Goal: Transaction & Acquisition: Purchase product/service

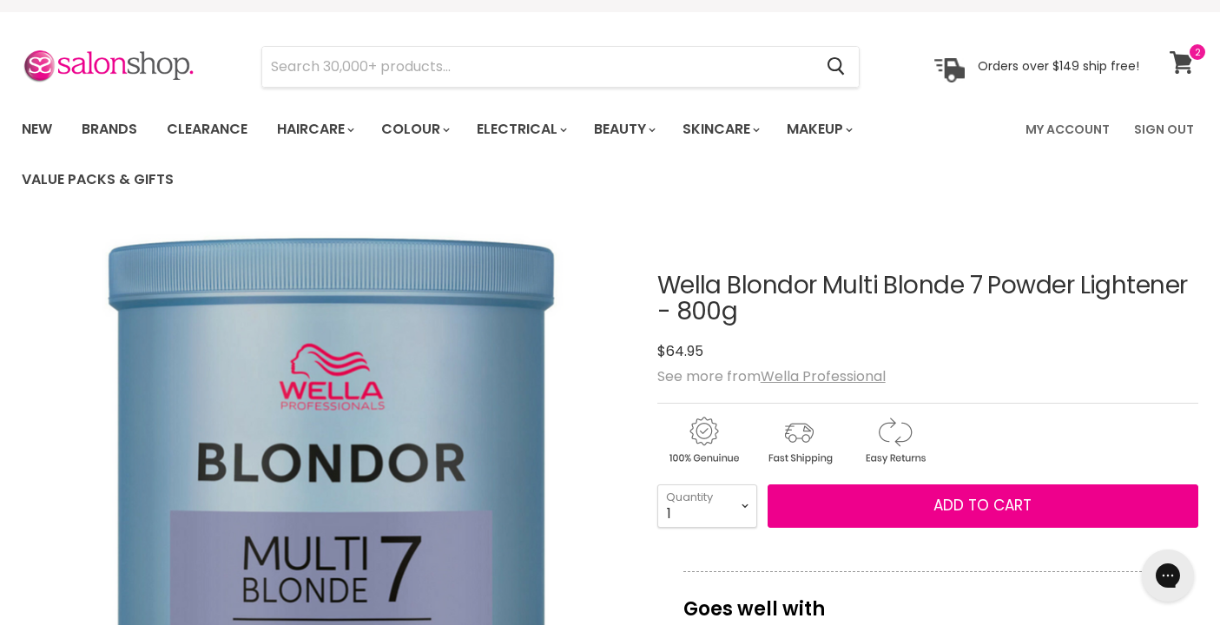
click at [1190, 62] on icon at bounding box center [1181, 62] width 23 height 23
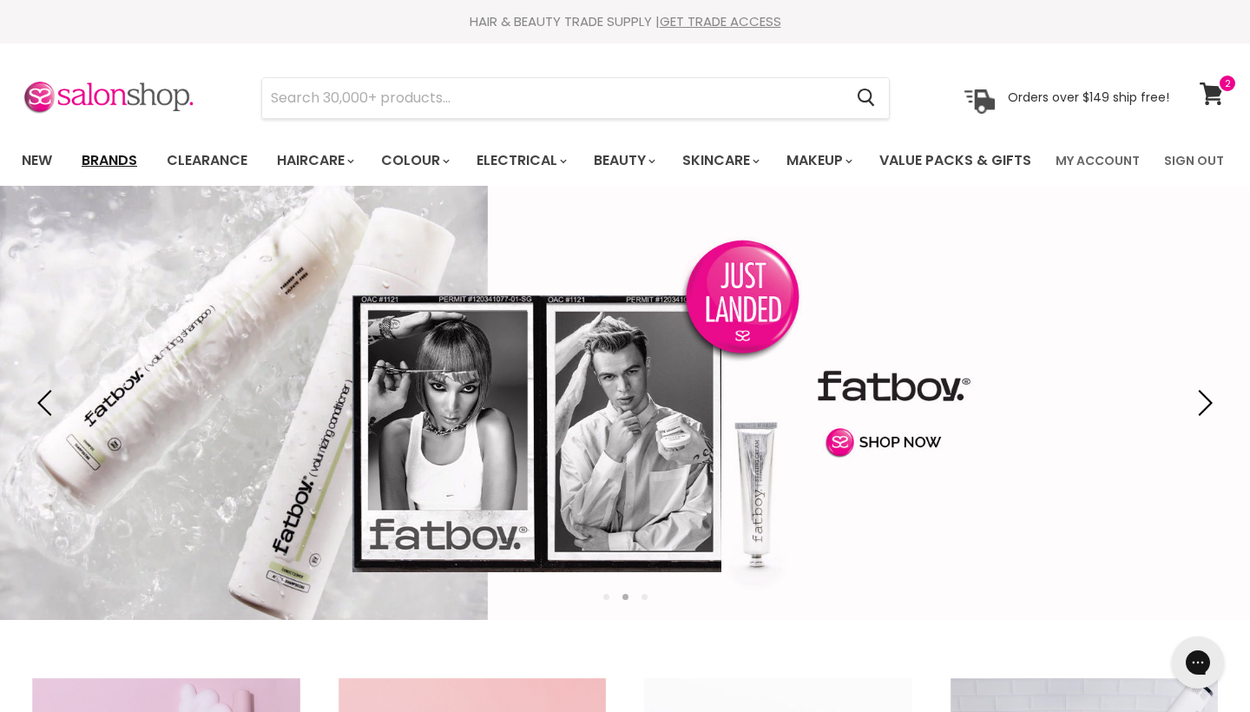
click at [130, 162] on link "Brands" at bounding box center [110, 160] width 82 height 36
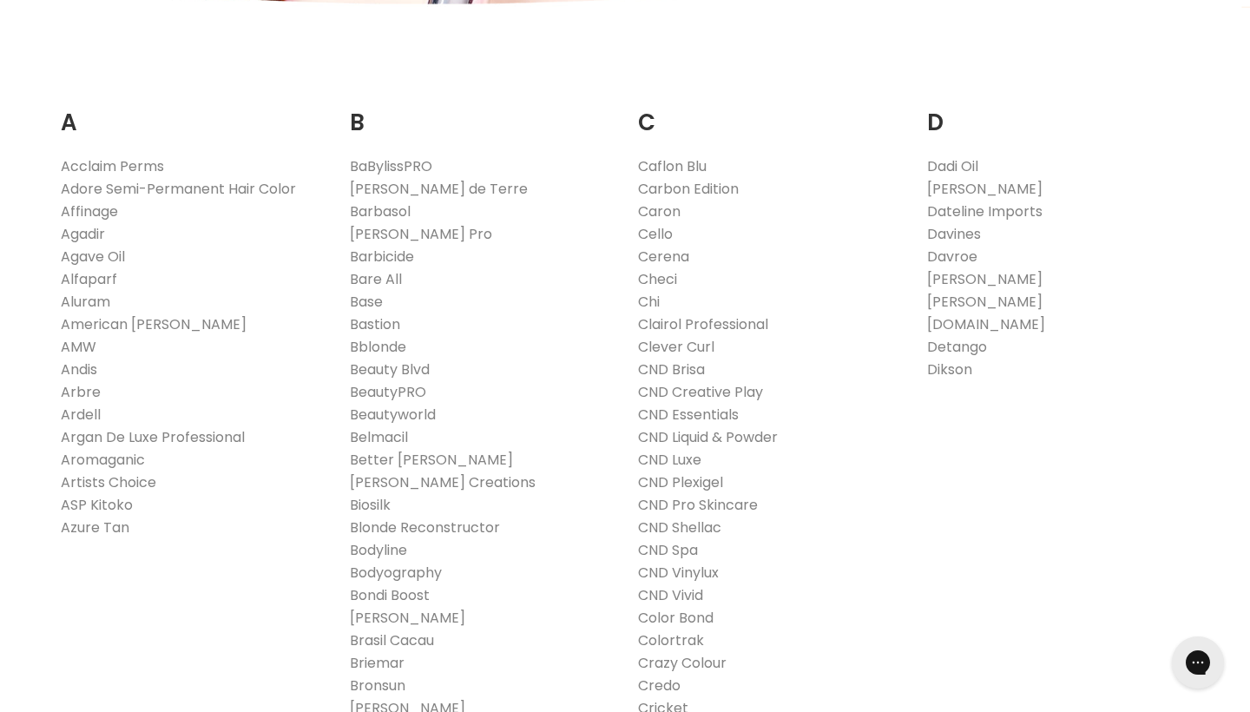
scroll to position [342, 0]
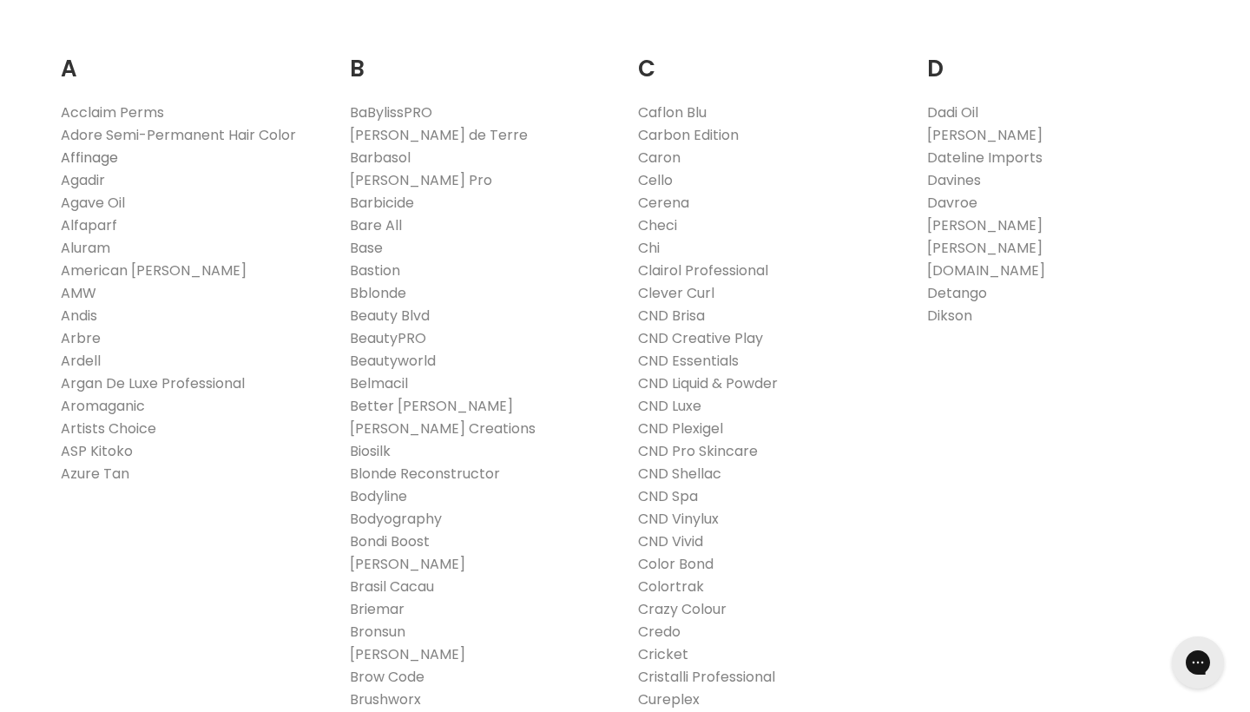
click at [102, 168] on link "Affinage" at bounding box center [89, 158] width 57 height 20
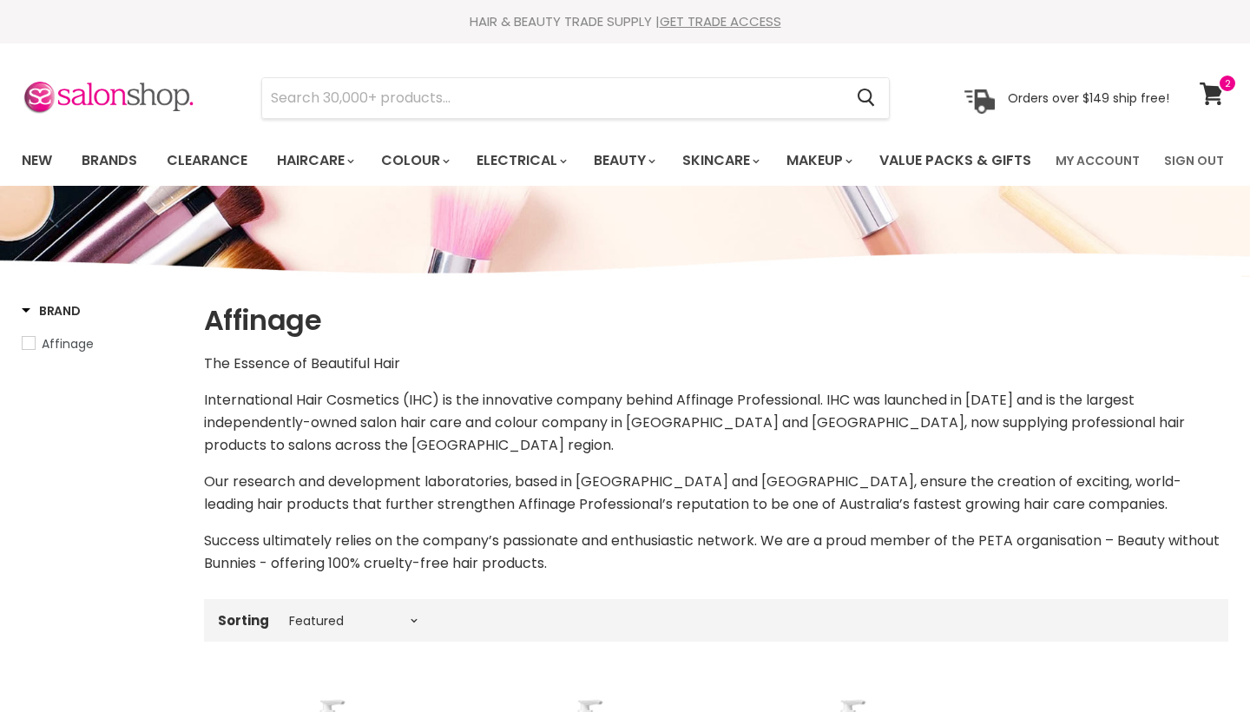
select select "manual"
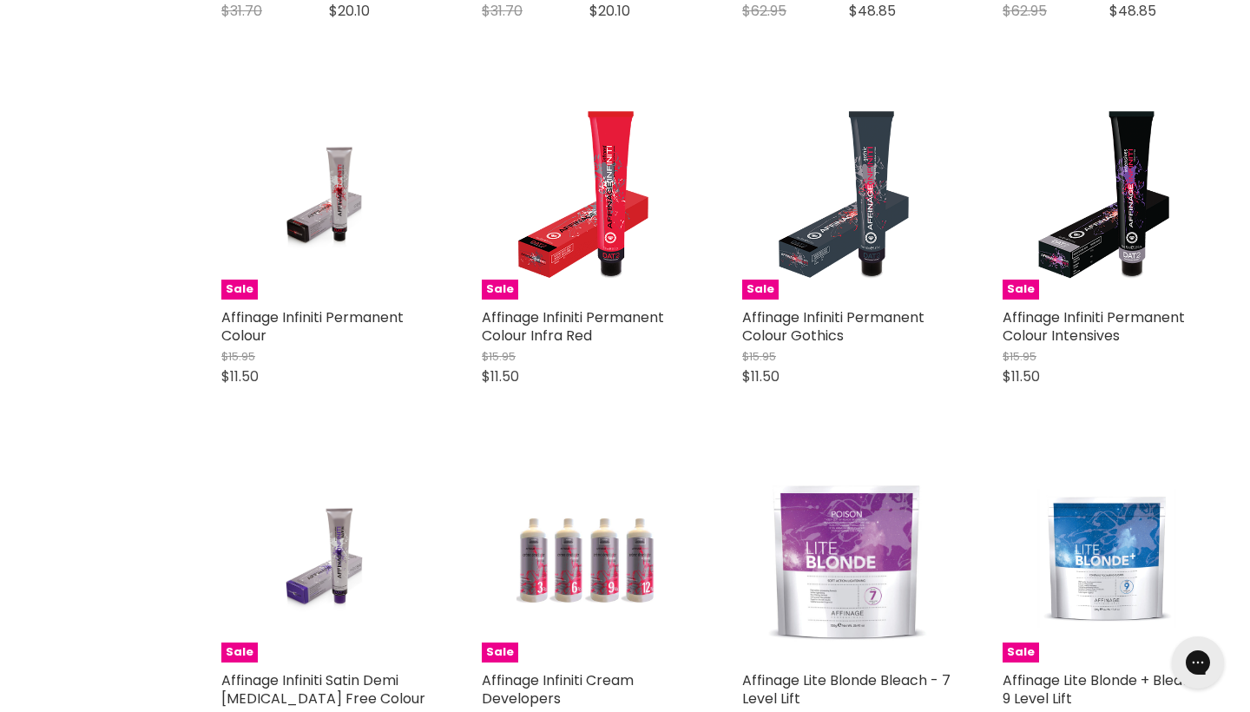
scroll to position [2609, 0]
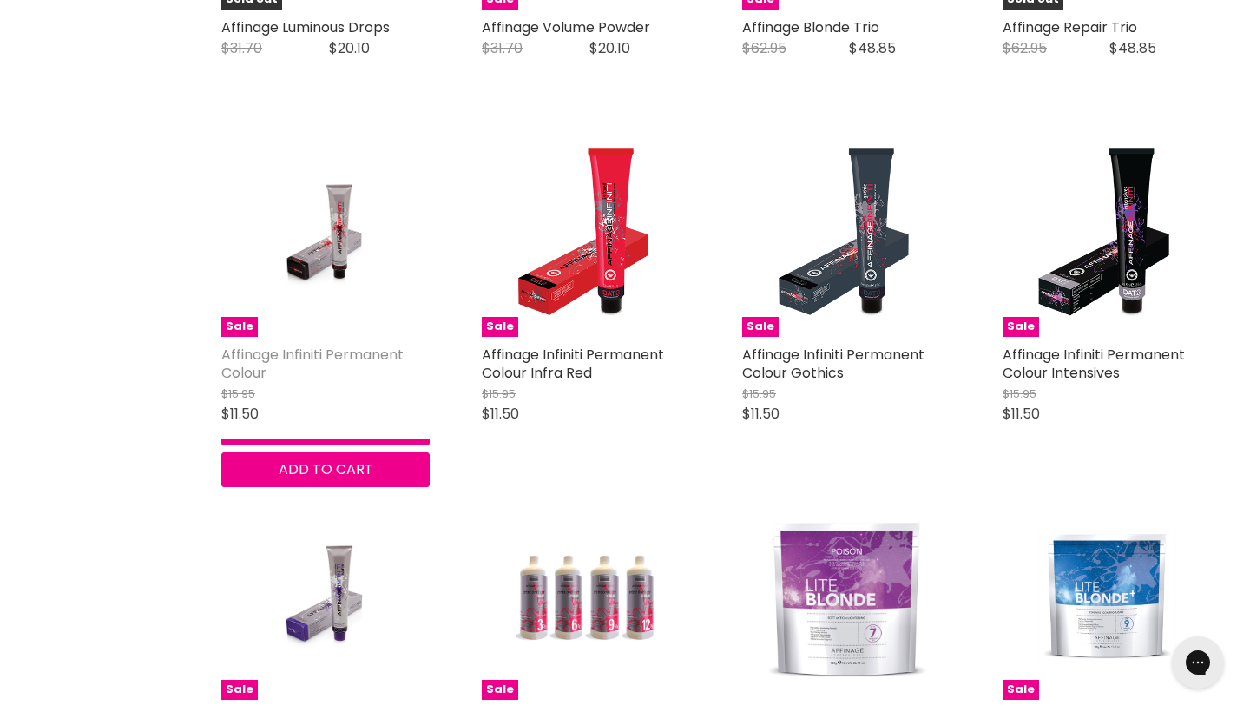
click at [326, 380] on link "Affinage Infiniti Permanent Colour" at bounding box center [312, 364] width 182 height 38
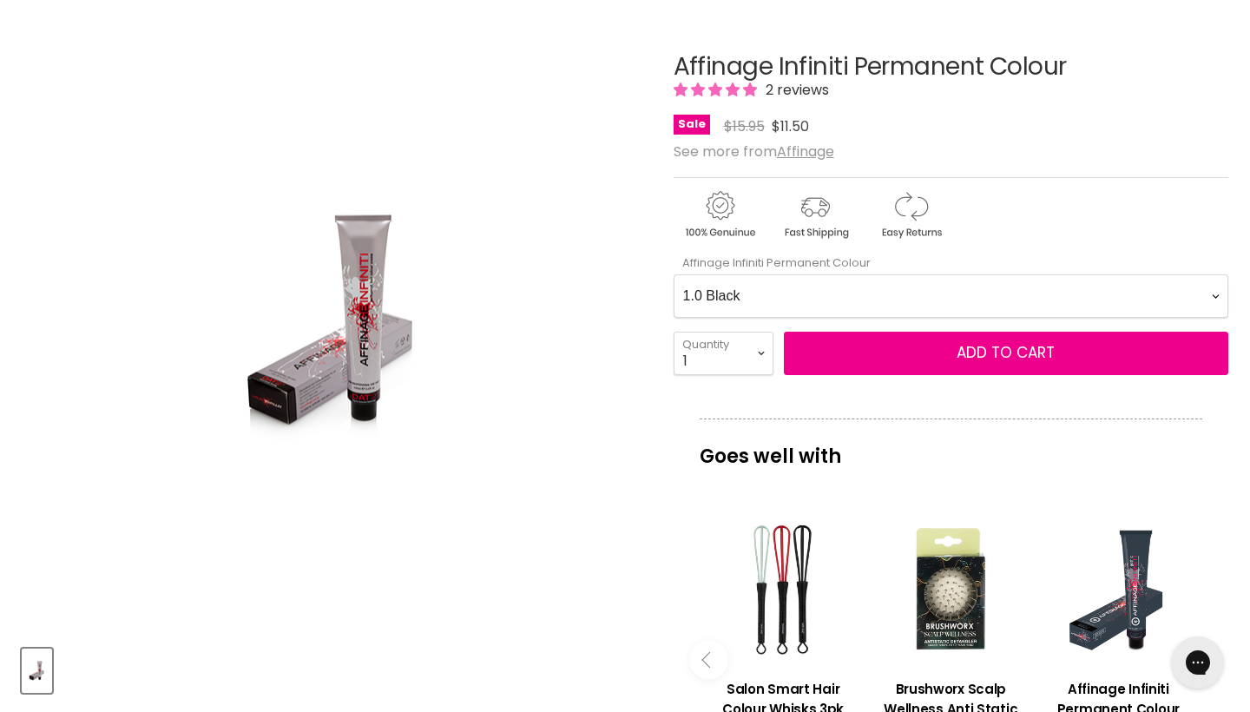
scroll to position [240, 0]
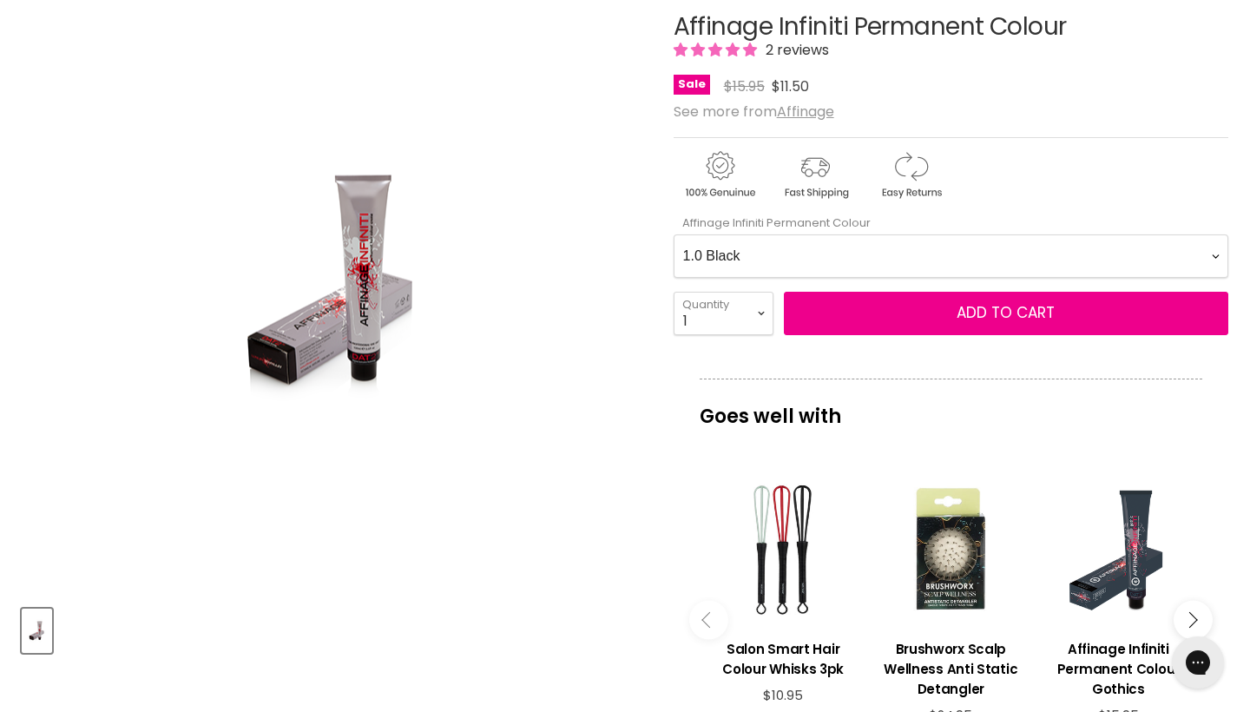
select Colour-0-0 "5.11 Extra Ash Light Brown"
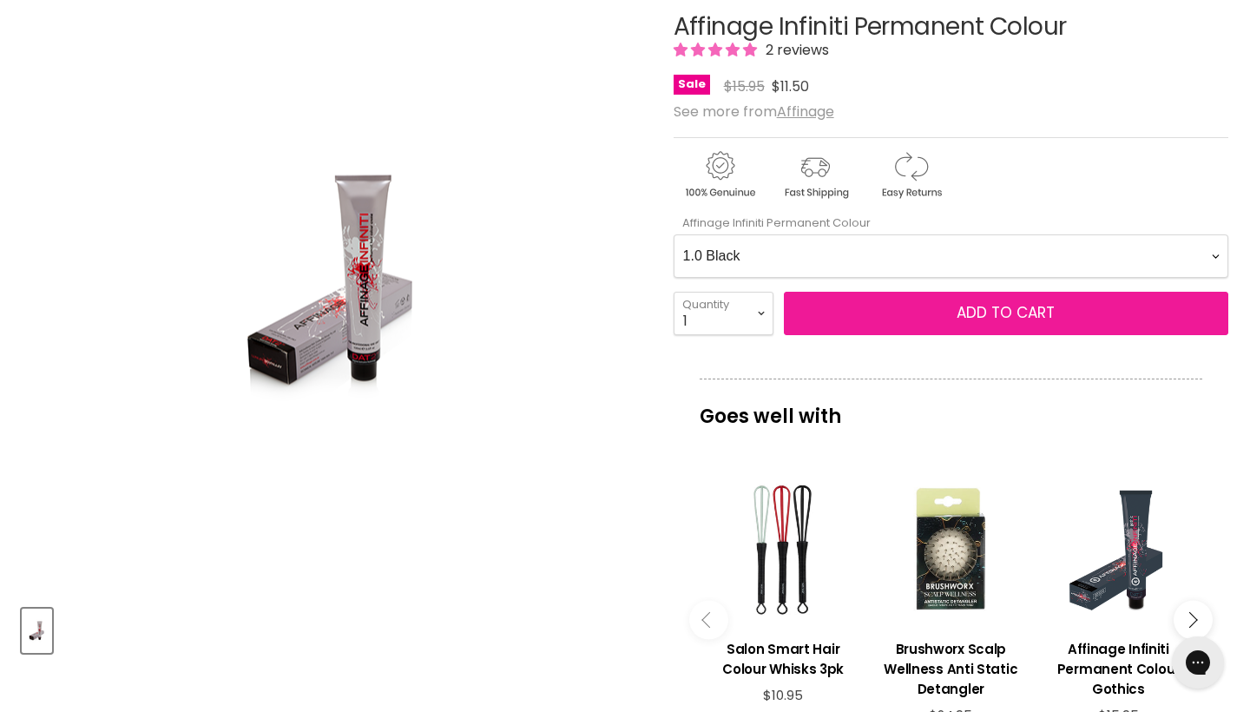
click at [835, 335] on button "Add to cart" at bounding box center [1006, 313] width 445 height 43
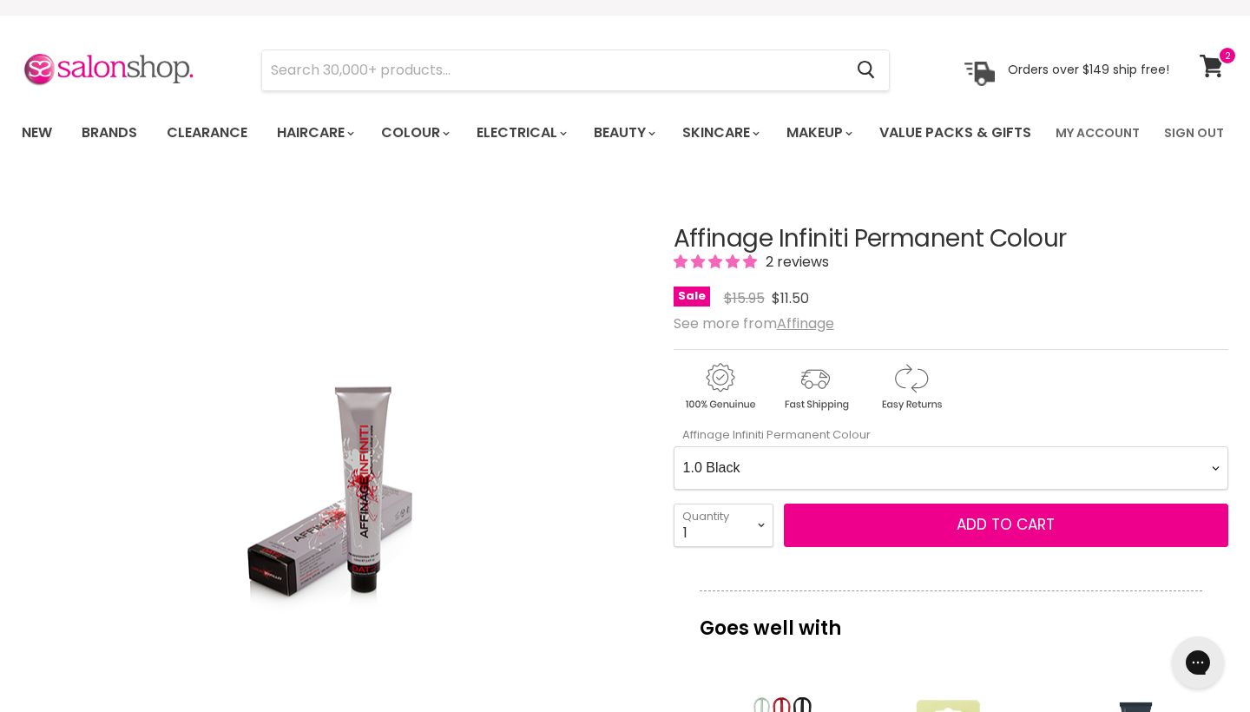
scroll to position [41, 0]
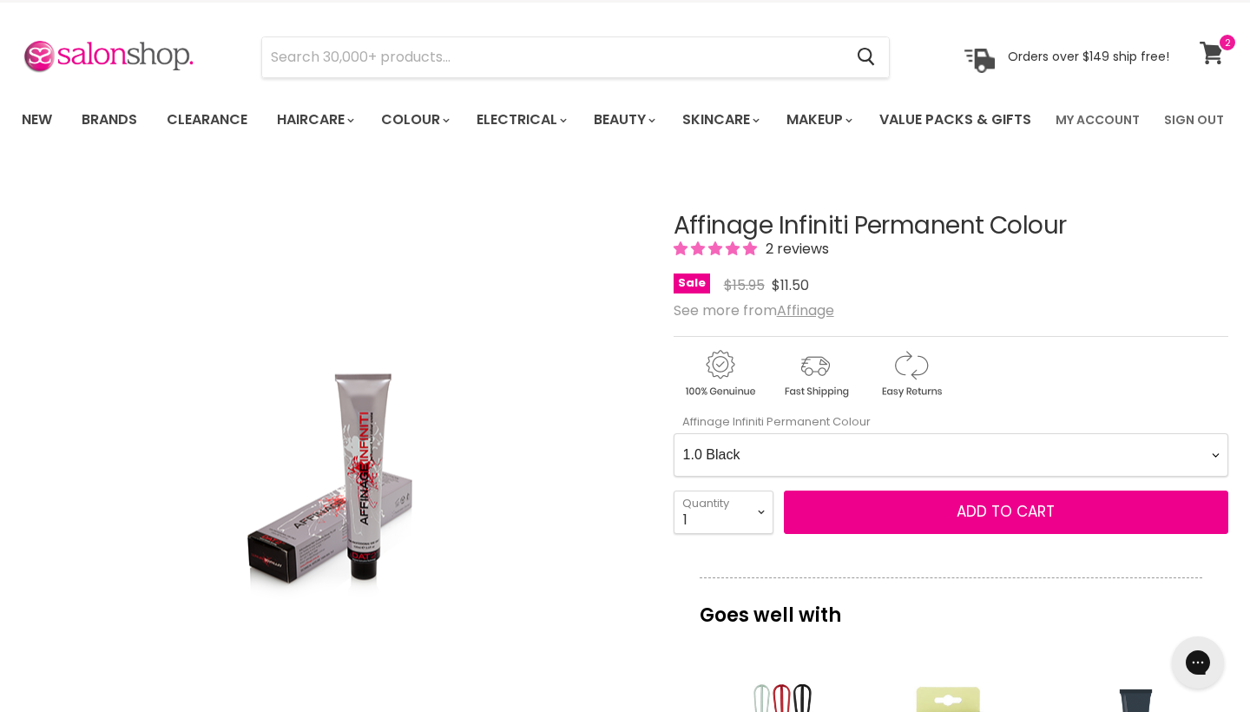
click at [1210, 44] on icon at bounding box center [1211, 53] width 23 height 23
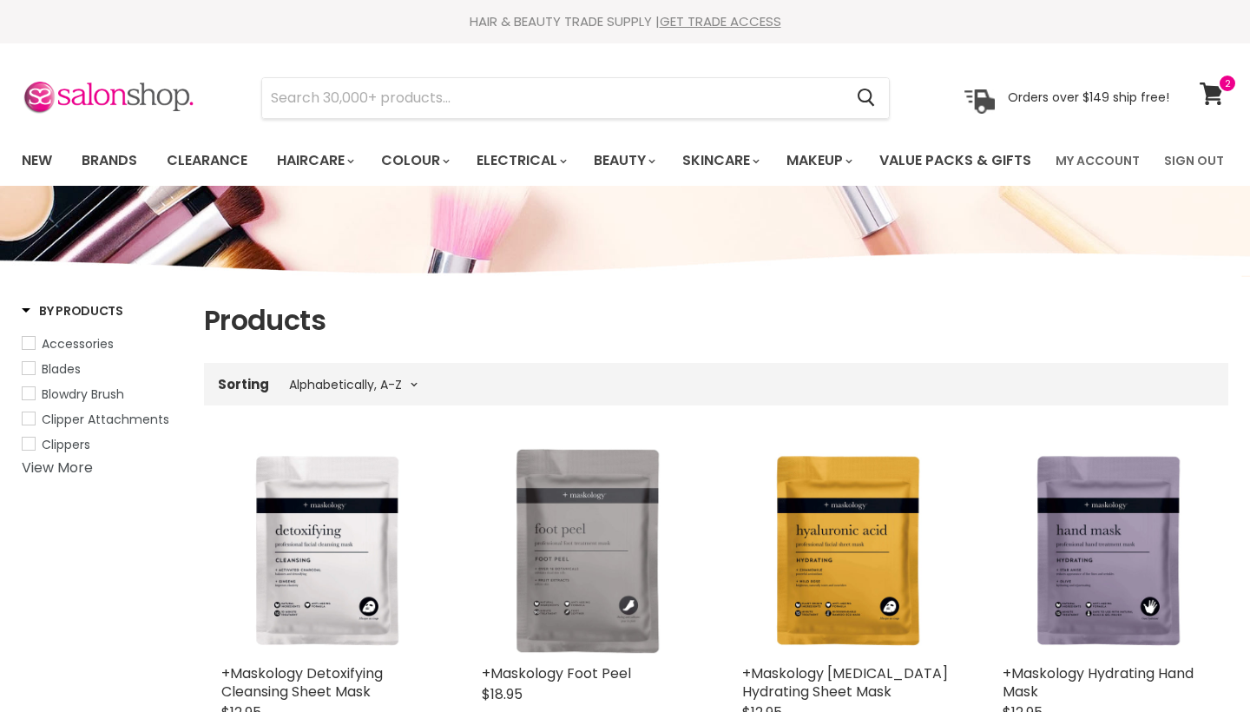
select select "title-ascending"
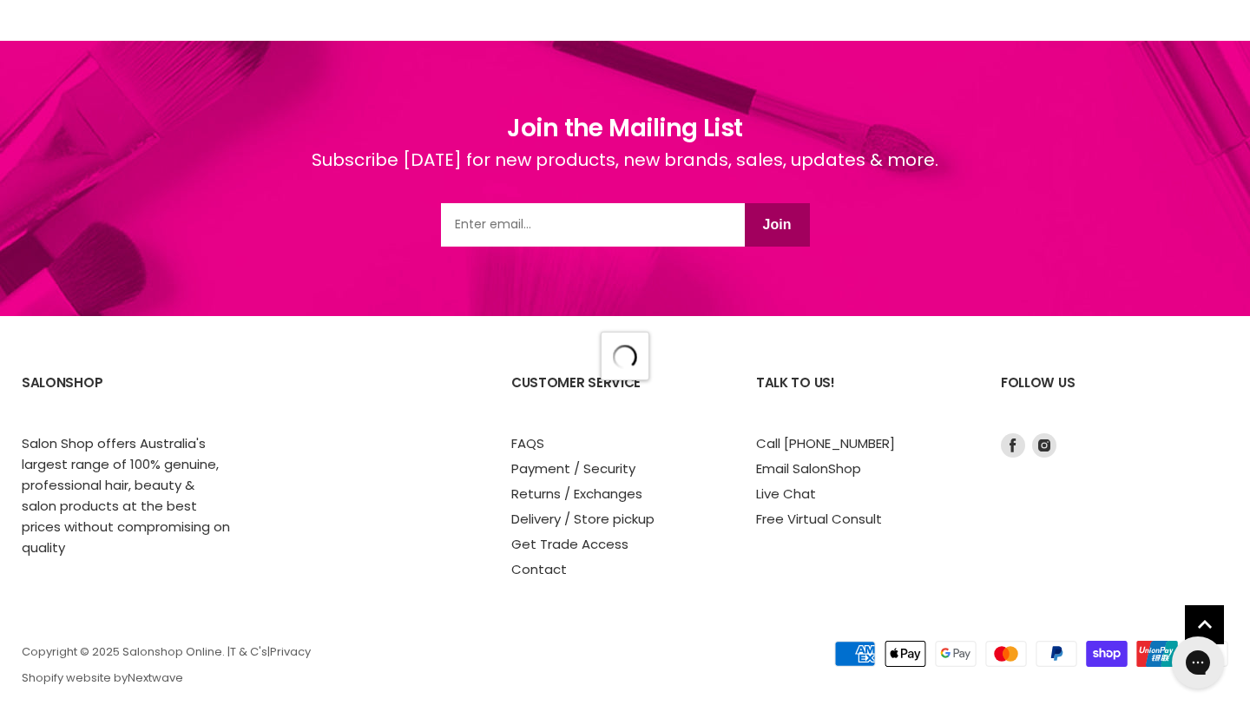
select select "title-ascending"
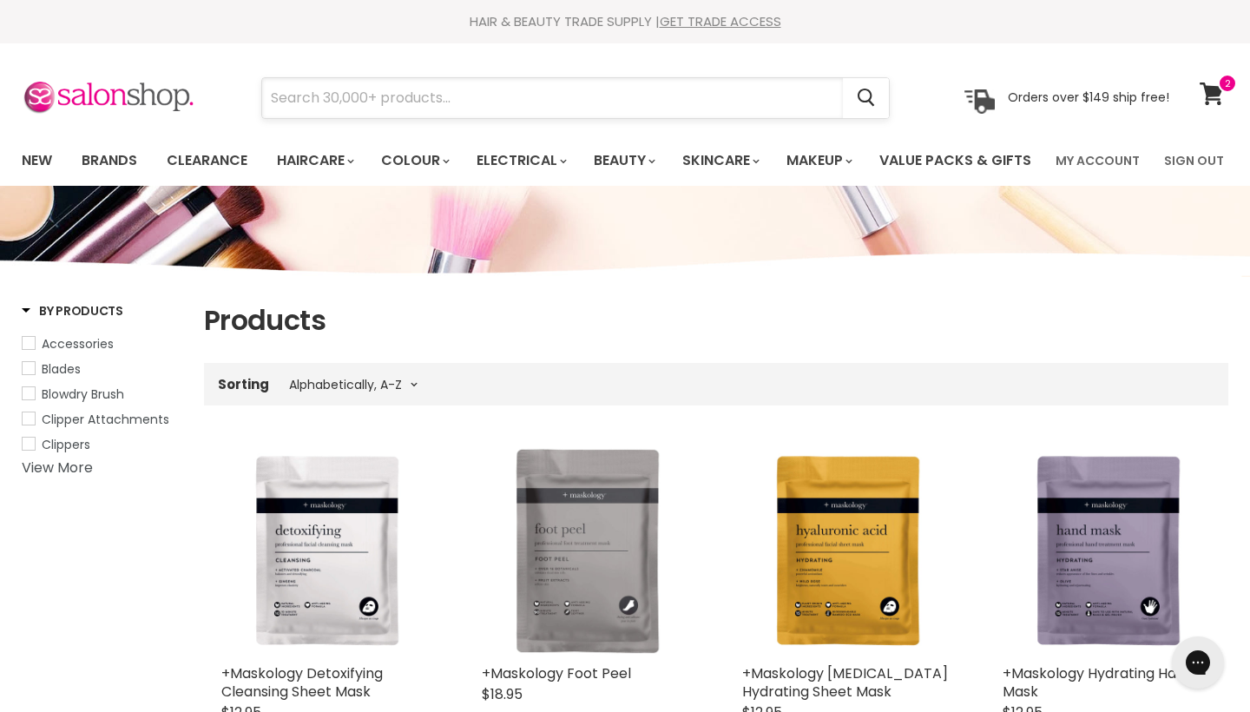
click at [335, 93] on input "Search" at bounding box center [552, 98] width 581 height 40
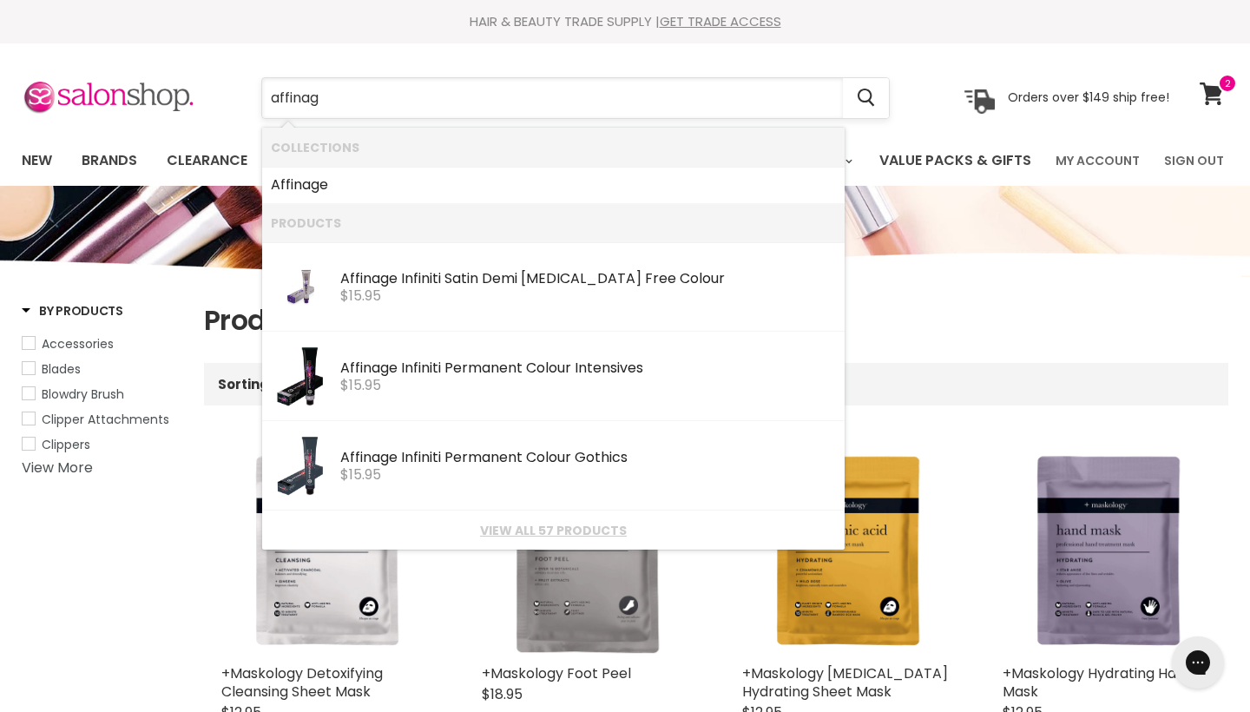
type input "affinage"
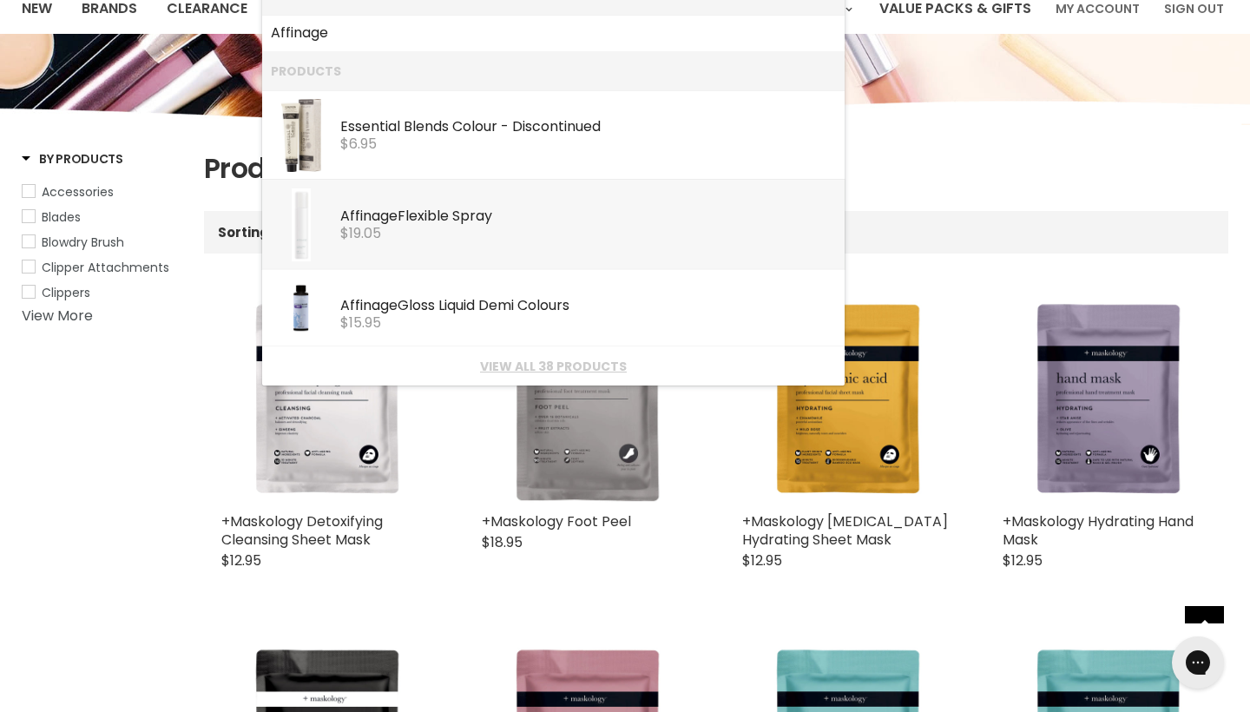
scroll to position [153, 0]
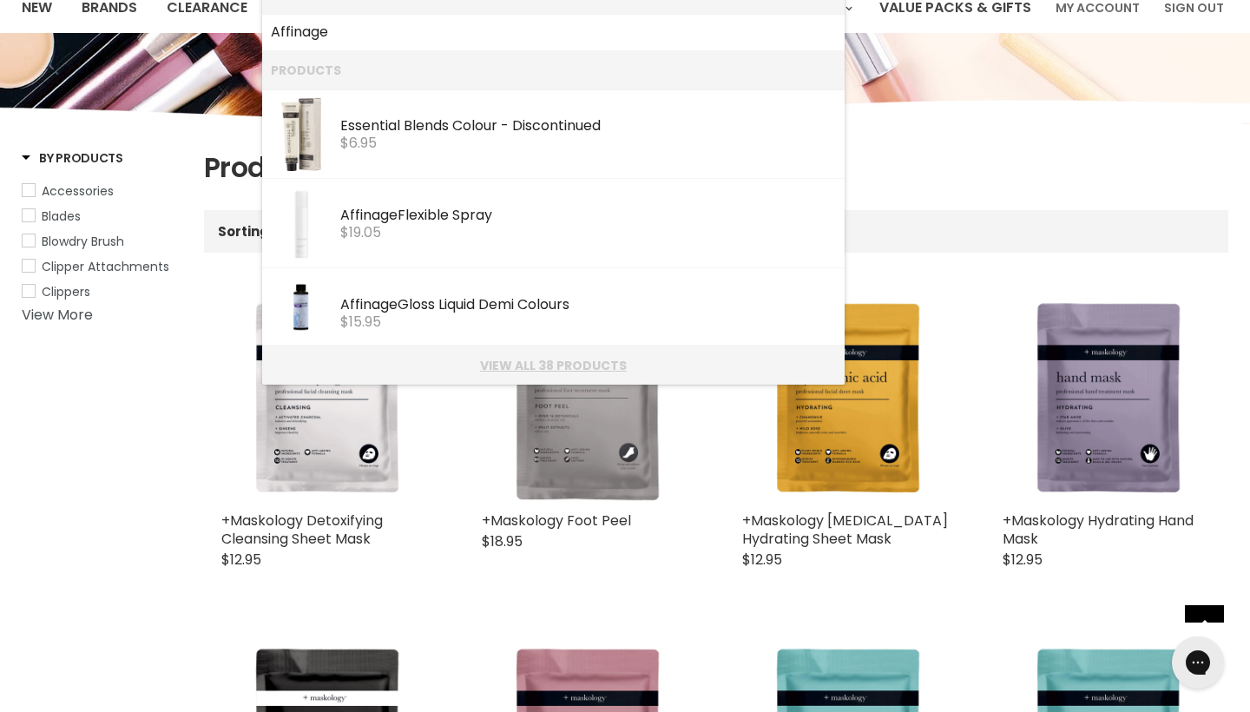
click at [491, 350] on li "View all 38 products" at bounding box center [553, 365] width 583 height 39
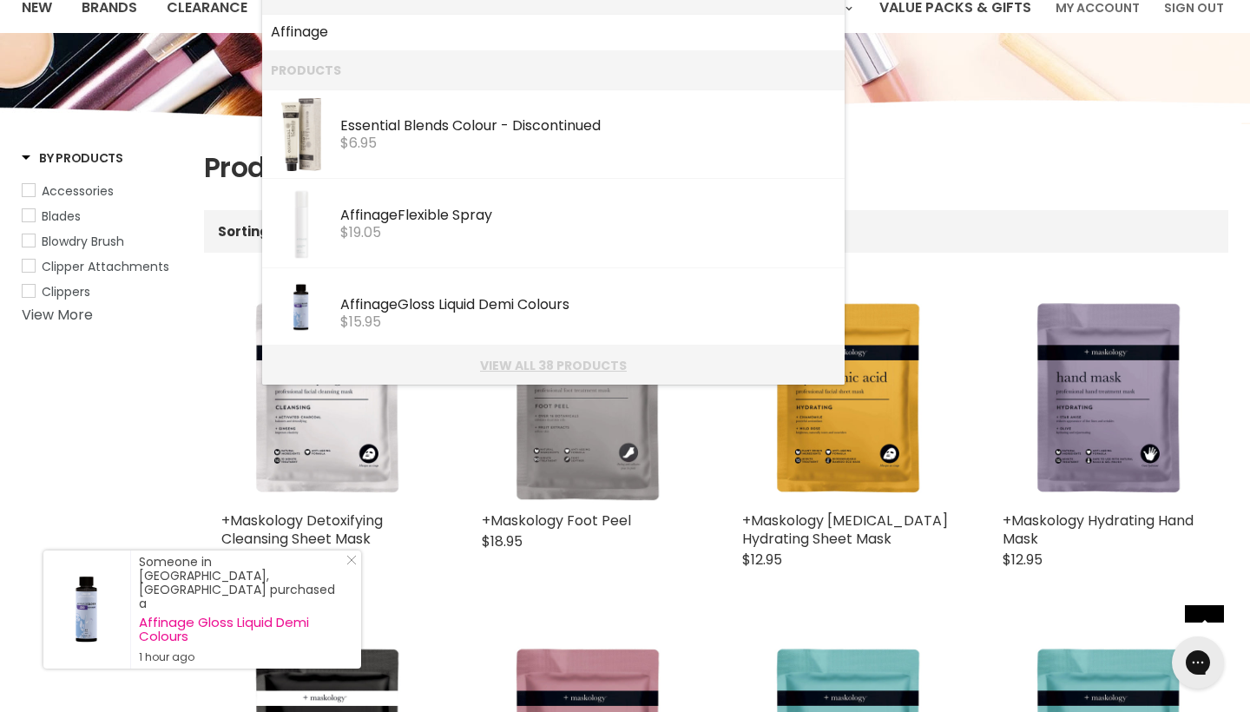
click at [496, 359] on link "View all 38 products" at bounding box center [553, 366] width 565 height 14
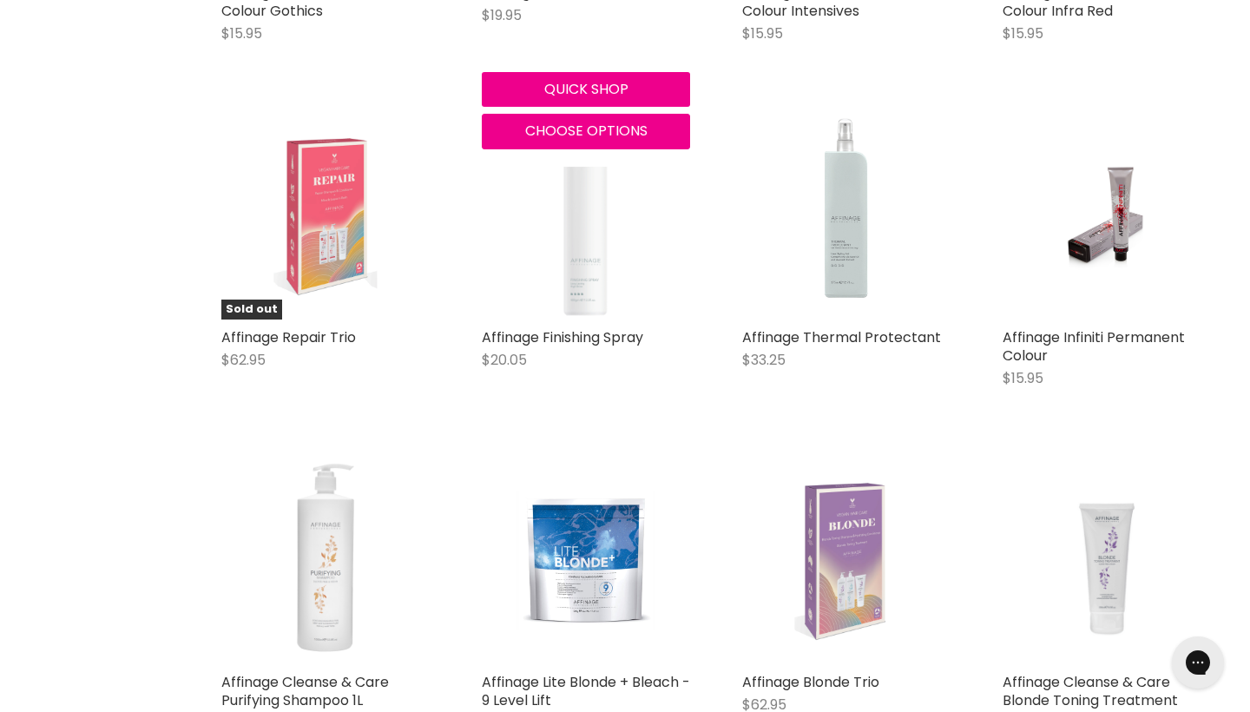
scroll to position [1402, 0]
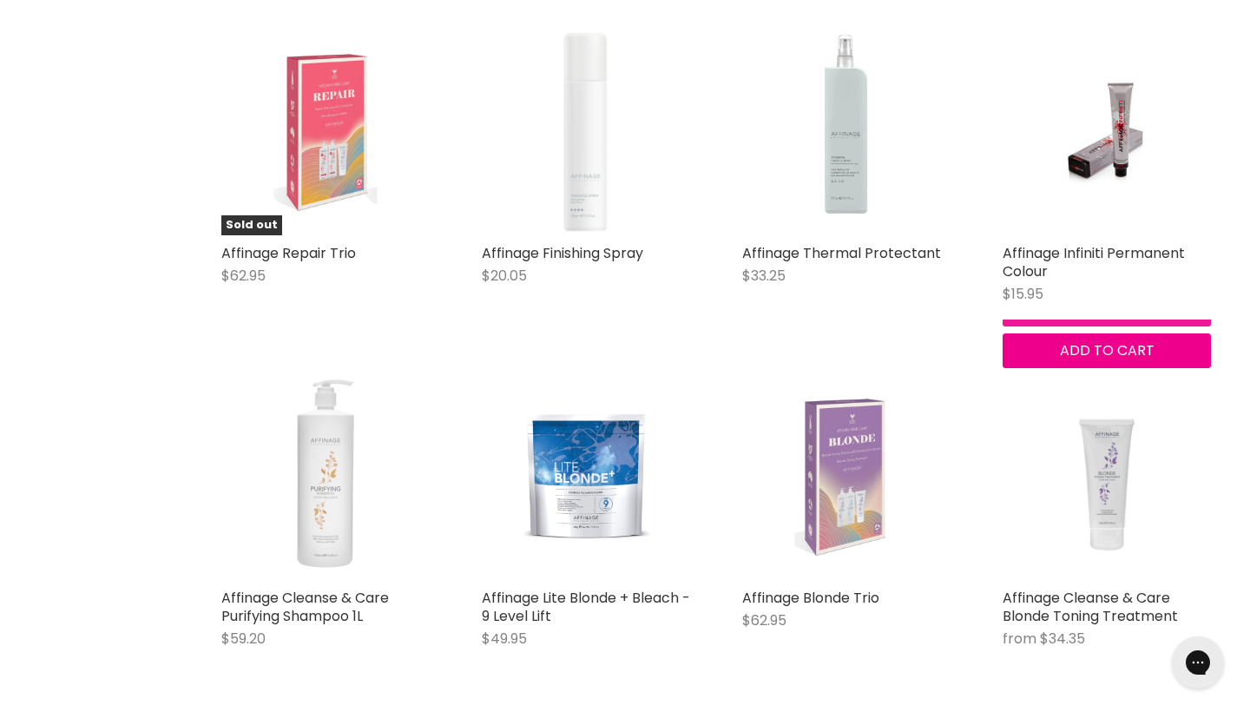
click at [1051, 326] on button "Quick shop" at bounding box center [1107, 308] width 208 height 35
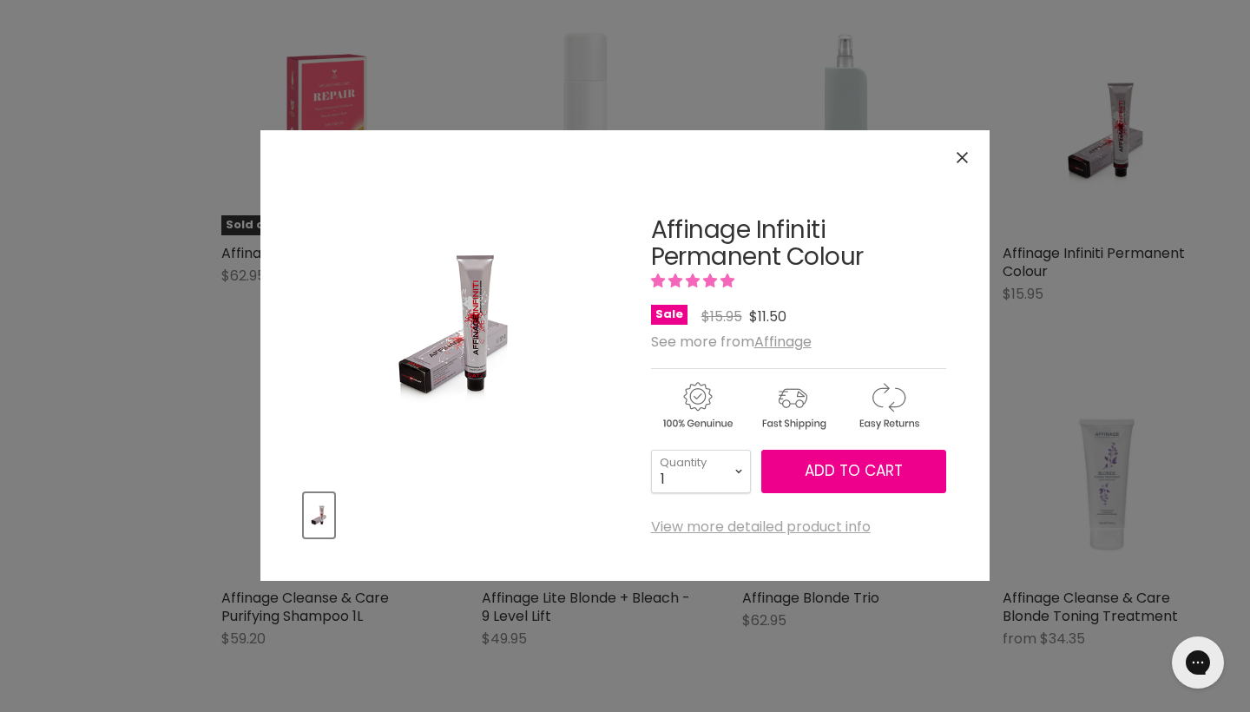
click at [741, 525] on link "View more detailed product info" at bounding box center [761, 527] width 220 height 16
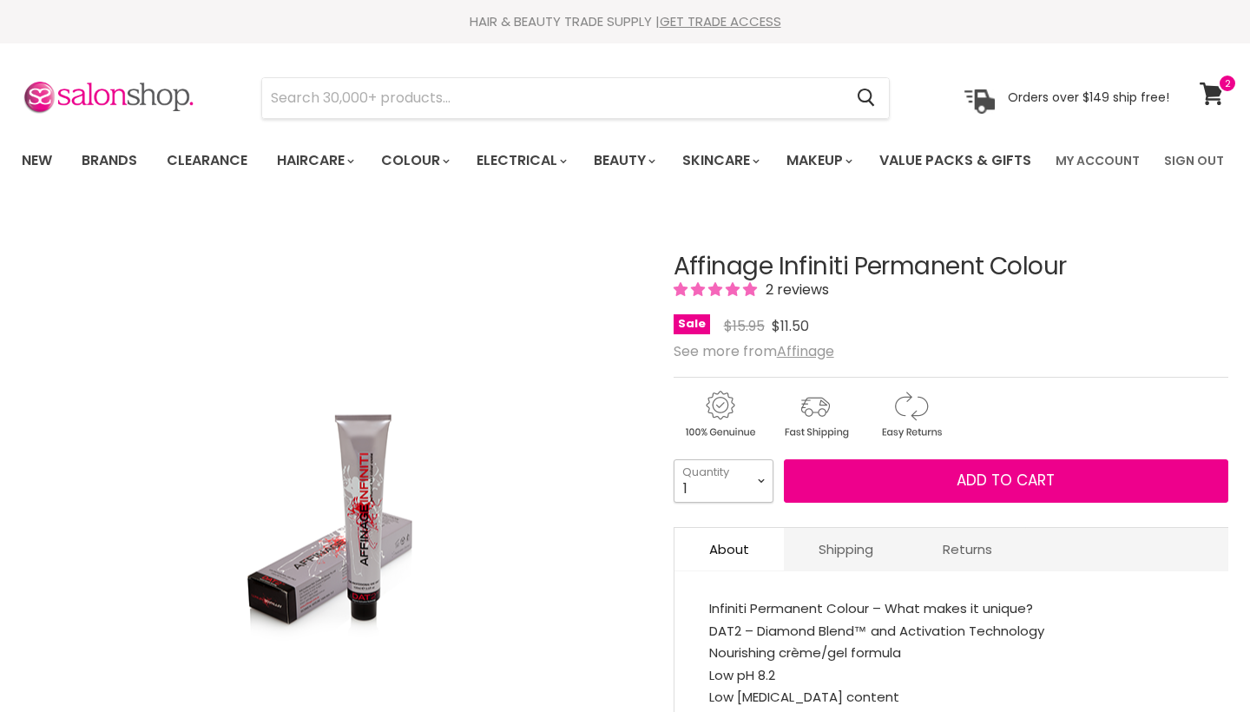
click at [758, 503] on select "1 2 3 4 5 6 7 8 9 10+" at bounding box center [724, 480] width 100 height 43
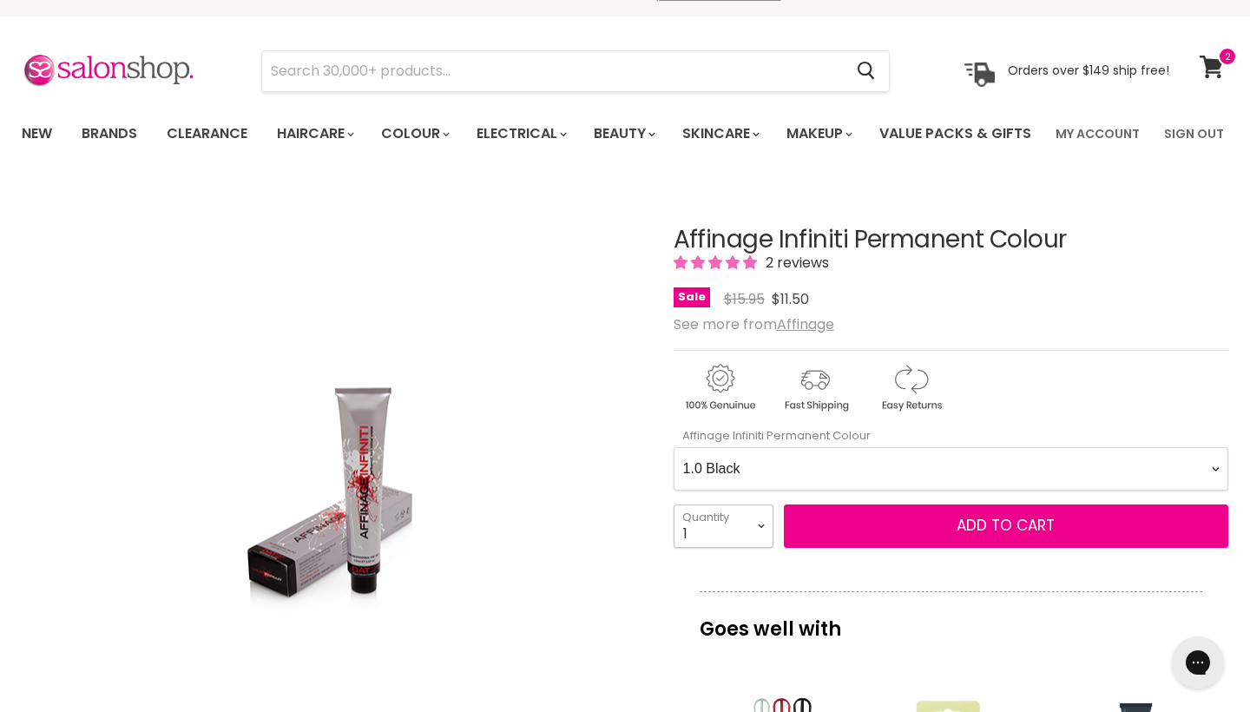
scroll to position [28, 0]
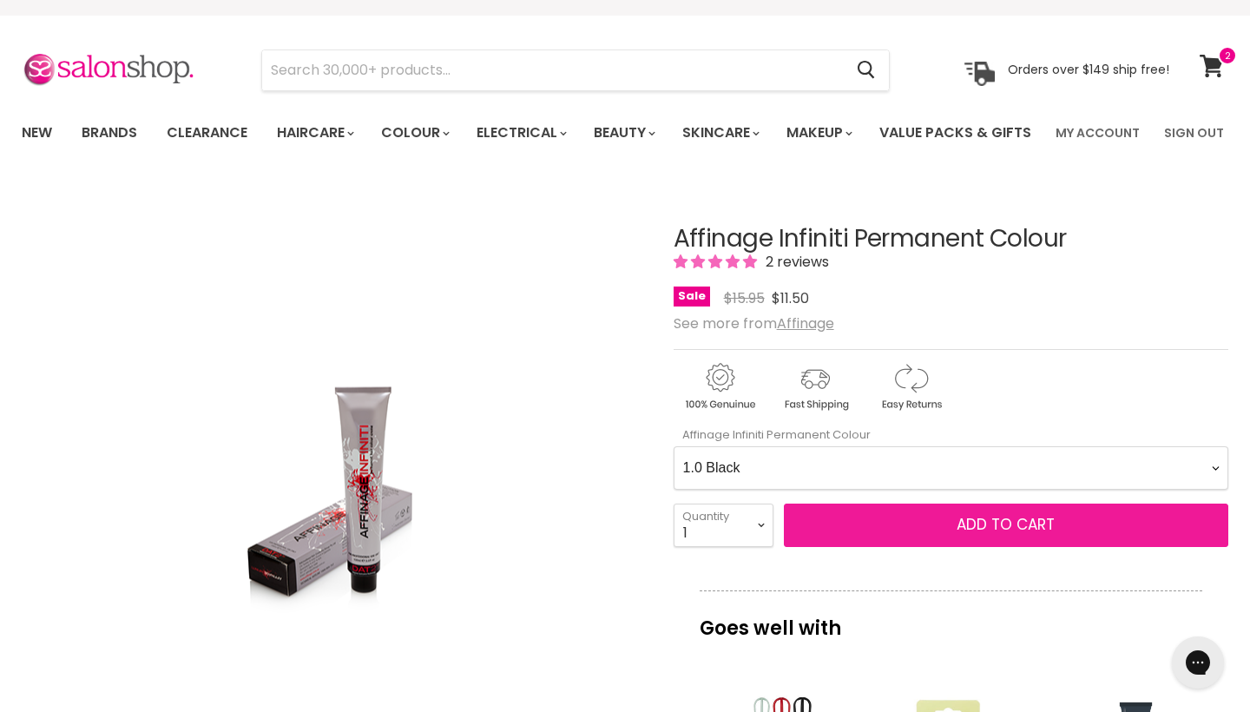
click at [1000, 535] on span "Add to cart" at bounding box center [1006, 524] width 98 height 21
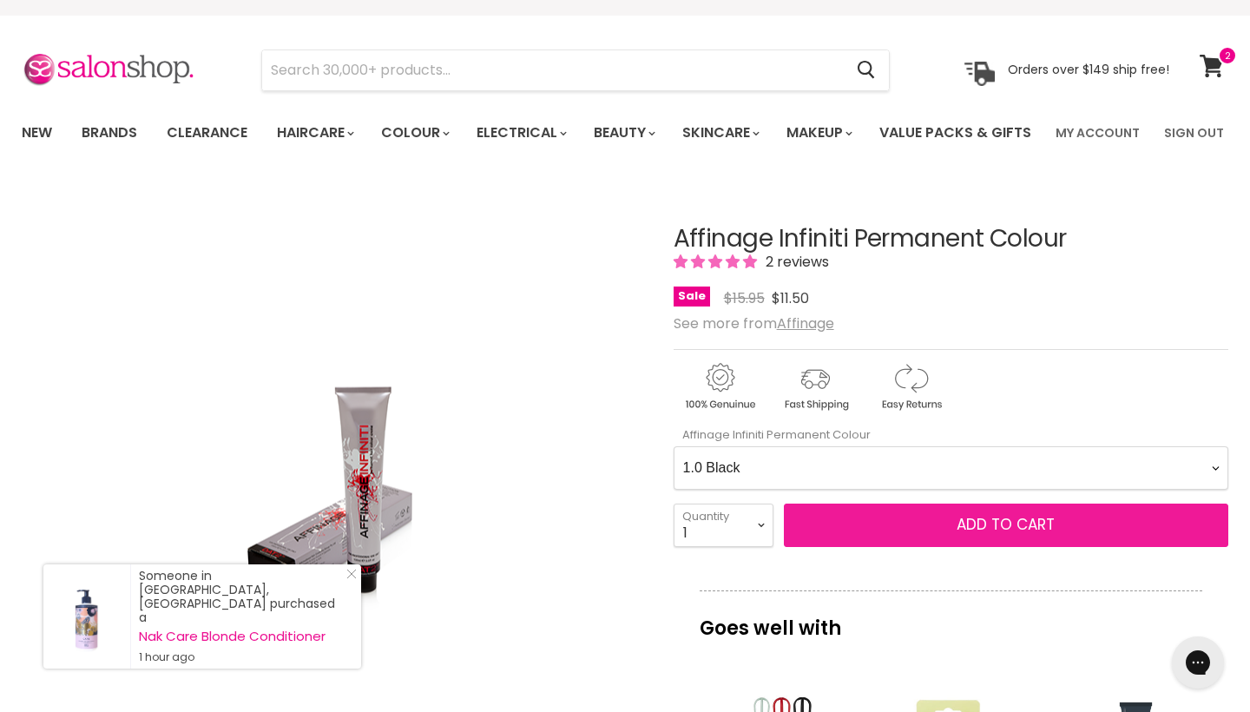
click at [1024, 535] on span "Add to cart" at bounding box center [1006, 524] width 98 height 21
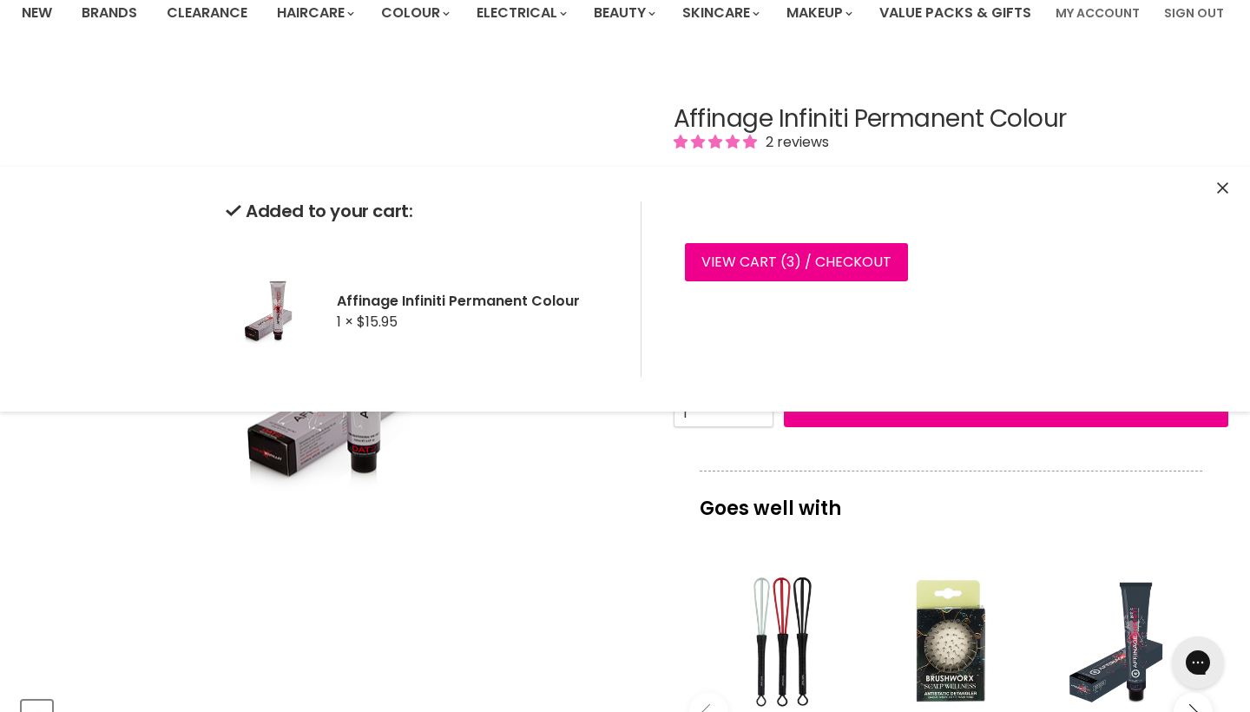
scroll to position [45, 0]
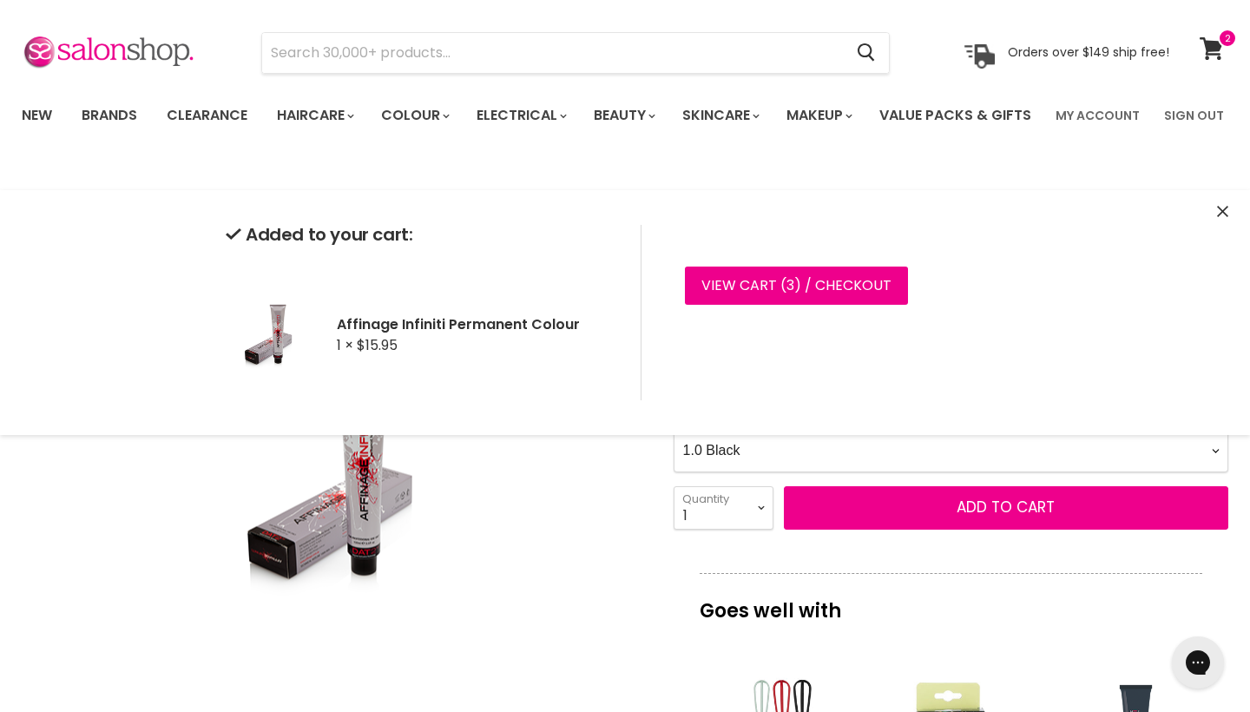
click at [1223, 211] on icon "Close" at bounding box center [1222, 211] width 11 height 11
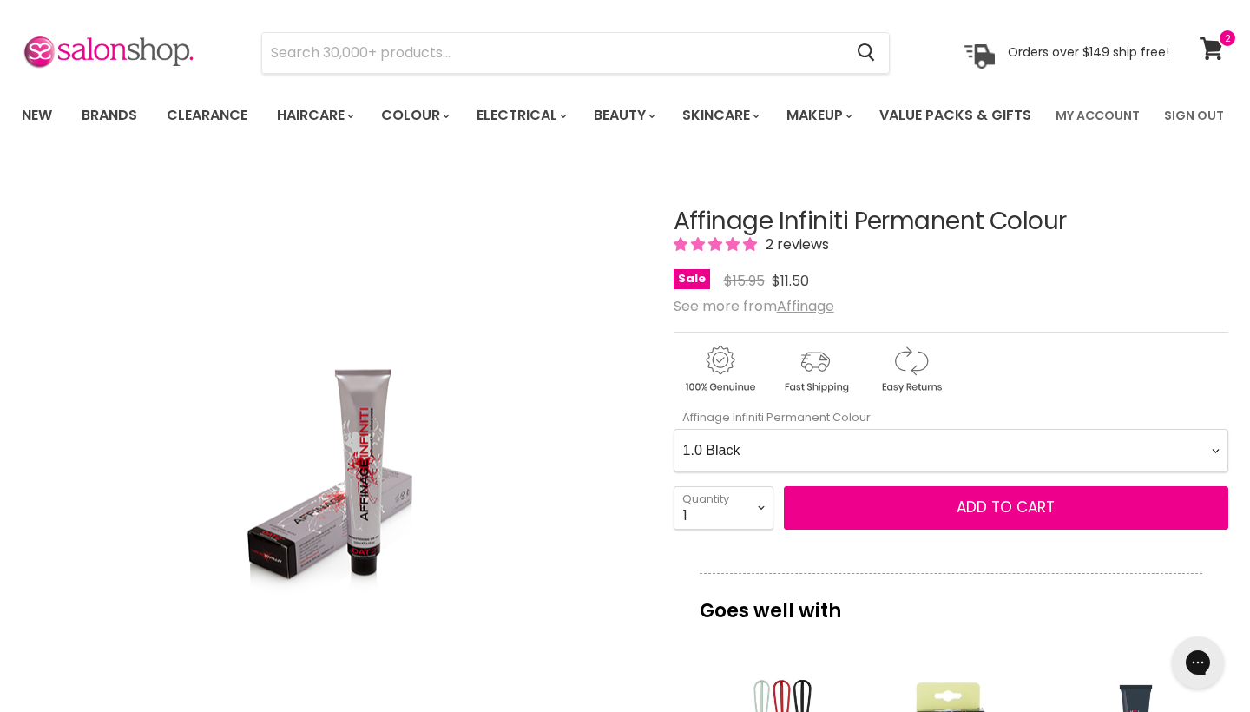
scroll to position [260, 0]
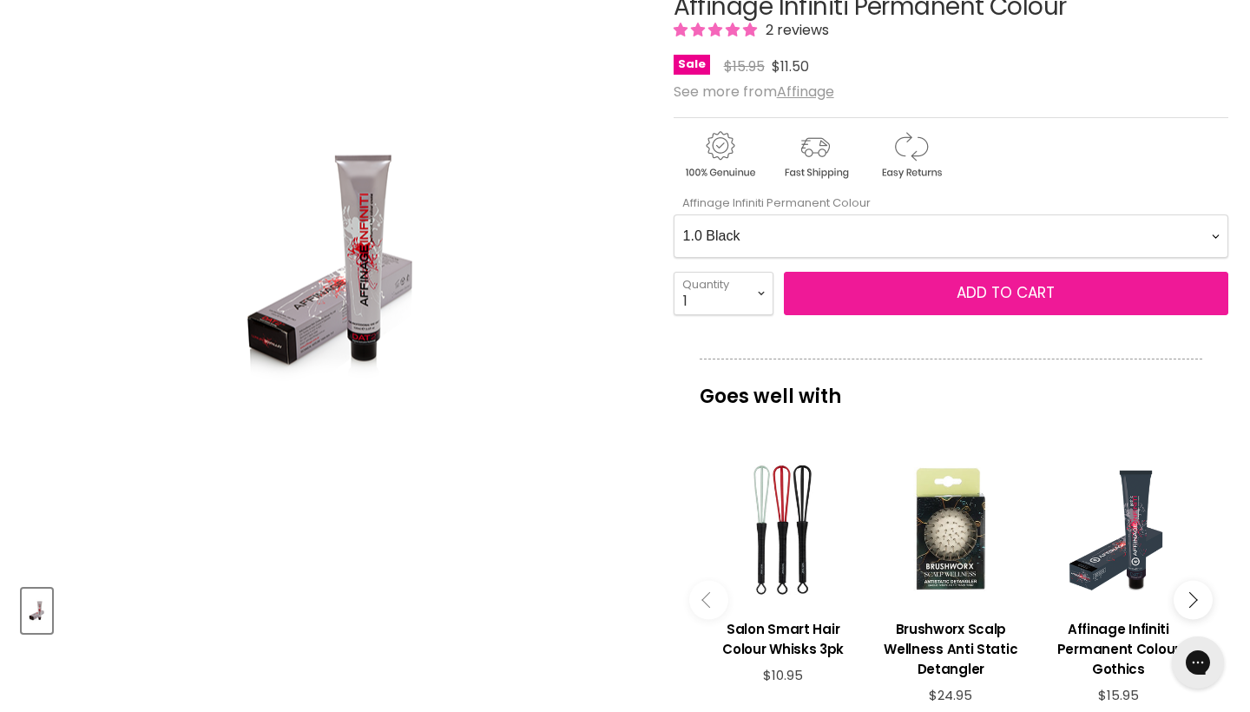
click at [932, 315] on button "Add to cart" at bounding box center [1006, 293] width 445 height 43
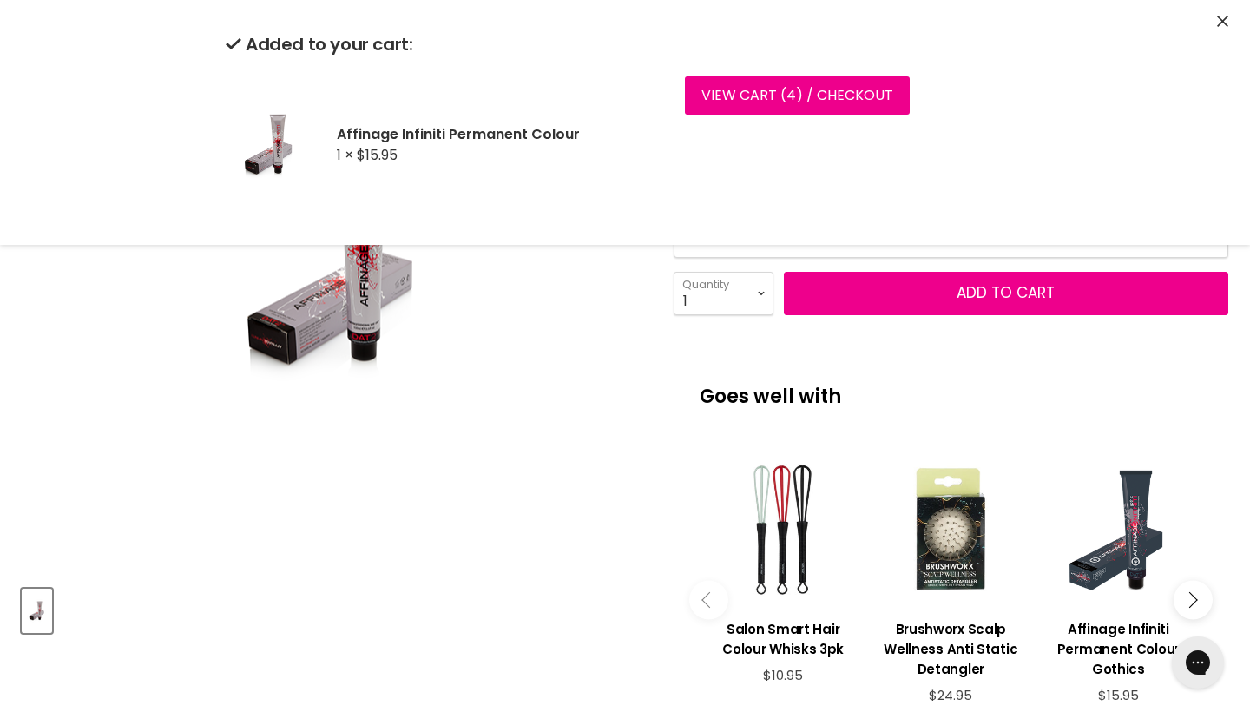
click at [1223, 22] on icon "Close" at bounding box center [1222, 21] width 11 height 11
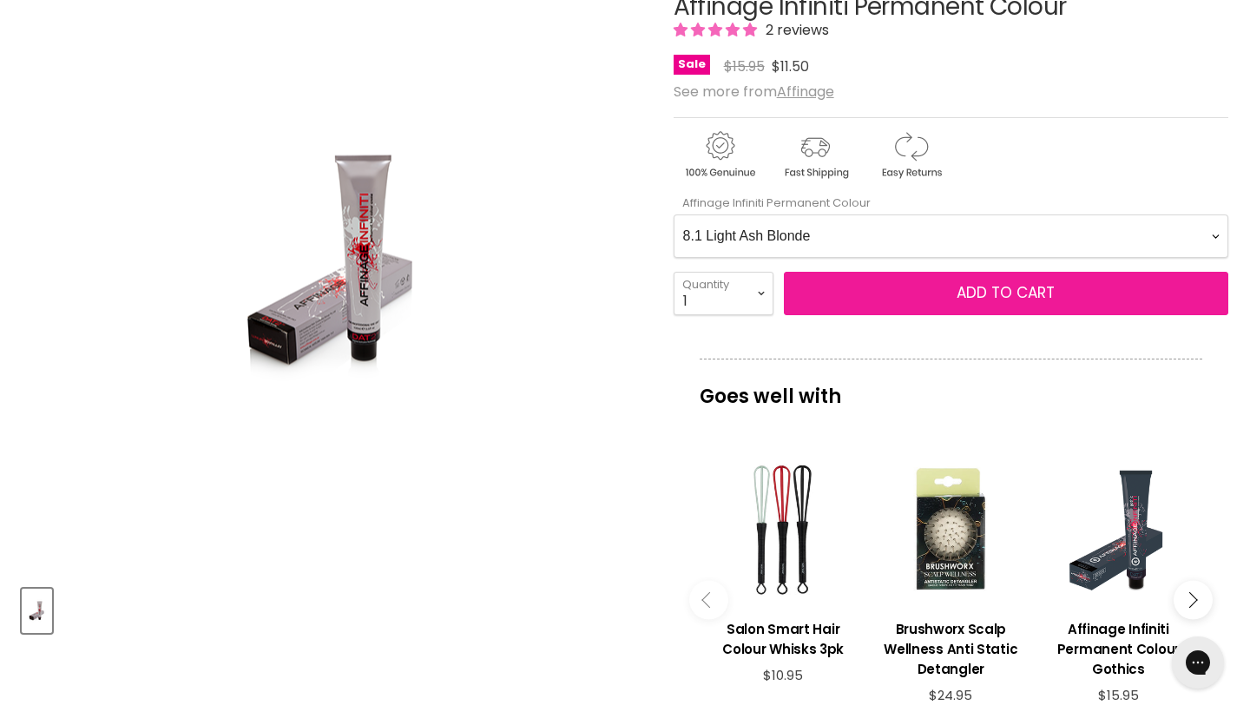
click at [855, 315] on button "Add to cart" at bounding box center [1006, 293] width 445 height 43
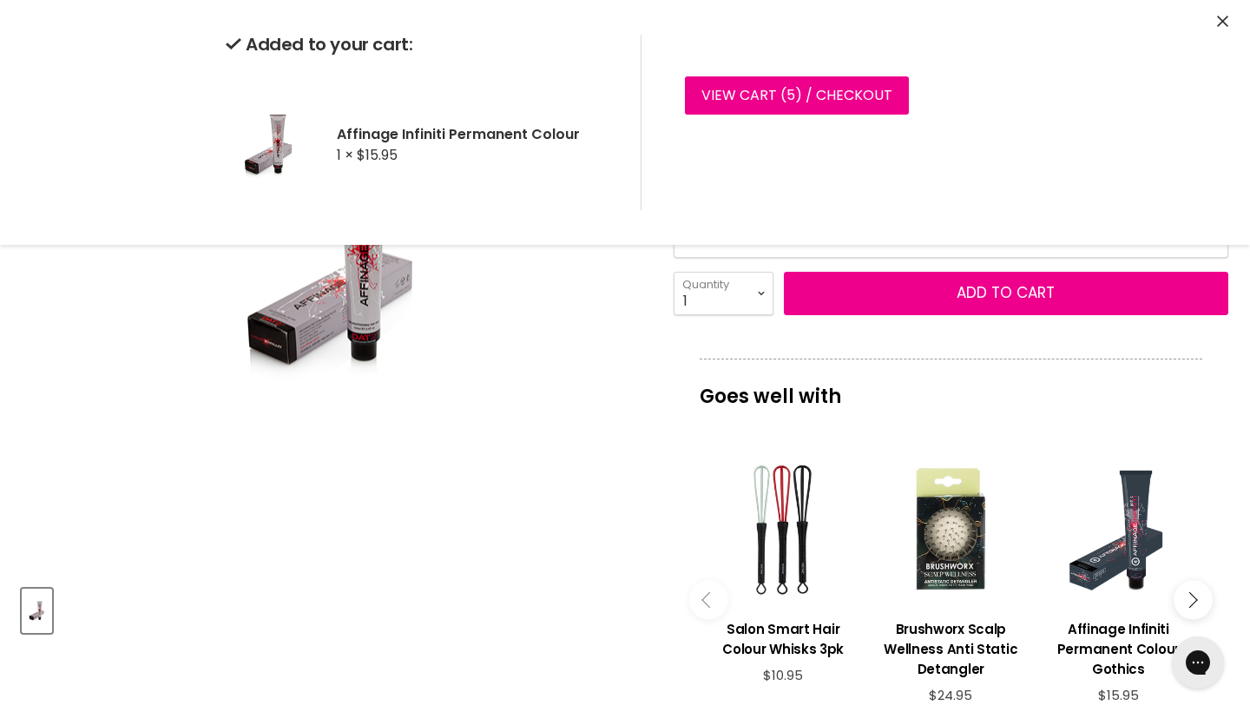
click at [834, 315] on div "1 2 3 4 5 6 7 8 9 10+ Quantity 1 Quantity Add to cart" at bounding box center [951, 293] width 555 height 43
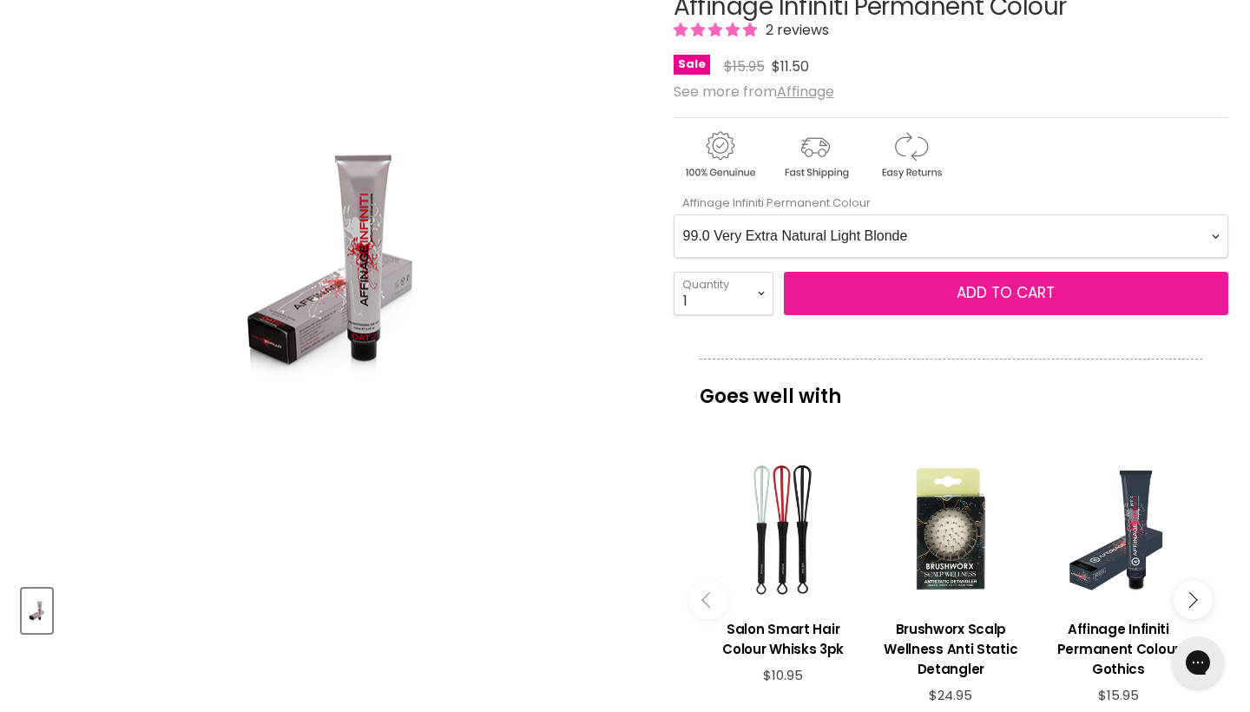
click at [836, 315] on button "Add to cart" at bounding box center [1006, 293] width 445 height 43
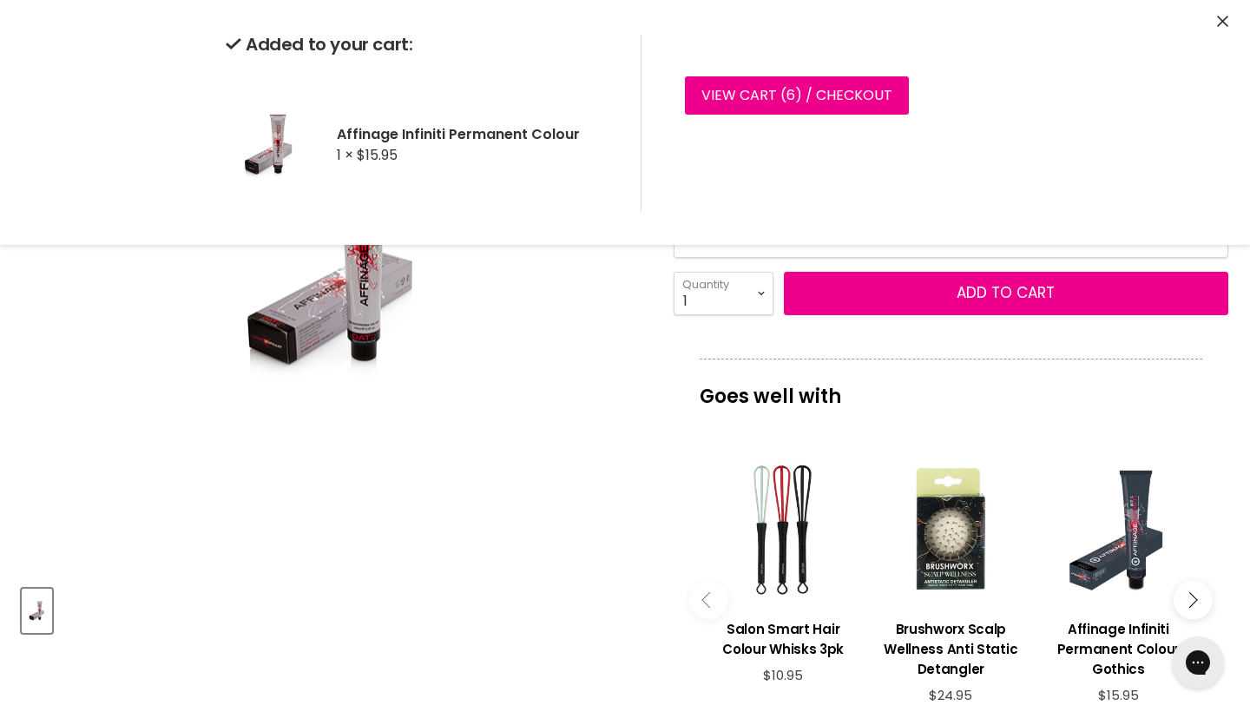
select Colour-0-0 "9.1 Very Light Ash Blonde"
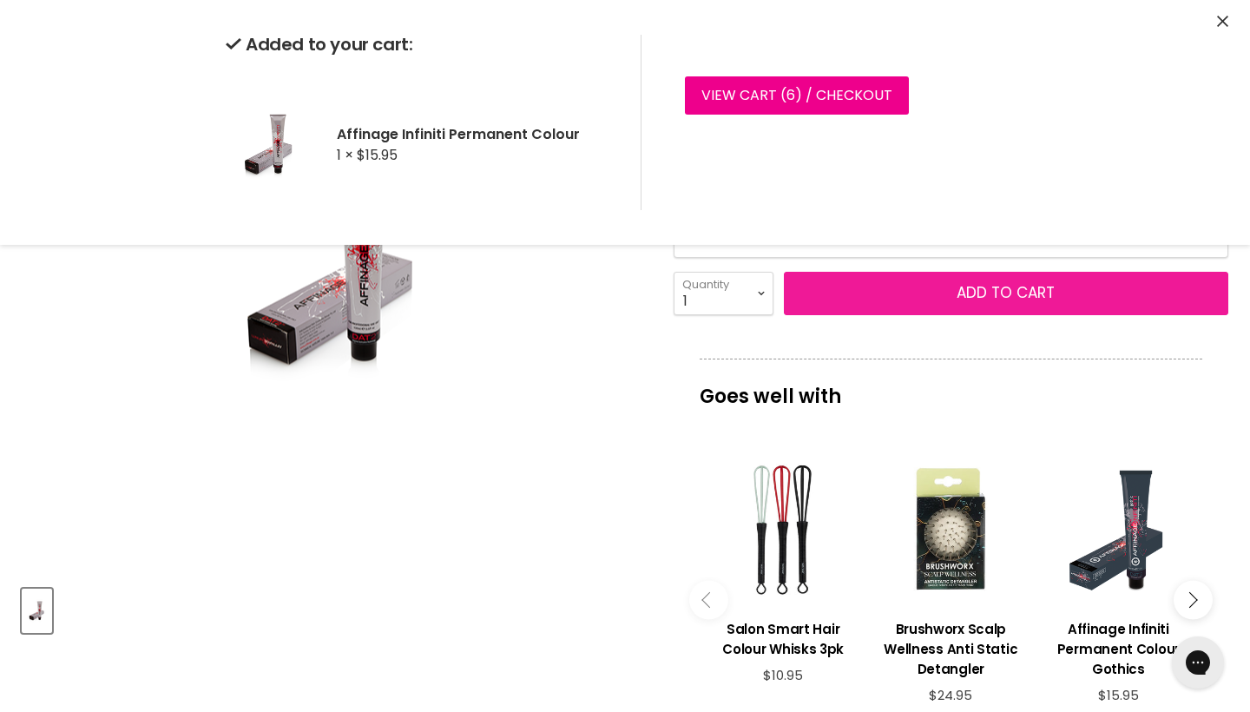
click at [832, 315] on button "Add to cart" at bounding box center [1006, 293] width 445 height 43
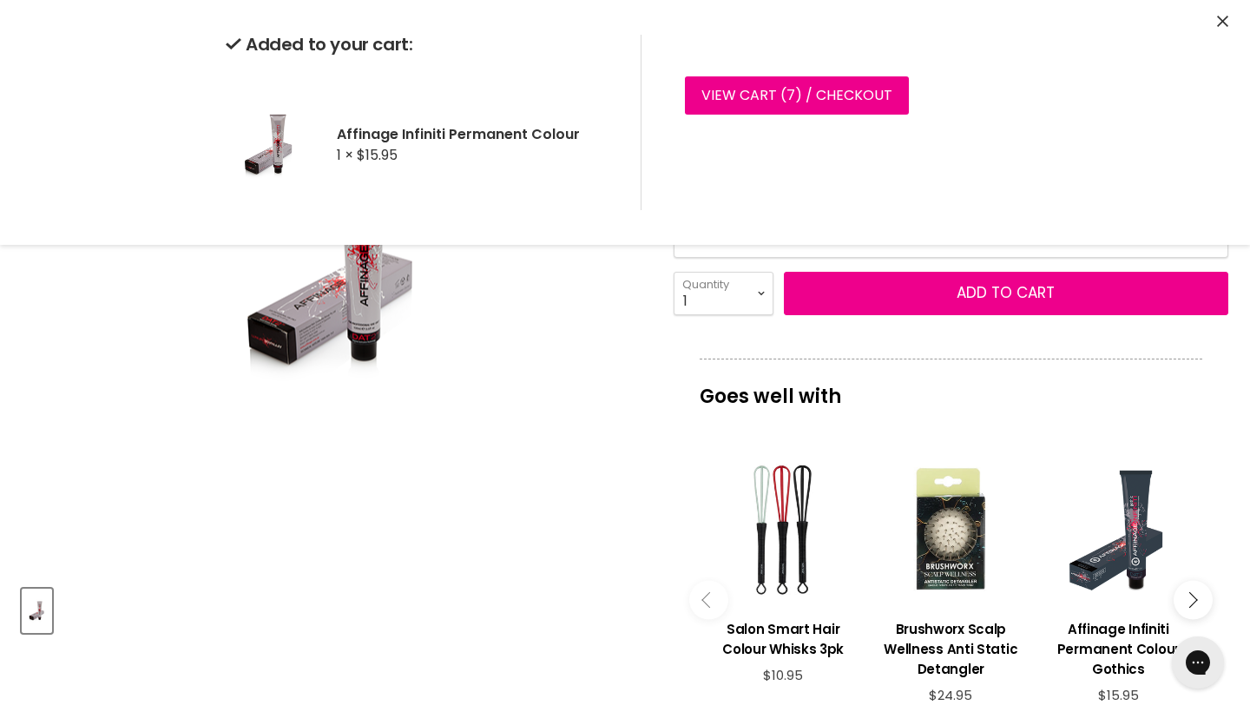
click at [1227, 17] on icon "Close" at bounding box center [1222, 21] width 11 height 11
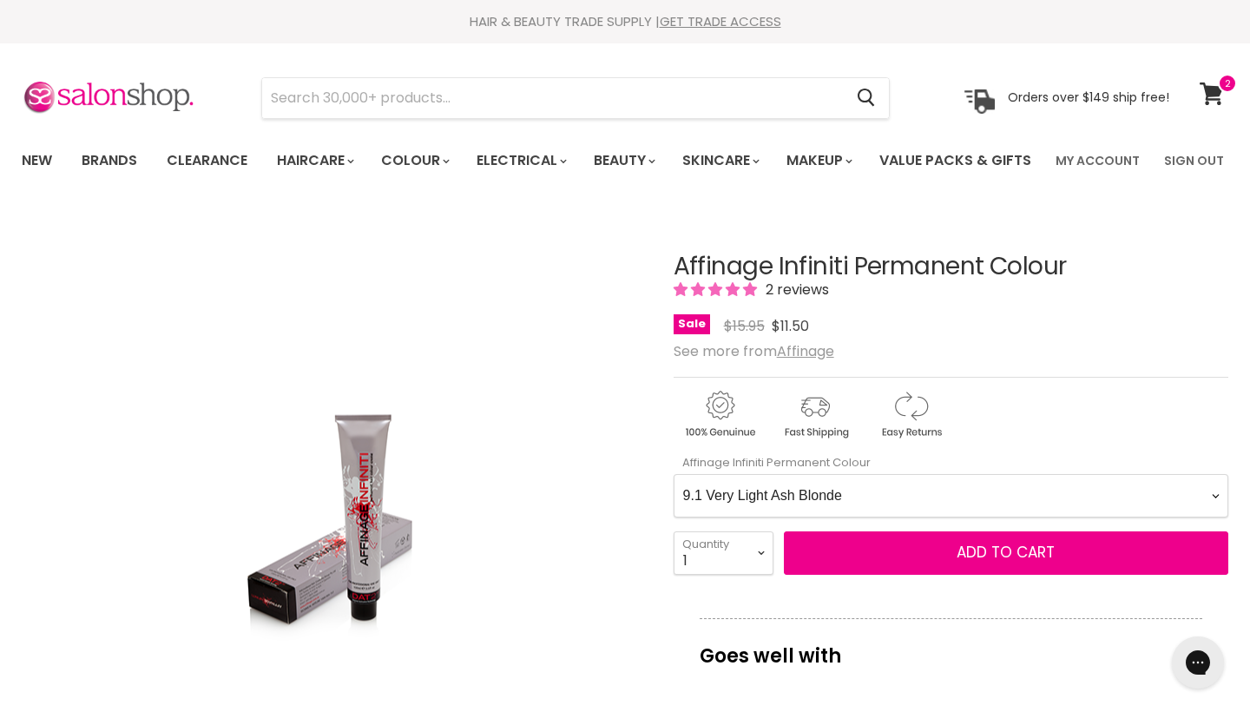
scroll to position [0, 0]
click at [1217, 91] on icon at bounding box center [1211, 93] width 23 height 23
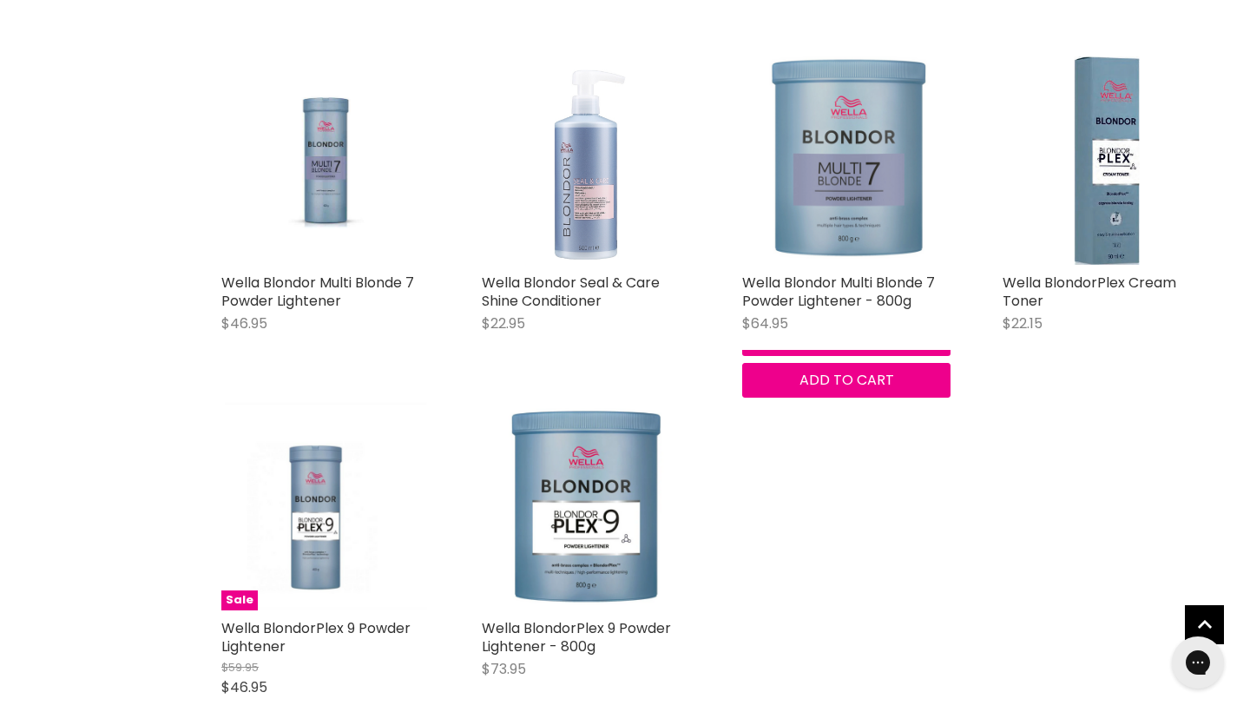
scroll to position [684, 0]
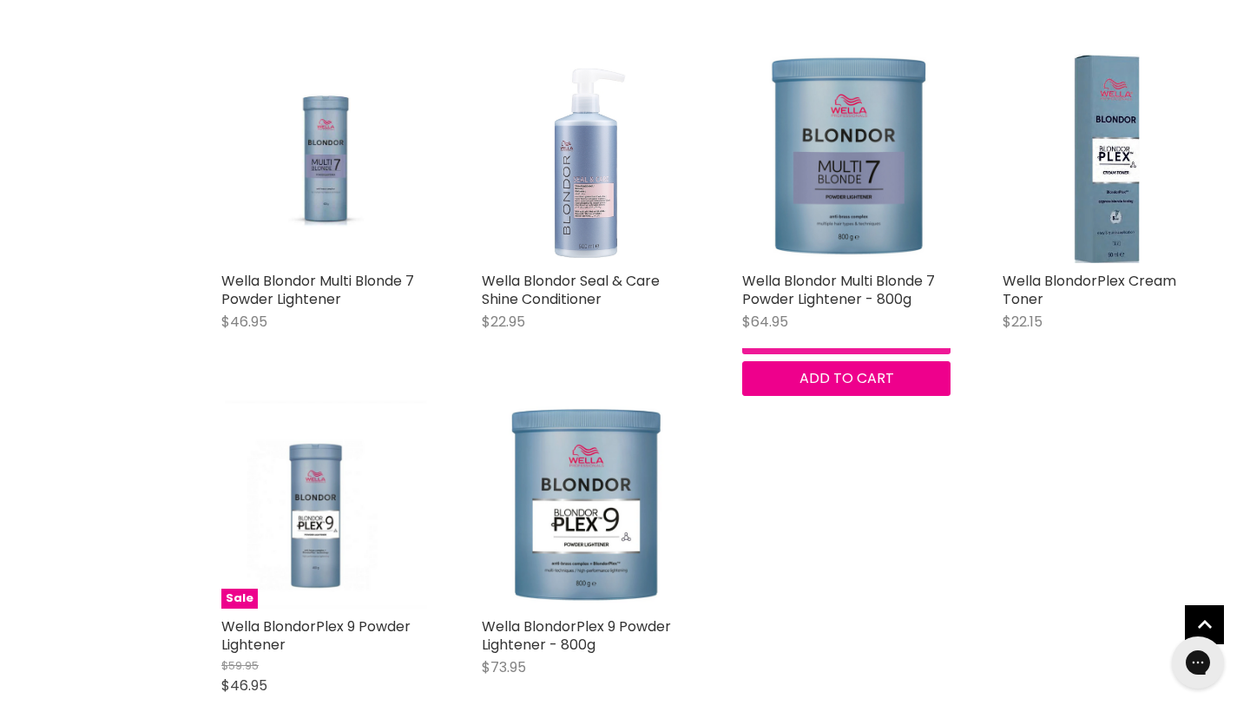
click at [811, 354] on button "Quick shop" at bounding box center [846, 337] width 208 height 35
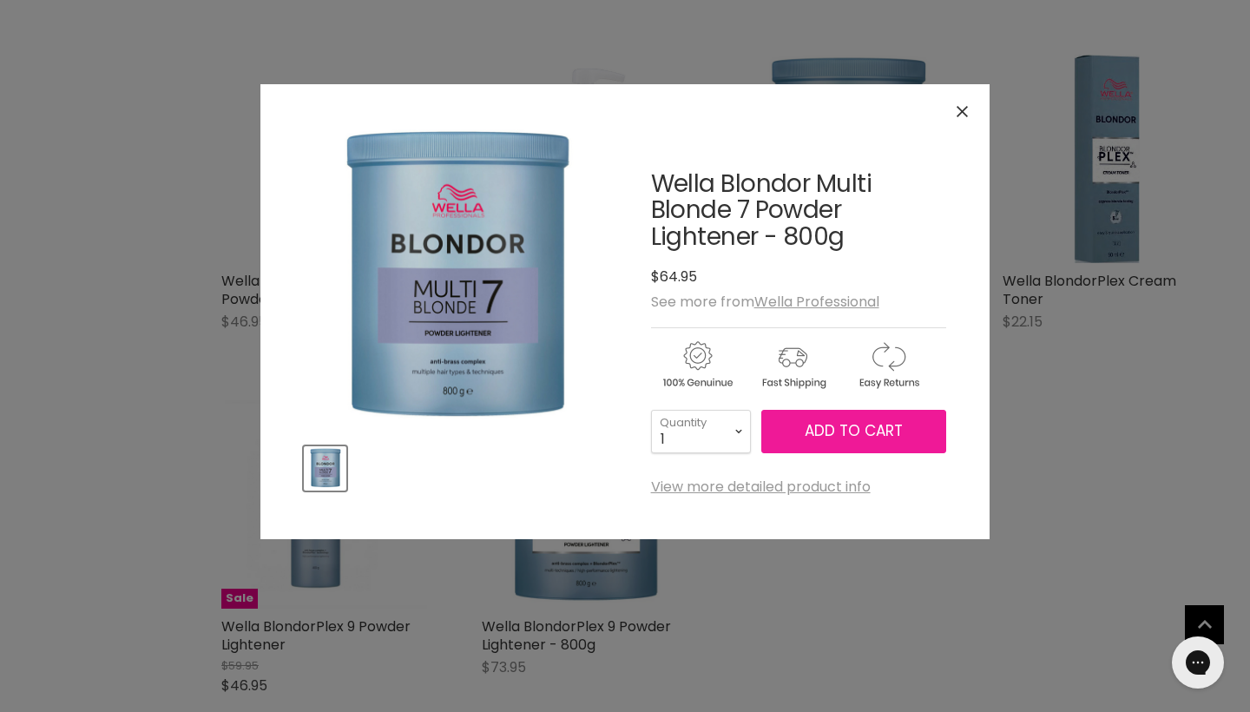
click at [834, 432] on span "Add to cart" at bounding box center [854, 430] width 98 height 21
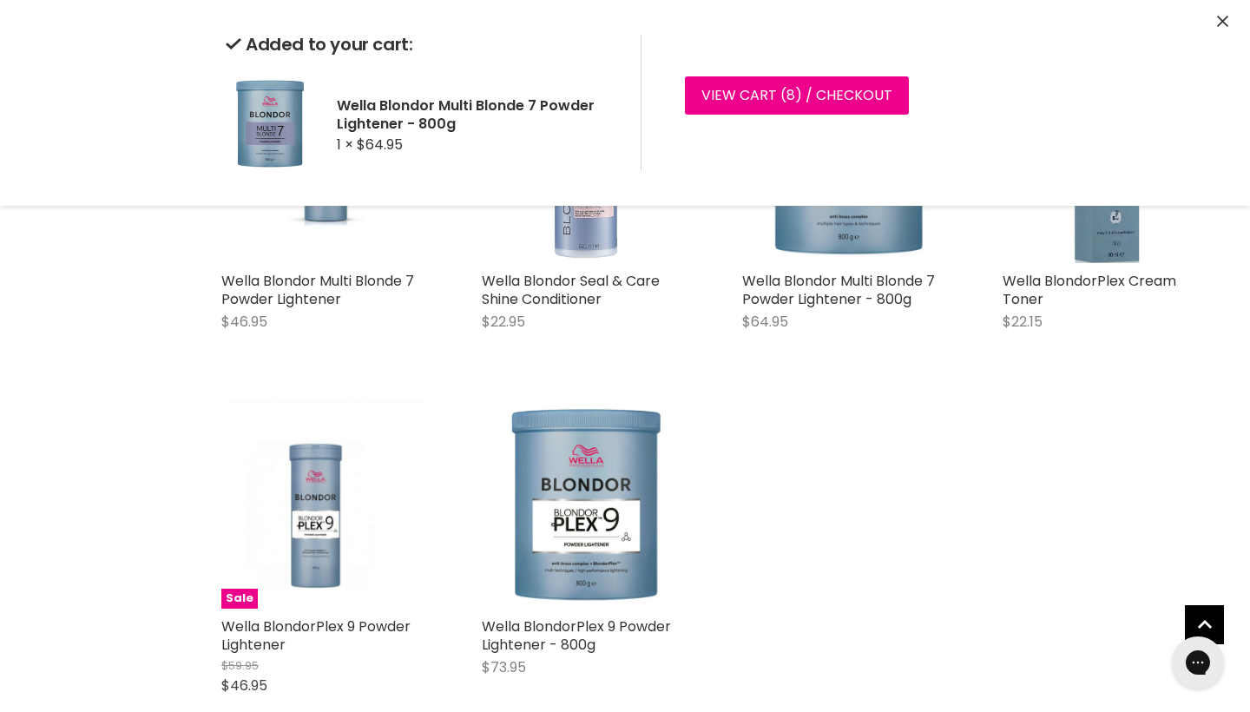
click at [1221, 21] on icon "Close" at bounding box center [1222, 21] width 11 height 11
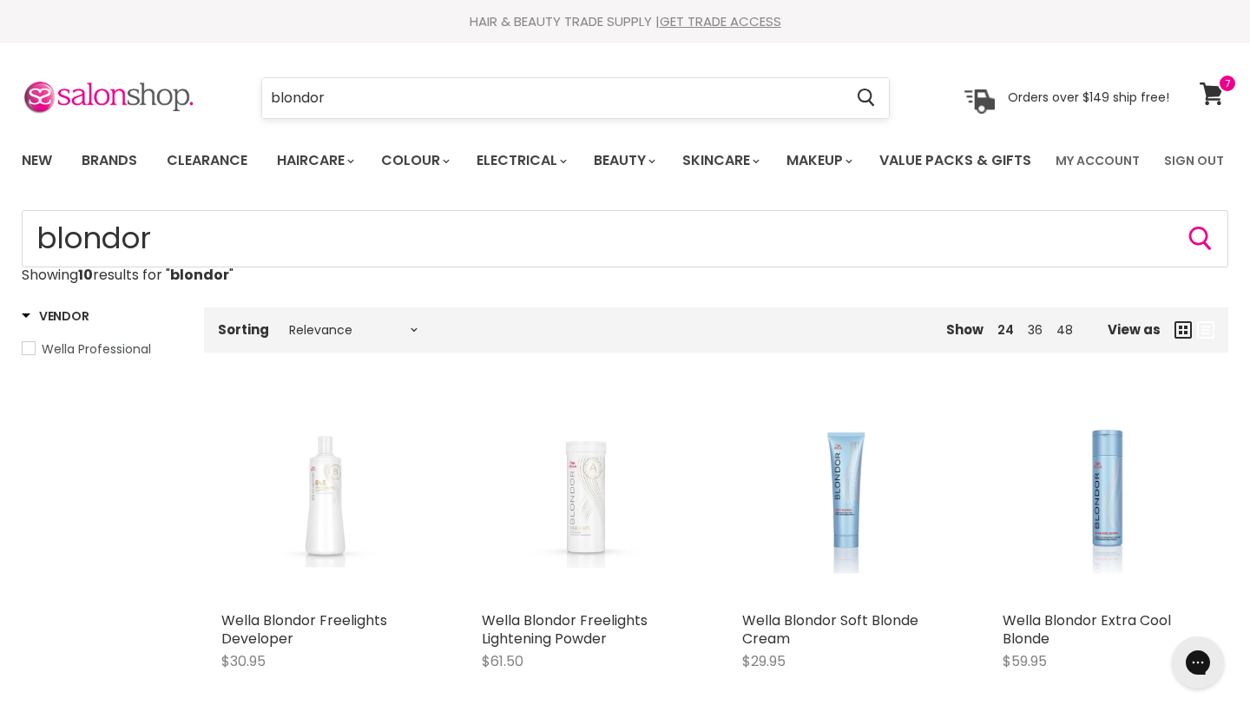
scroll to position [0, 0]
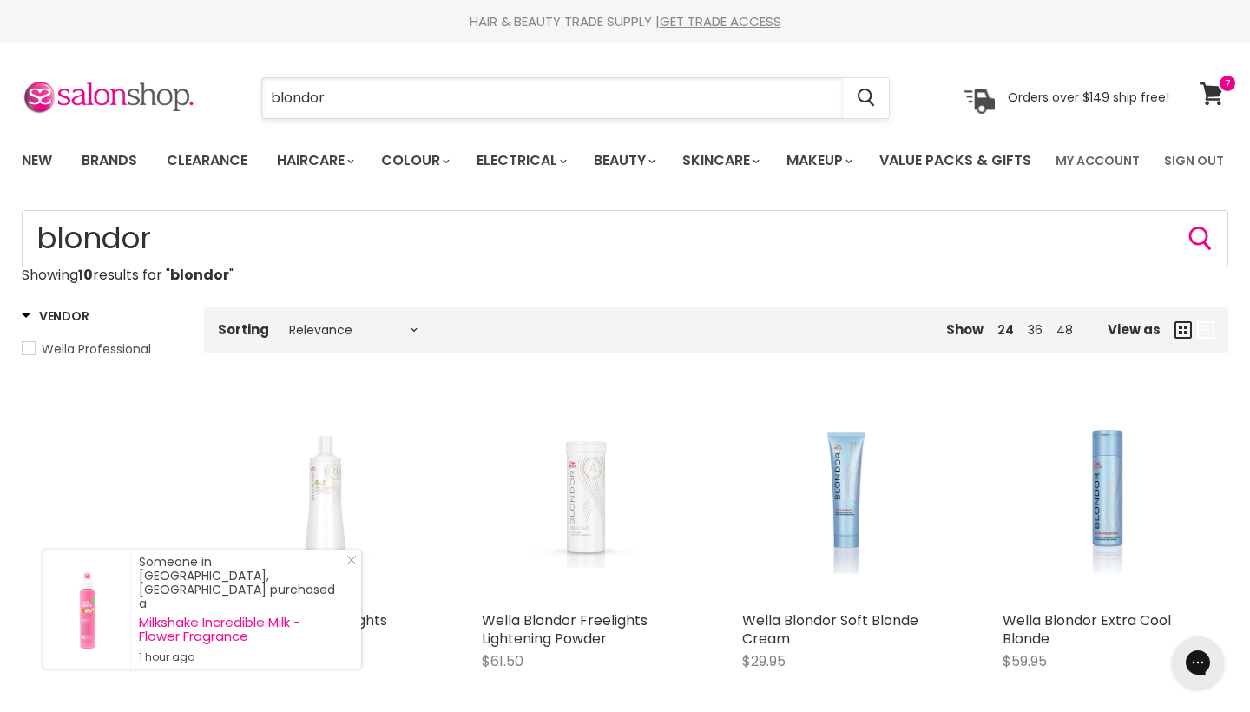
click at [696, 100] on input "blondor" at bounding box center [552, 98] width 581 height 40
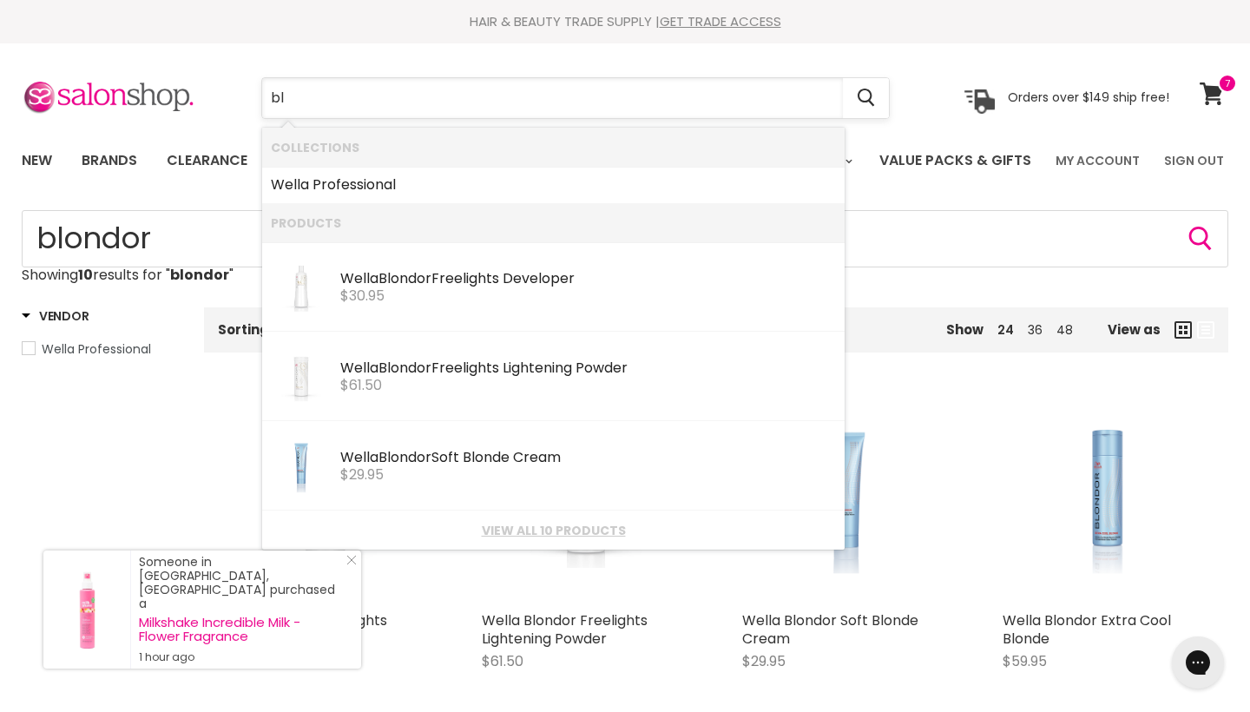
type input "b"
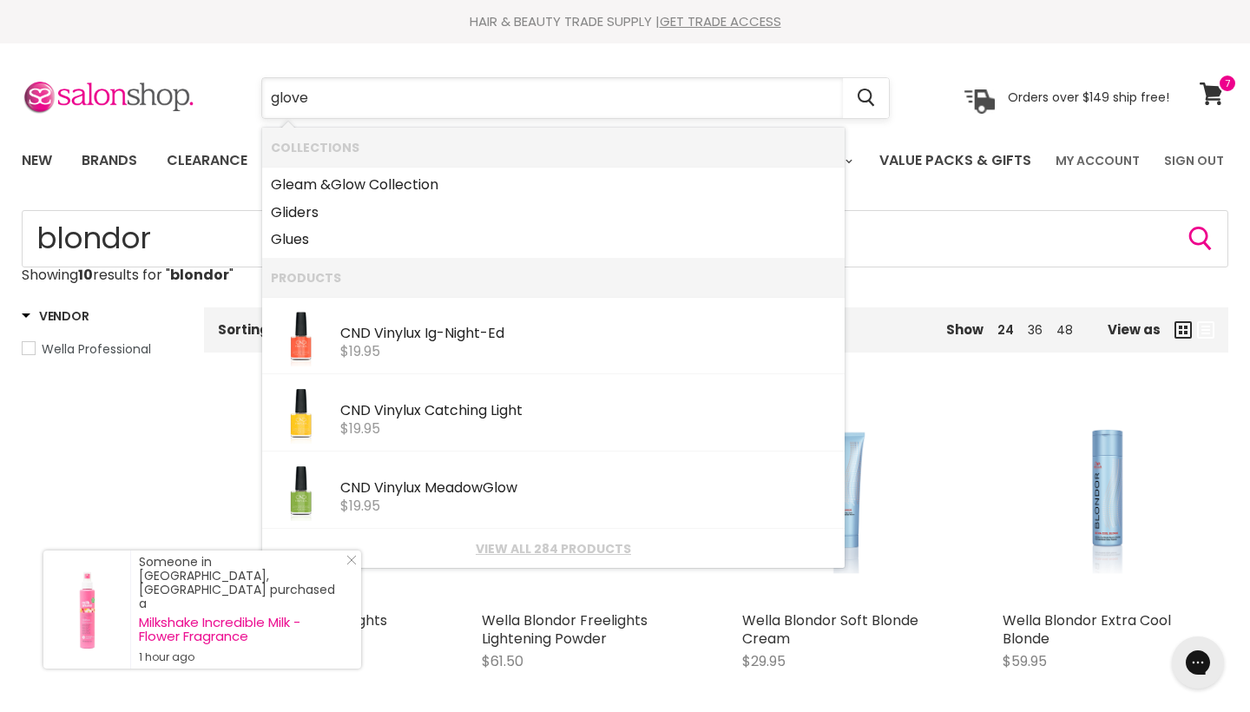
type input "gloves"
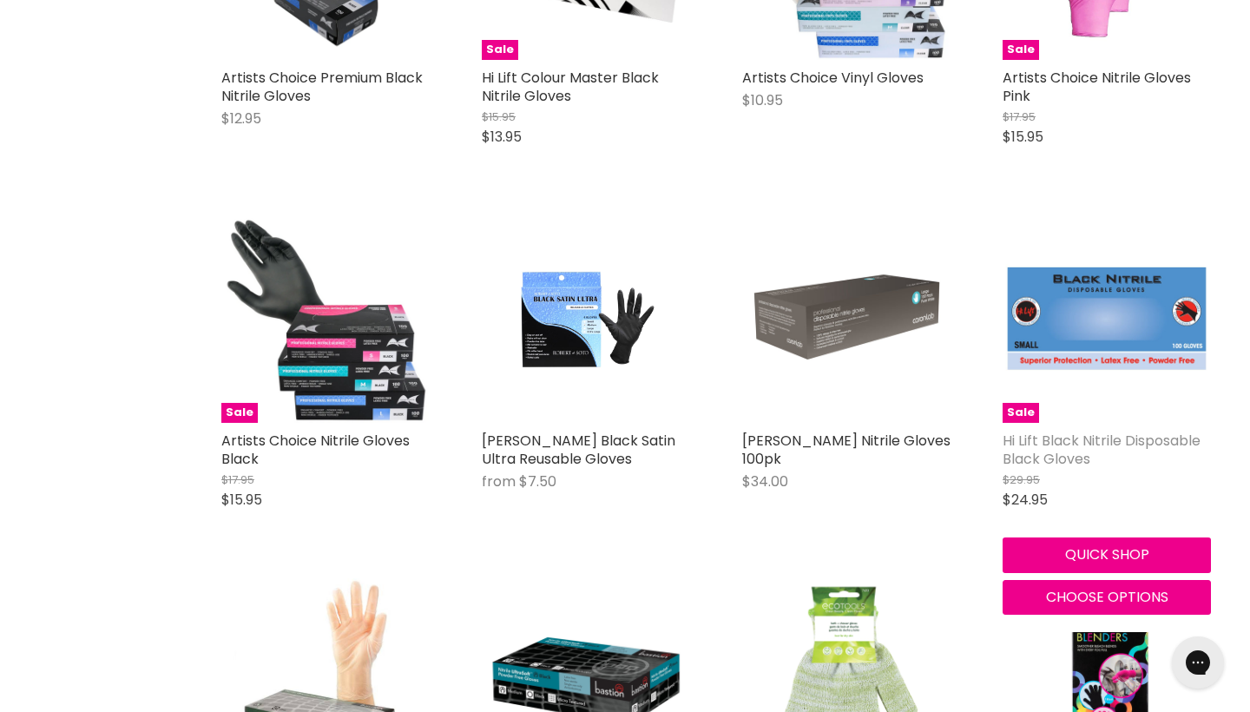
scroll to position [550, 0]
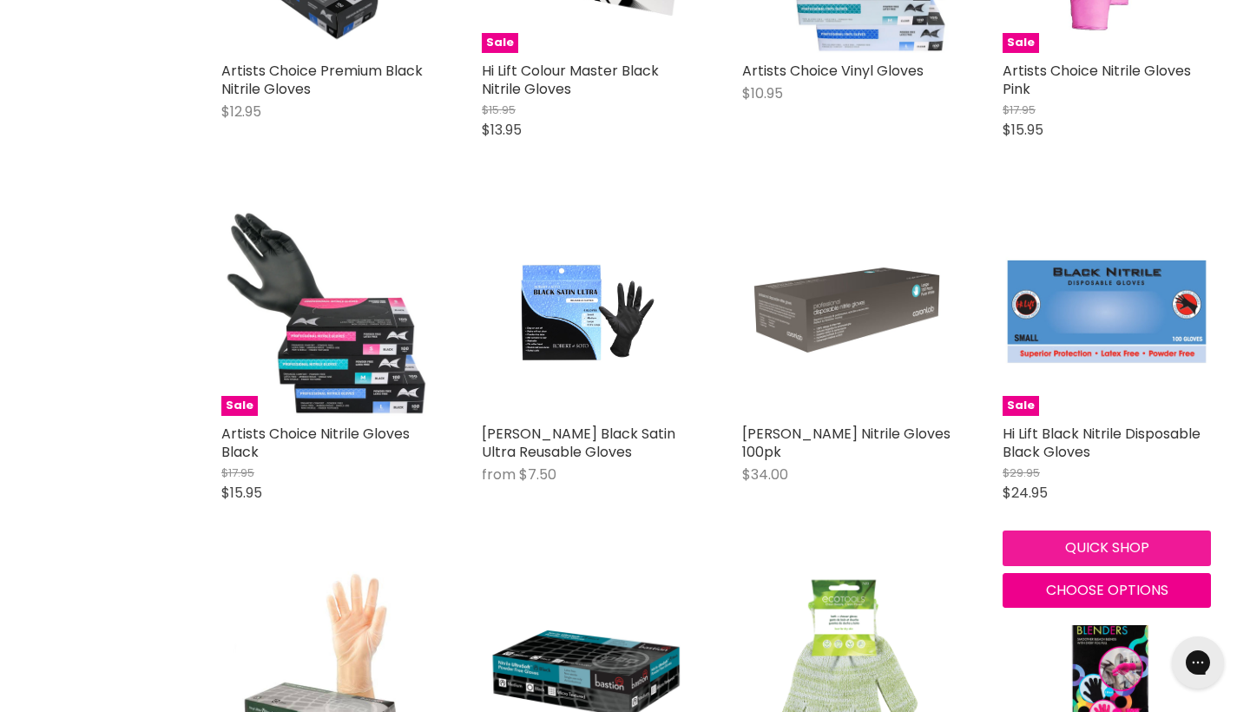
click at [1113, 565] on button "Quick shop" at bounding box center [1107, 548] width 208 height 35
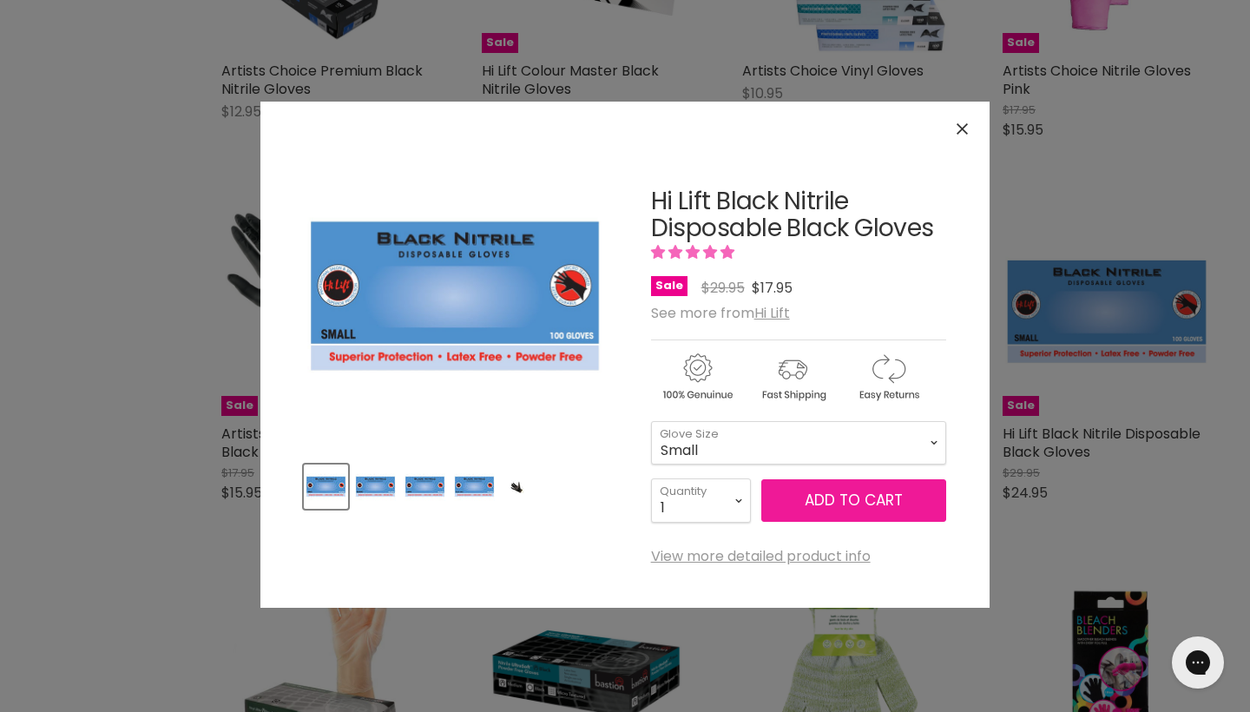
click at [853, 501] on span "Add to cart" at bounding box center [854, 500] width 98 height 21
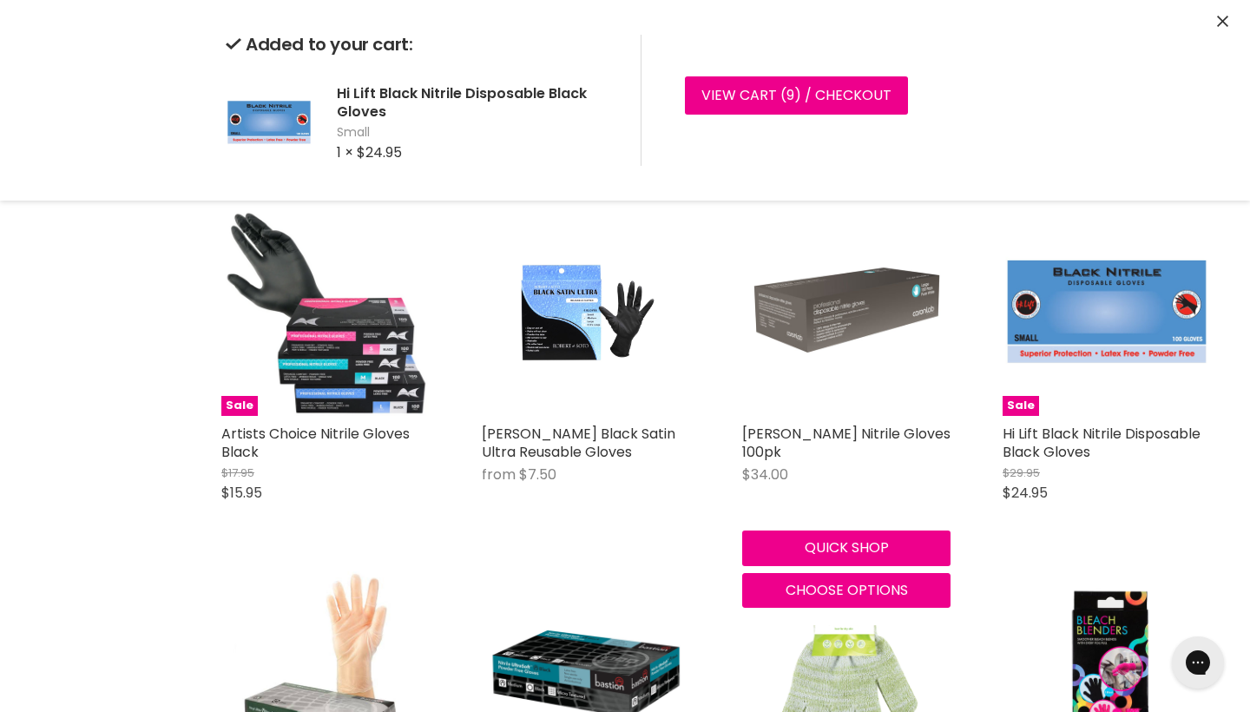
click at [908, 416] on img "Main content" at bounding box center [846, 312] width 208 height 208
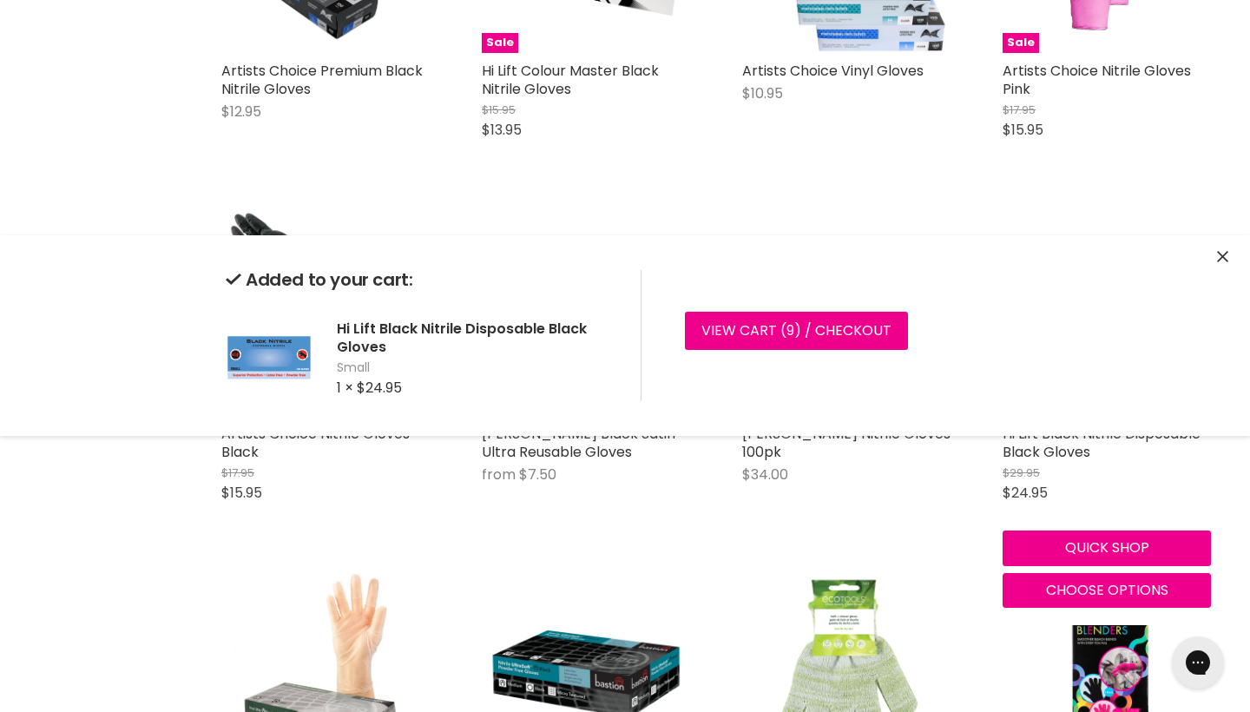
scroll to position [0, 0]
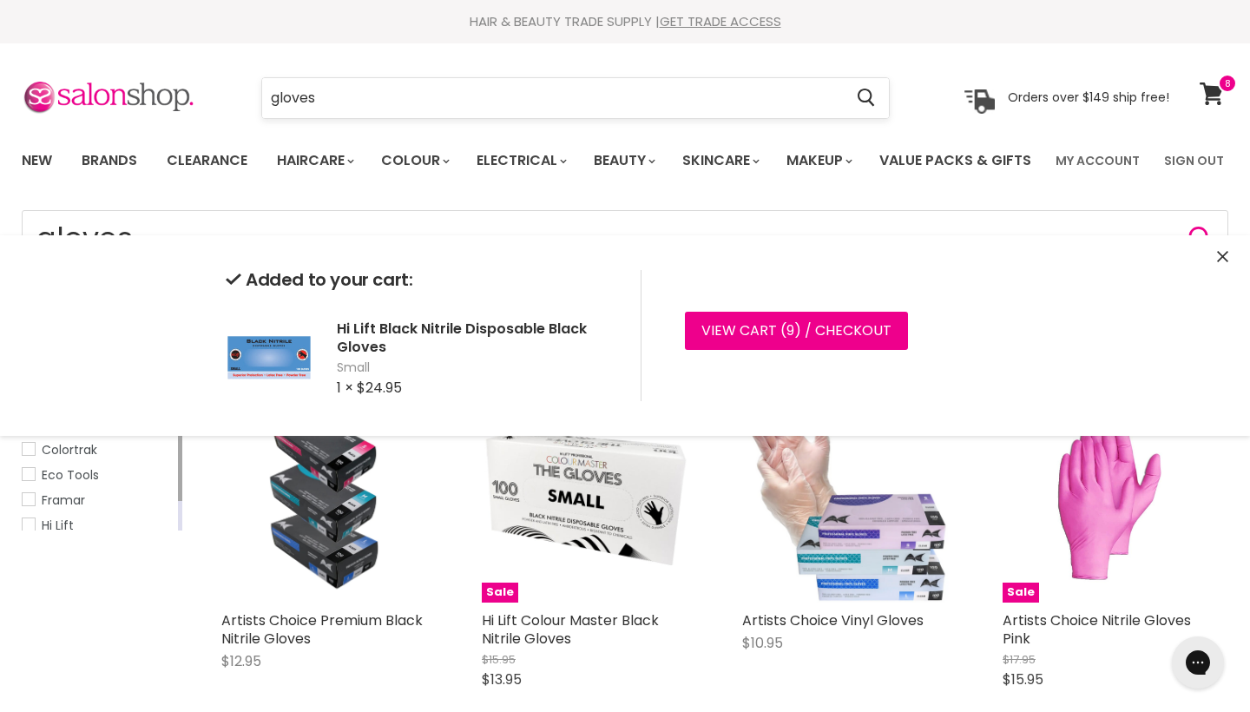
click at [509, 107] on input "gloves" at bounding box center [552, 98] width 581 height 40
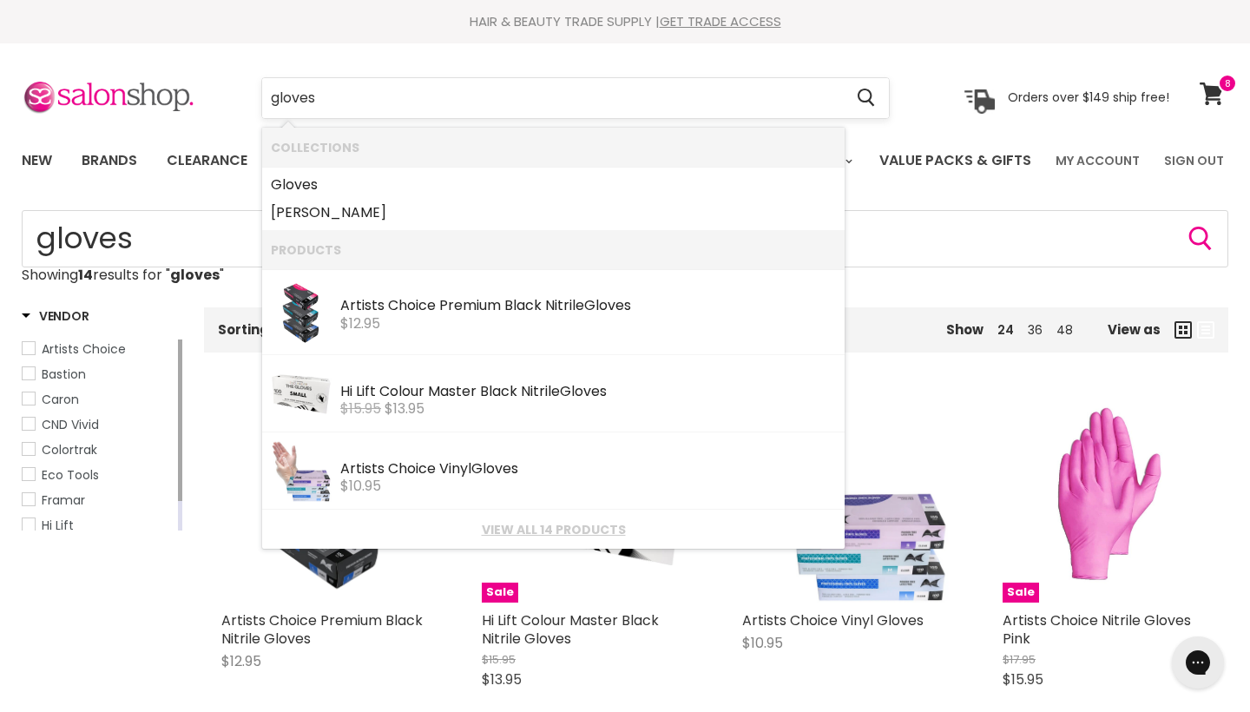
scroll to position [685, 0]
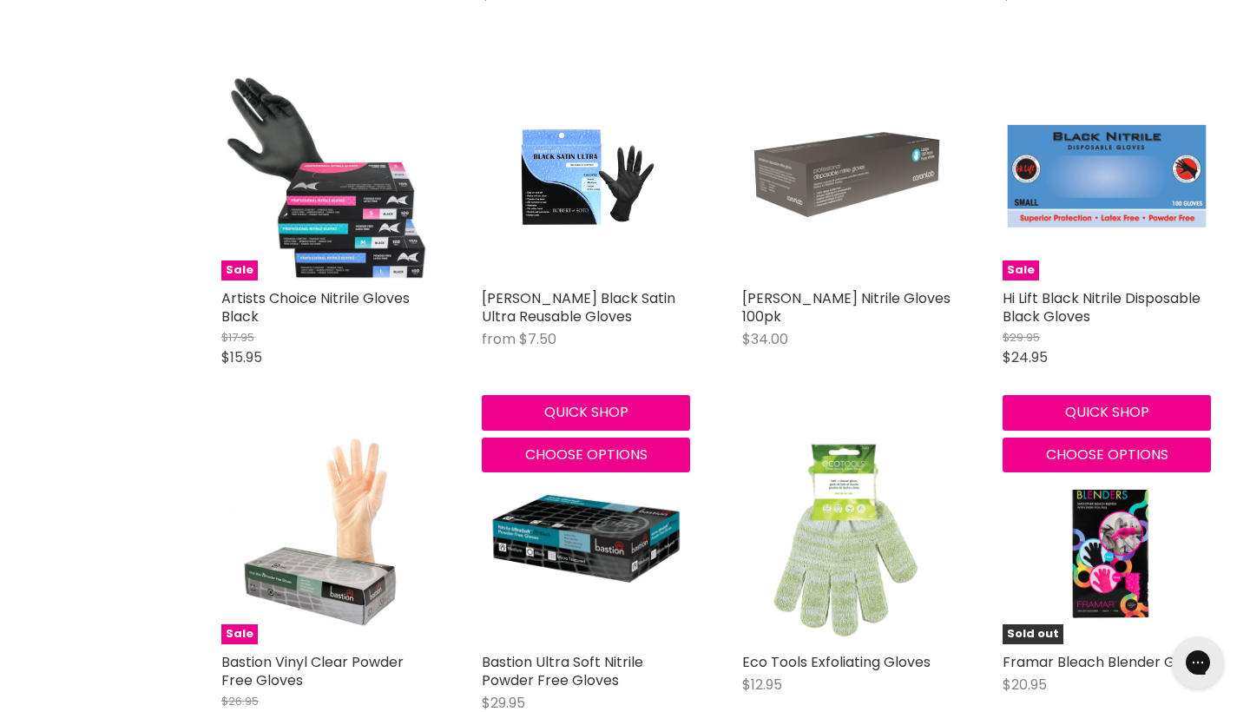
click at [1102, 326] on link "Hi Lift Black Nitrile Disposable Black Gloves" at bounding box center [1102, 307] width 198 height 38
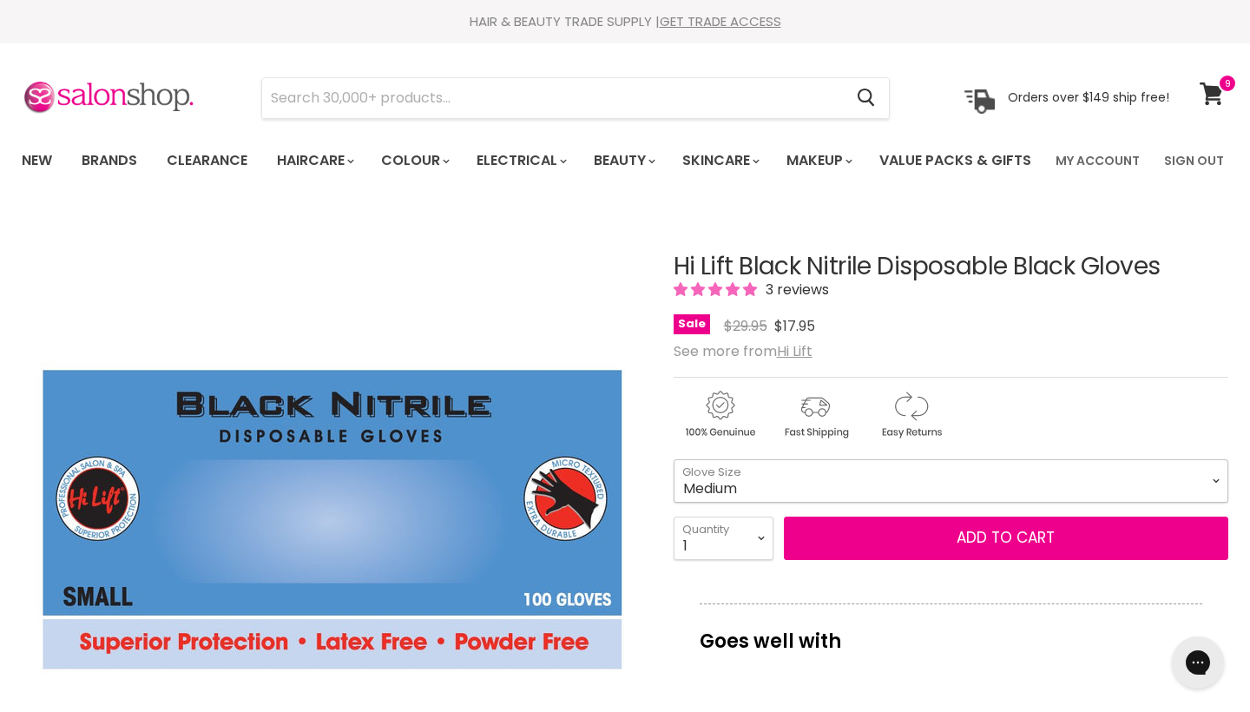
select select "Medium"
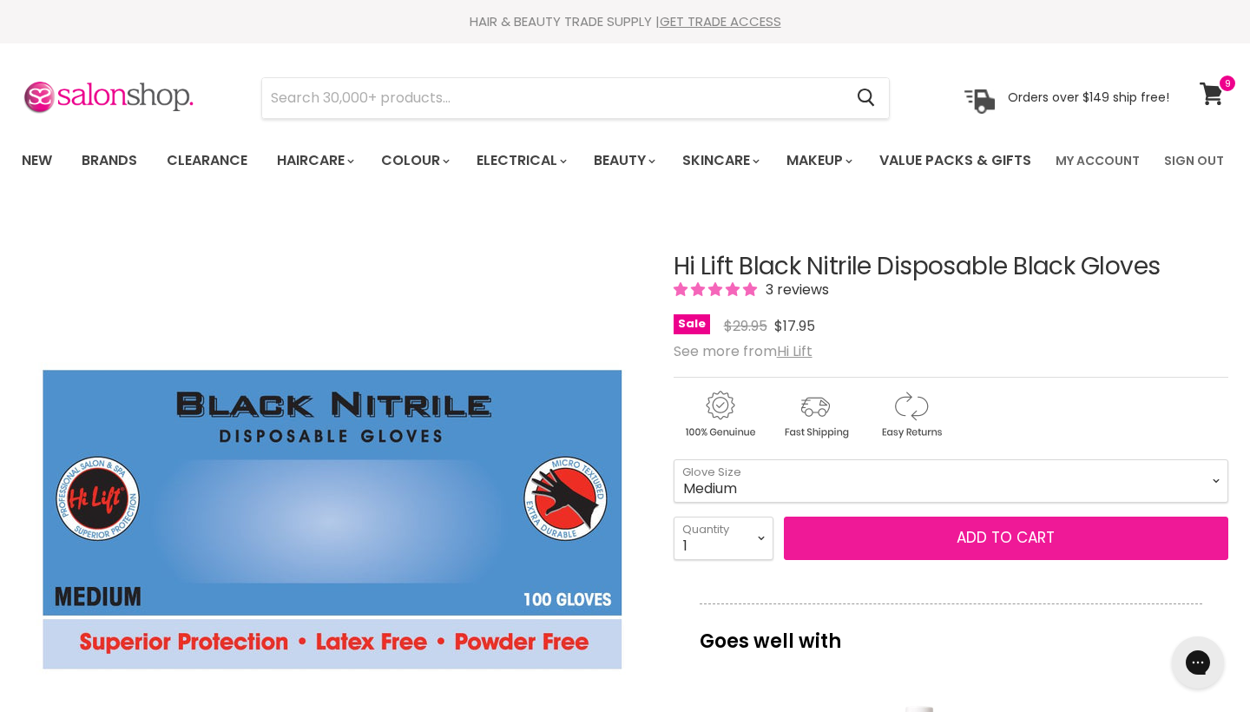
click at [918, 560] on button "Add to cart" at bounding box center [1006, 538] width 445 height 43
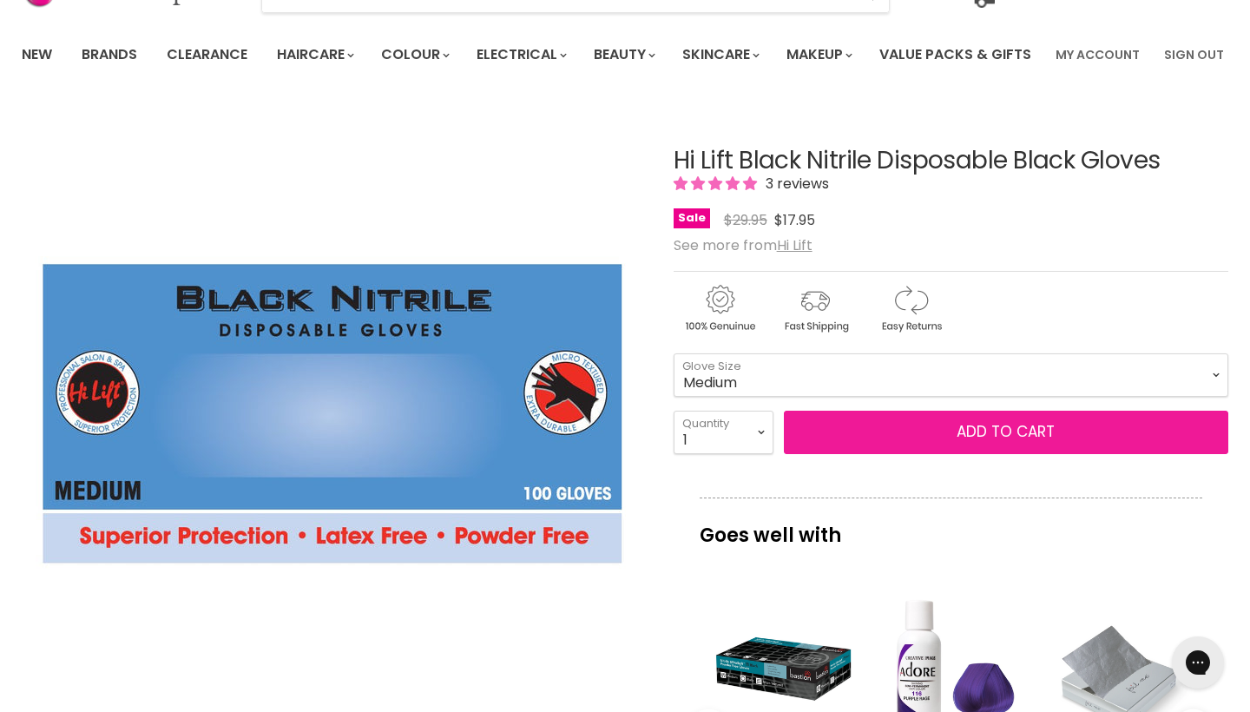
scroll to position [109, 0]
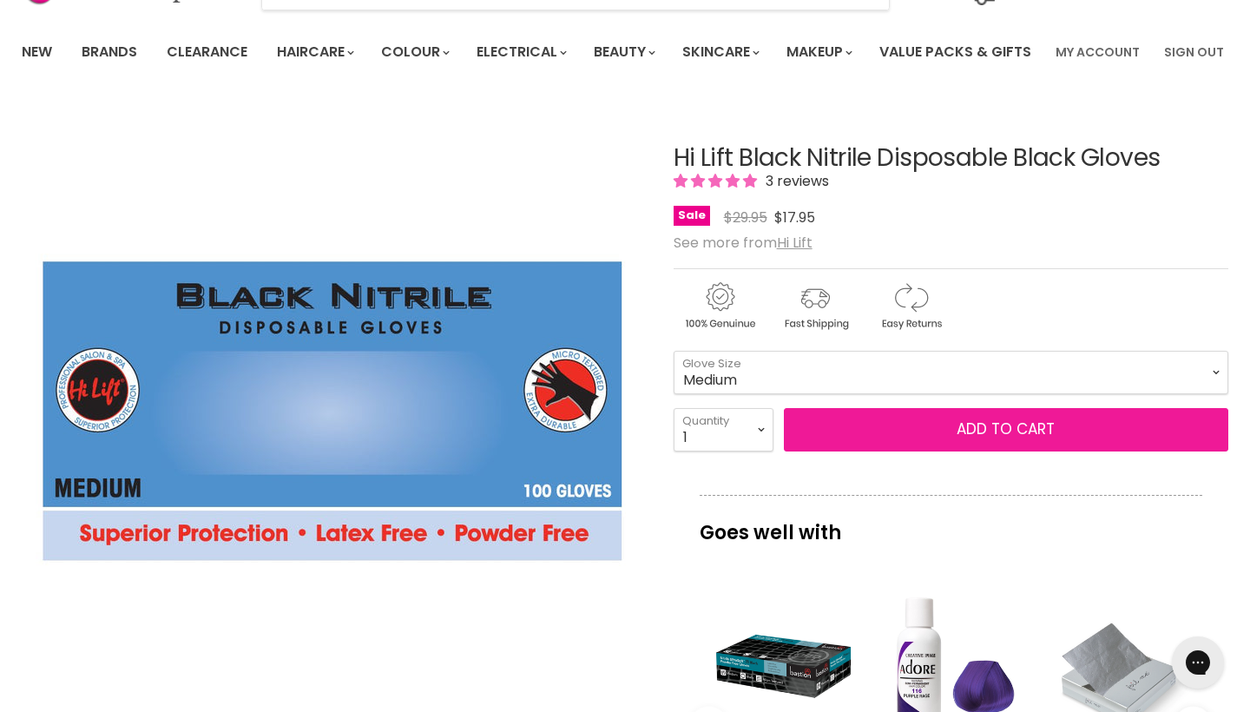
click at [1034, 452] on button "Add to cart" at bounding box center [1006, 429] width 445 height 43
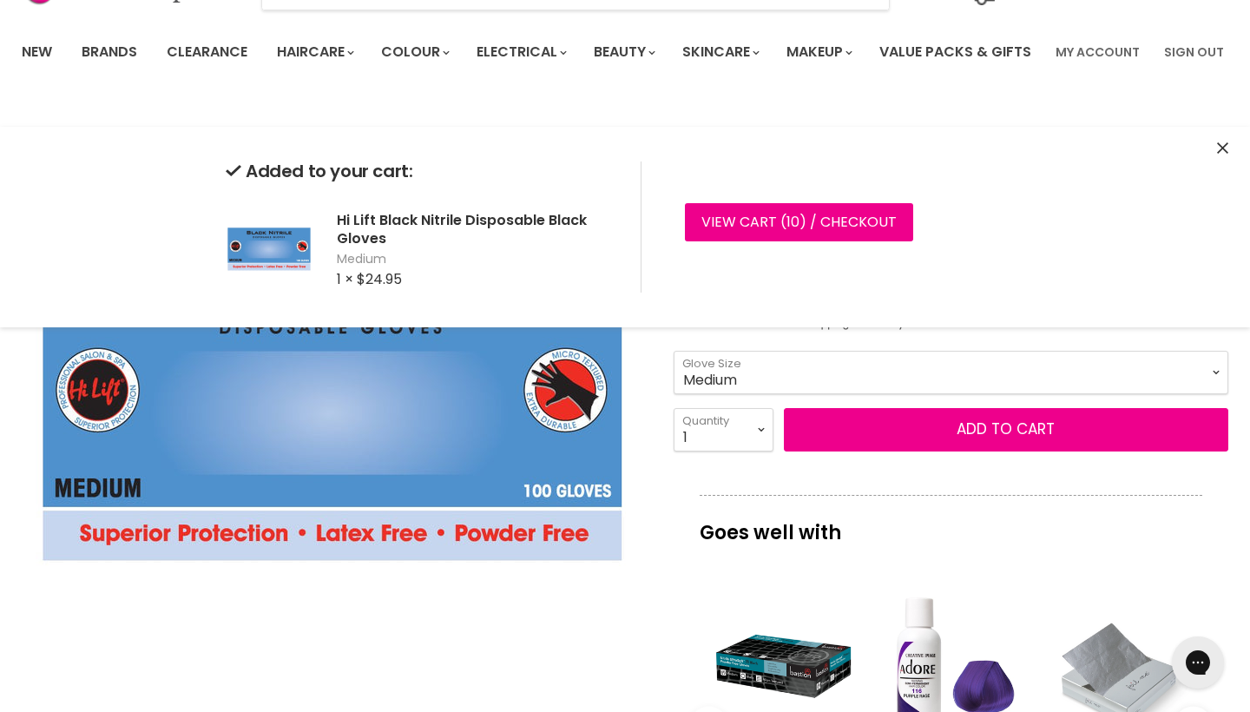
click at [1222, 145] on icon "Close" at bounding box center [1222, 147] width 11 height 11
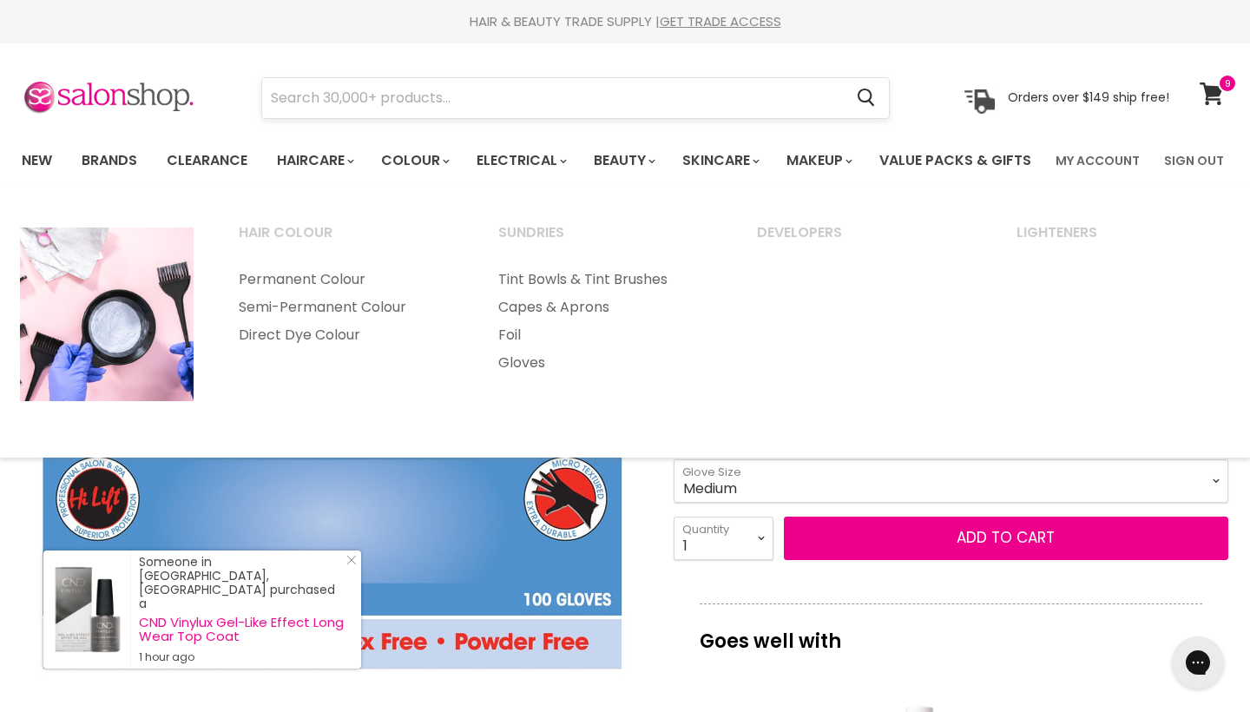
scroll to position [0, 0]
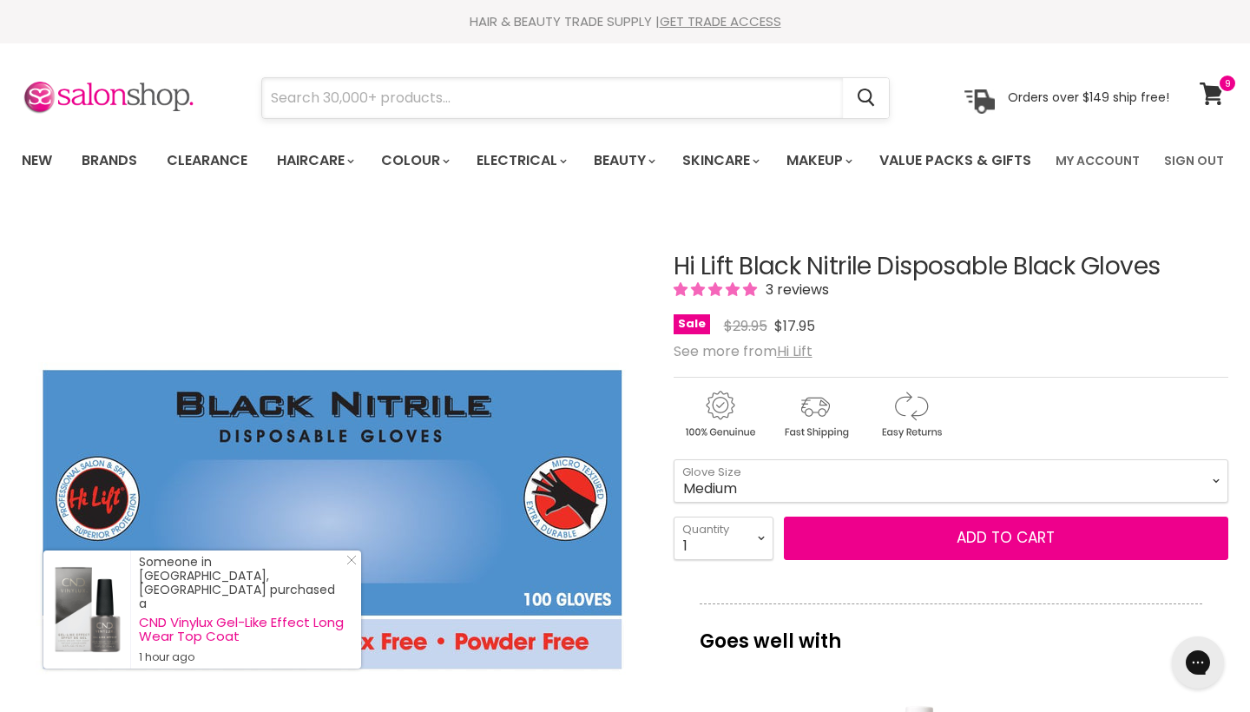
click at [394, 107] on input "Search" at bounding box center [552, 98] width 581 height 40
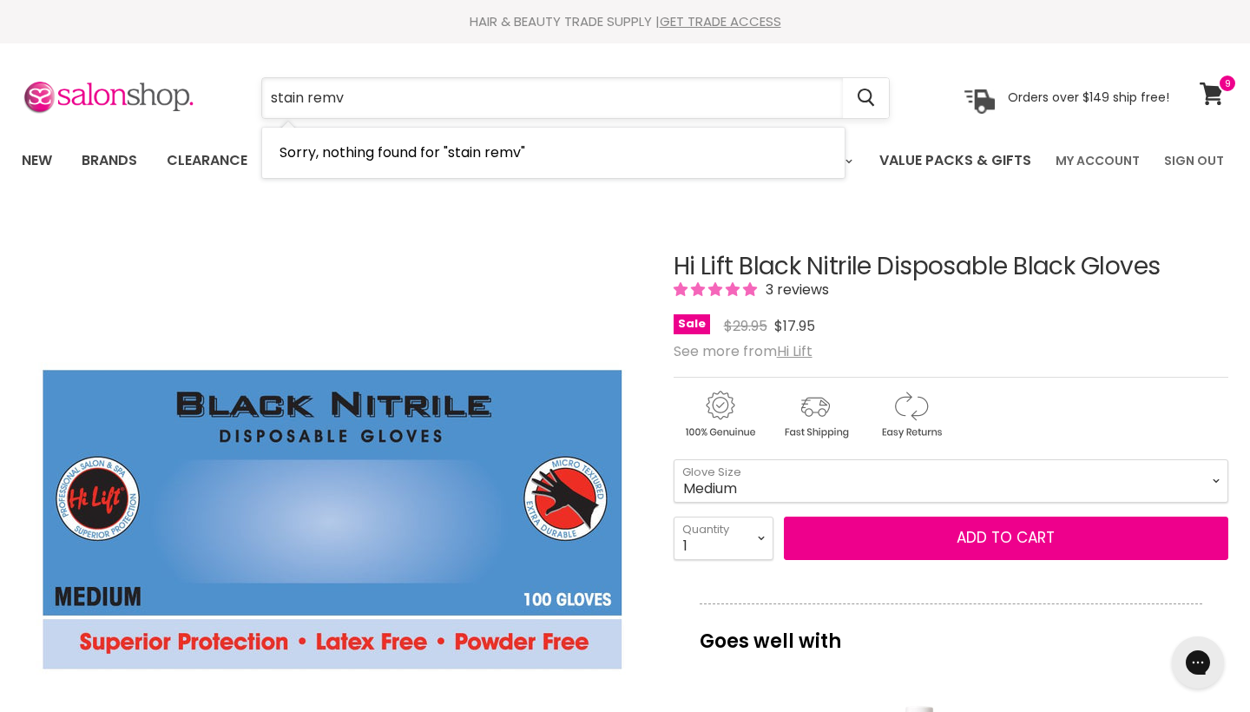
type input "stain rem"
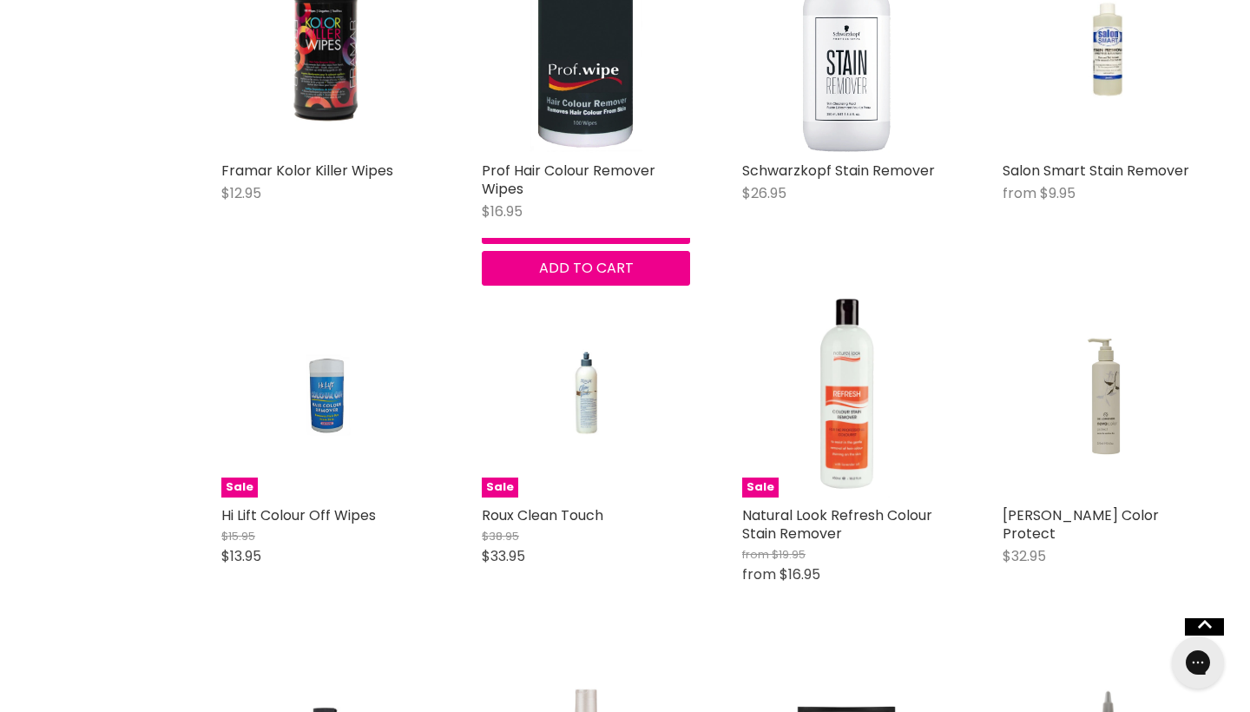
scroll to position [845, 0]
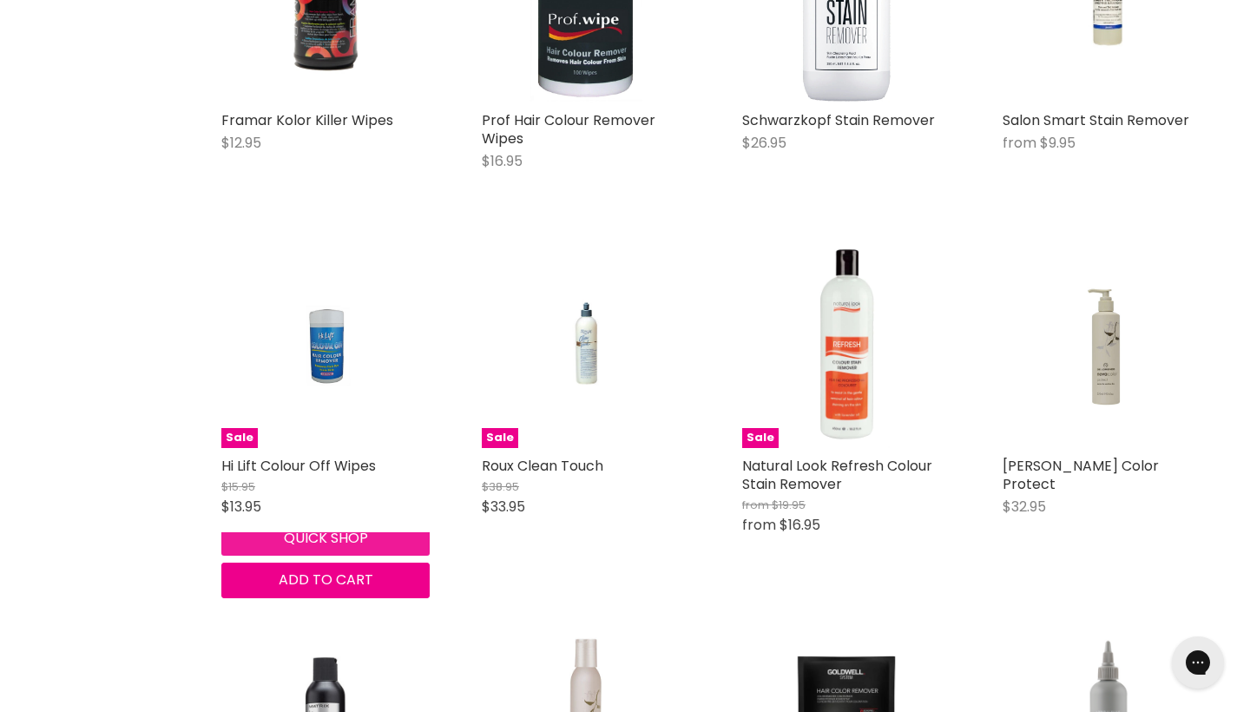
click at [281, 556] on button "Quick shop" at bounding box center [325, 538] width 208 height 35
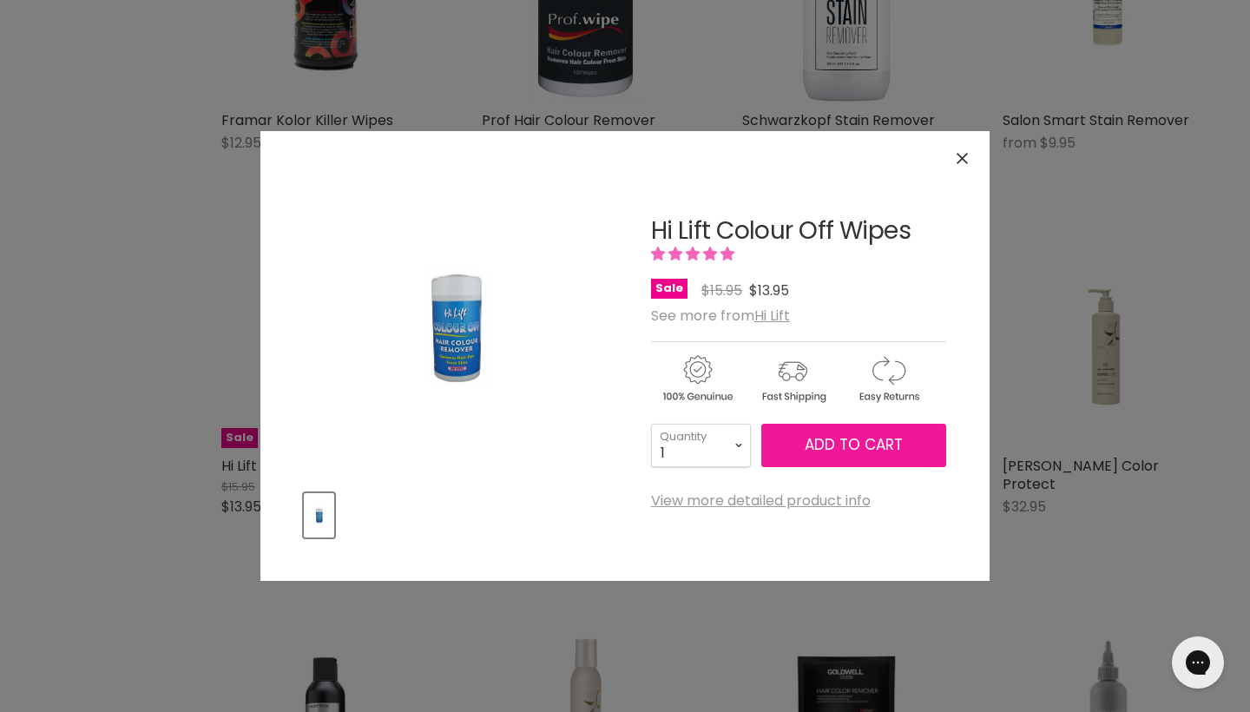
click at [872, 442] on span "Add to cart" at bounding box center [854, 444] width 98 height 21
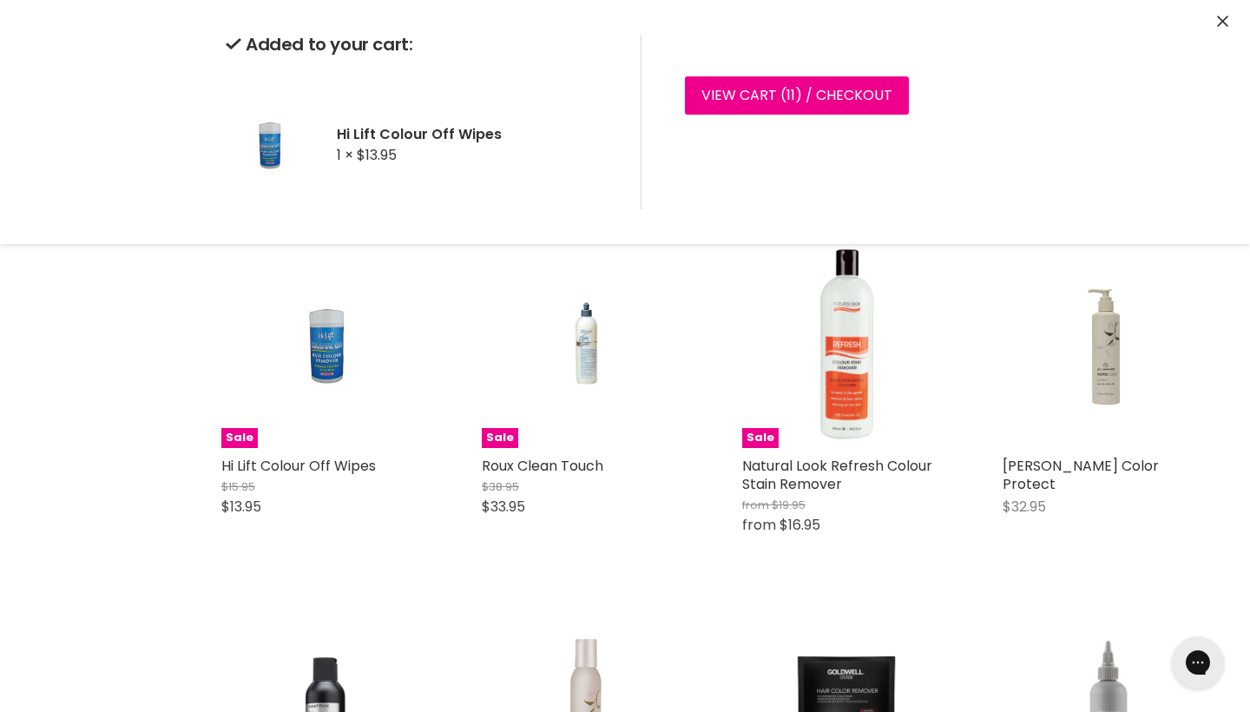
click at [1226, 24] on icon "Close" at bounding box center [1222, 21] width 11 height 11
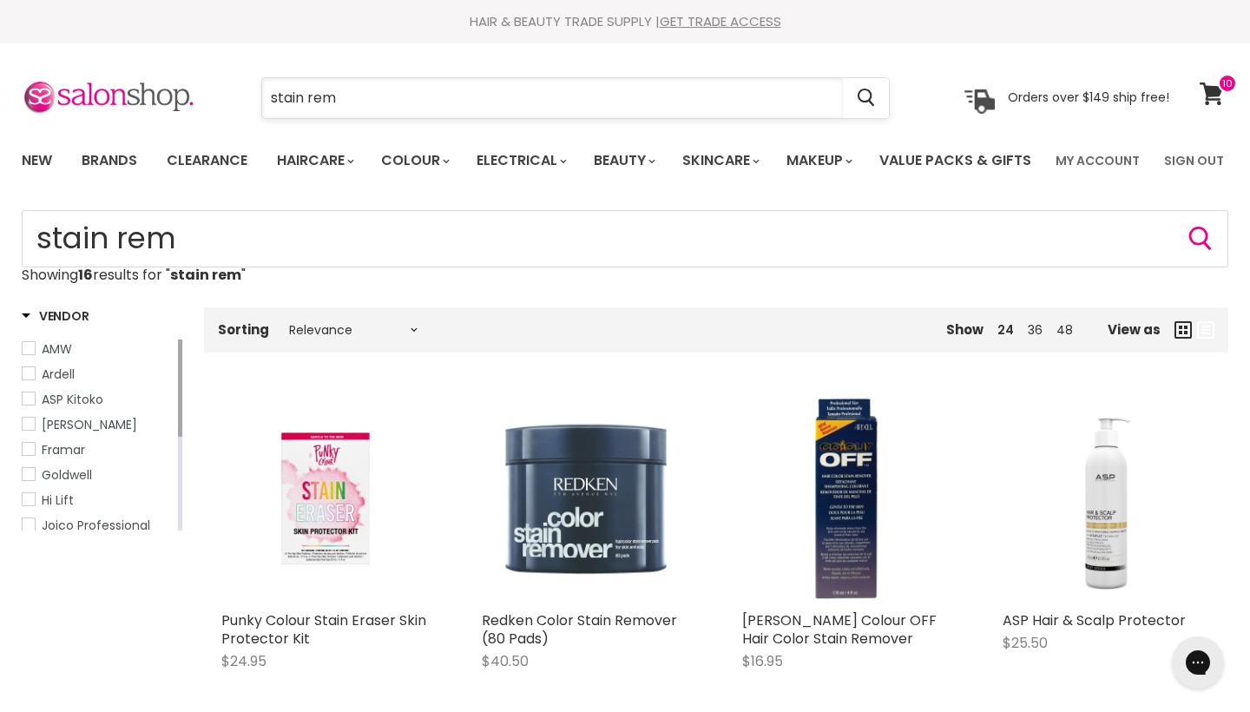
click at [640, 102] on input "stain rem" at bounding box center [552, 98] width 581 height 40
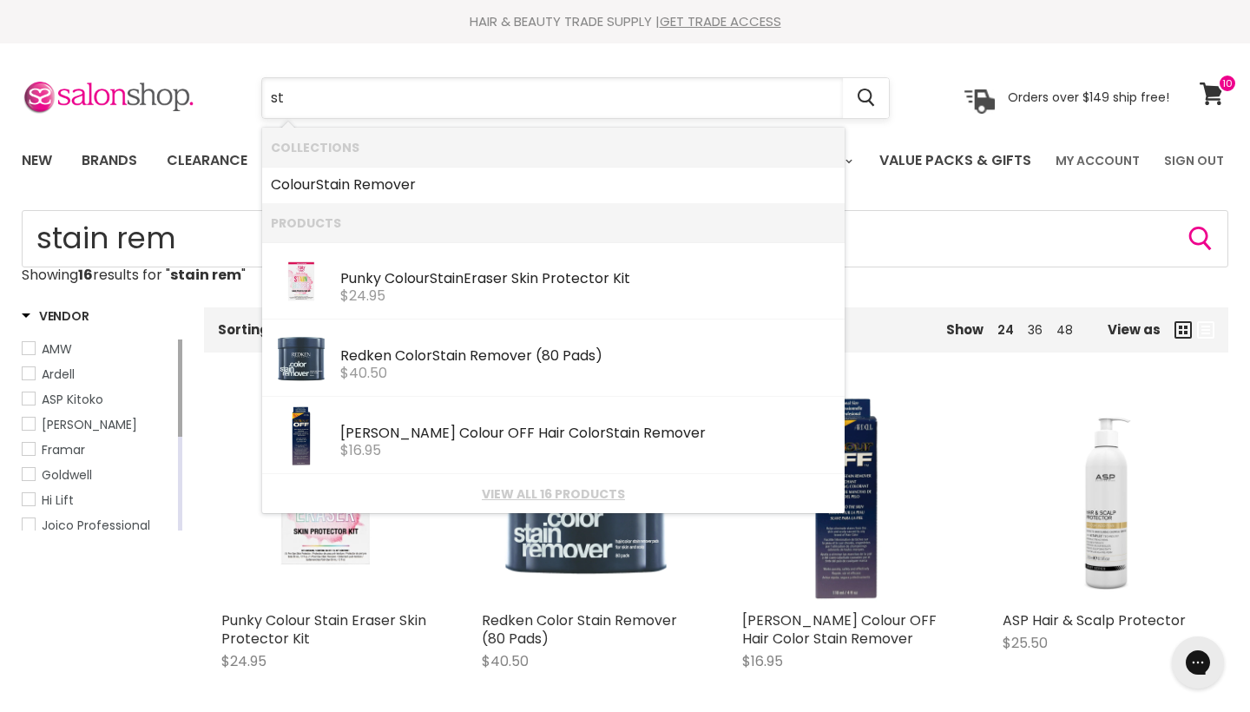
type input "s"
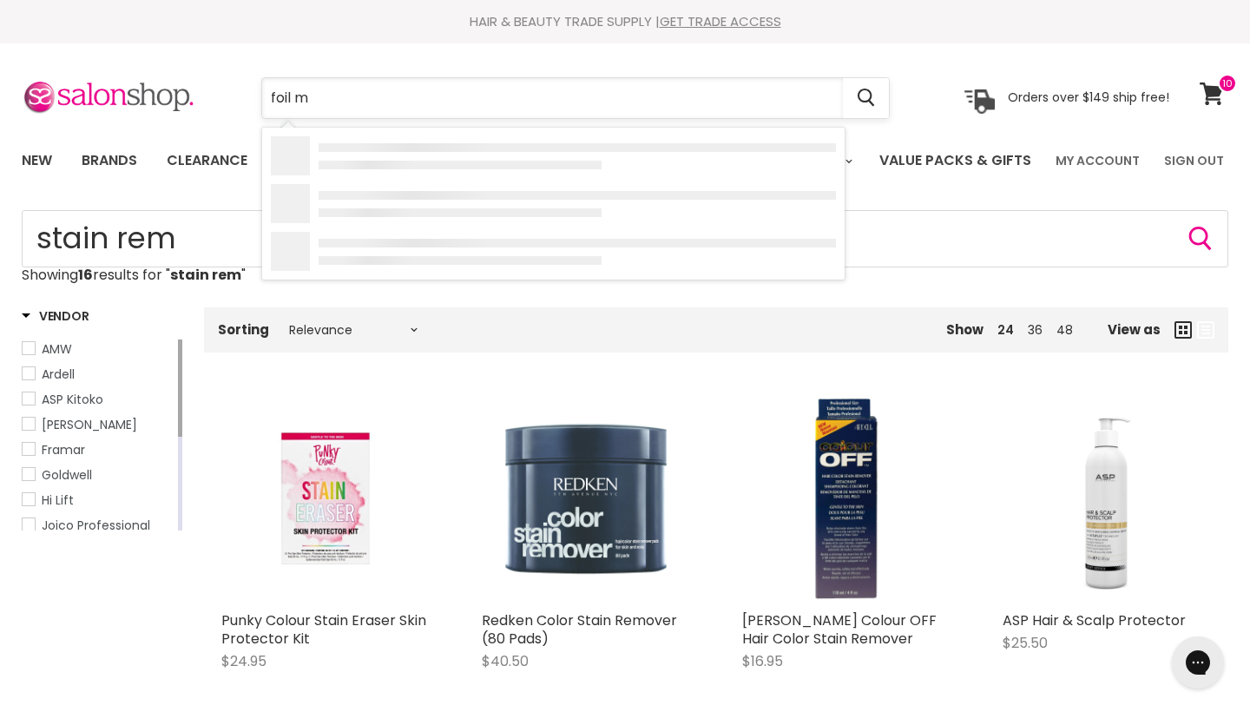
type input "foil me"
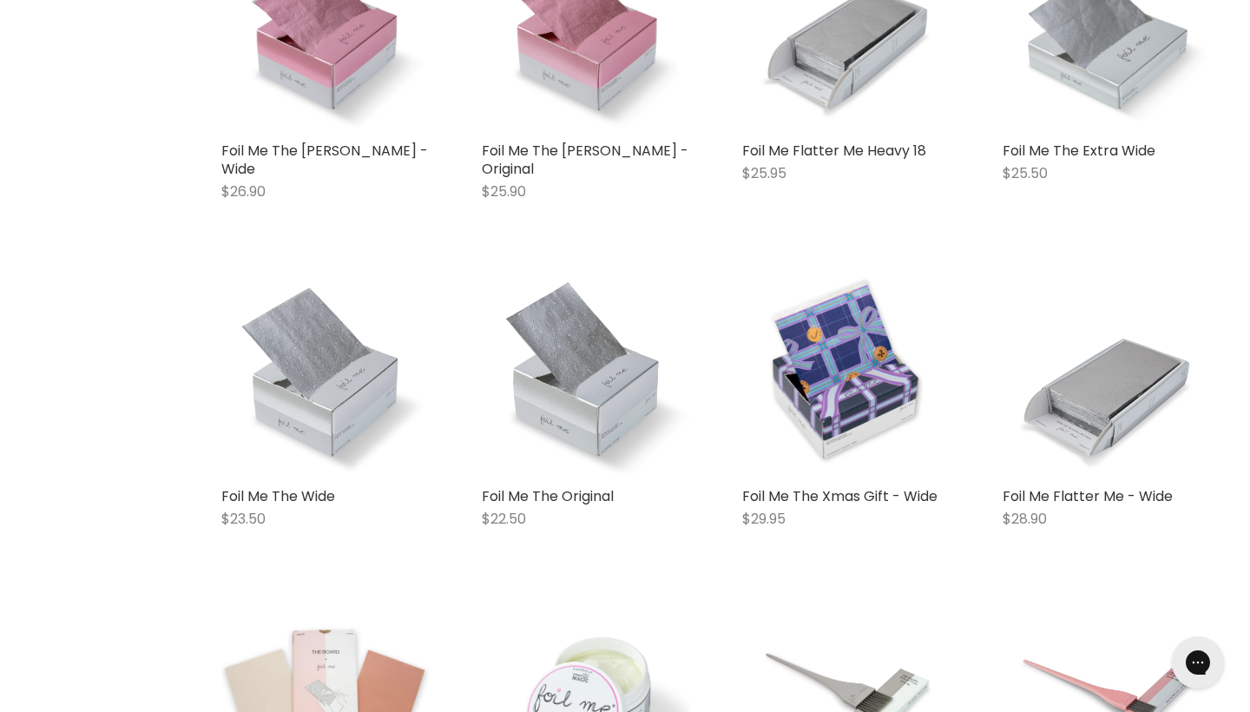
scroll to position [3554, 0]
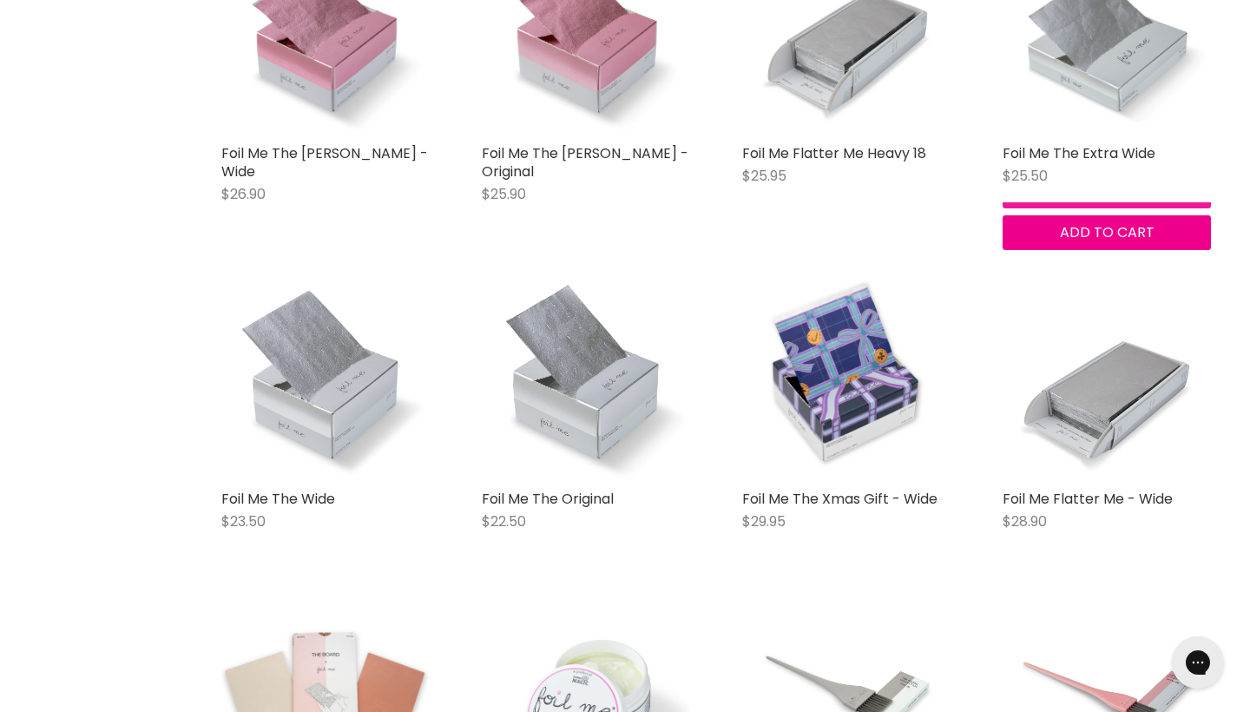
click at [1033, 208] on button "Quick shop" at bounding box center [1107, 191] width 208 height 35
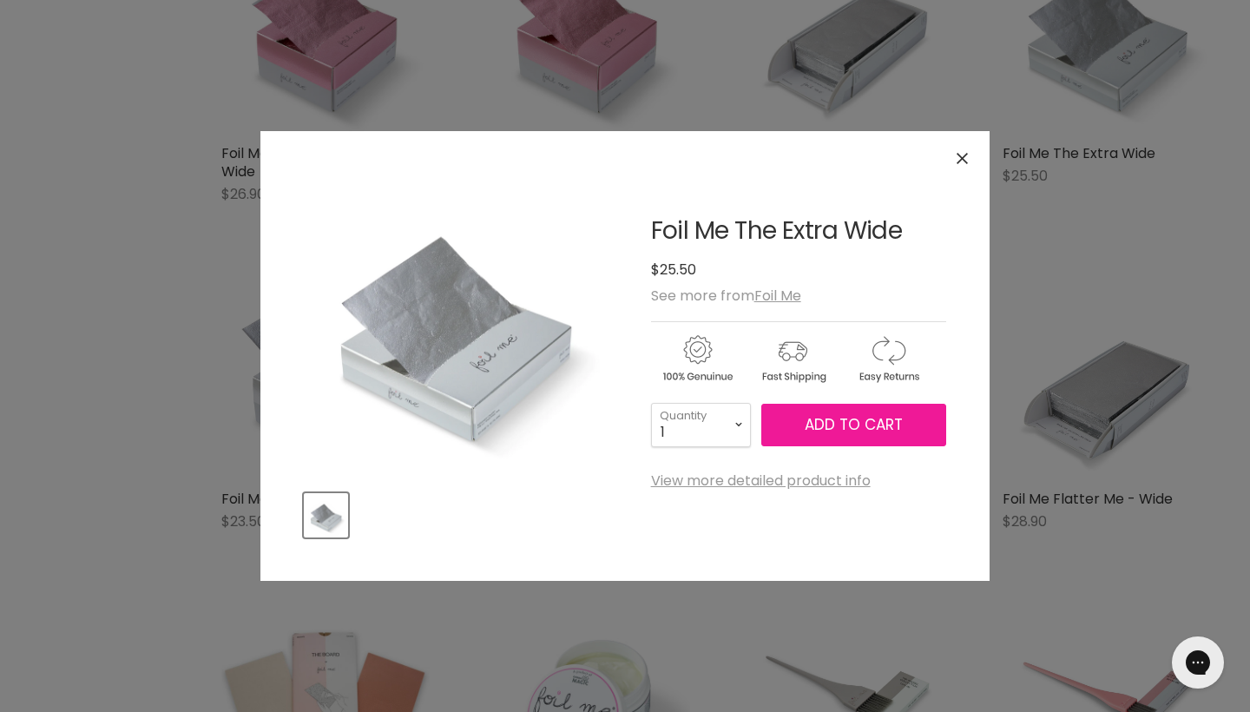
click at [876, 431] on span "Add to cart" at bounding box center [854, 424] width 98 height 21
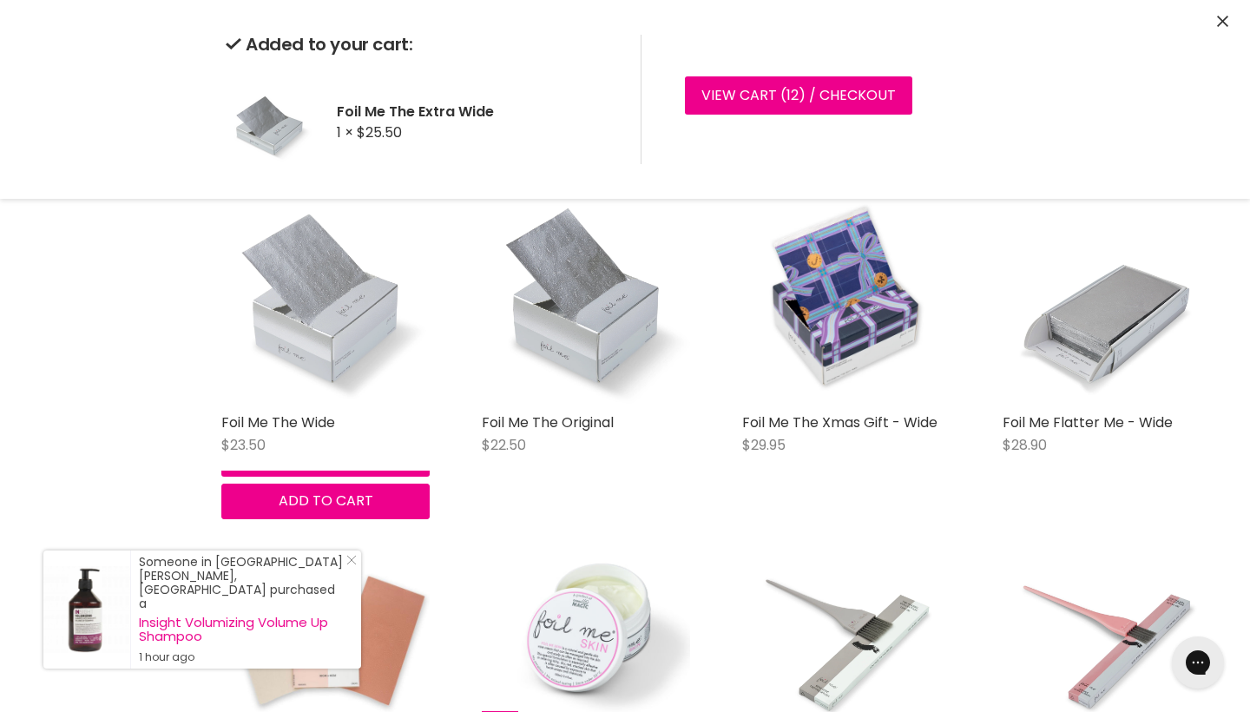
scroll to position [3663, 0]
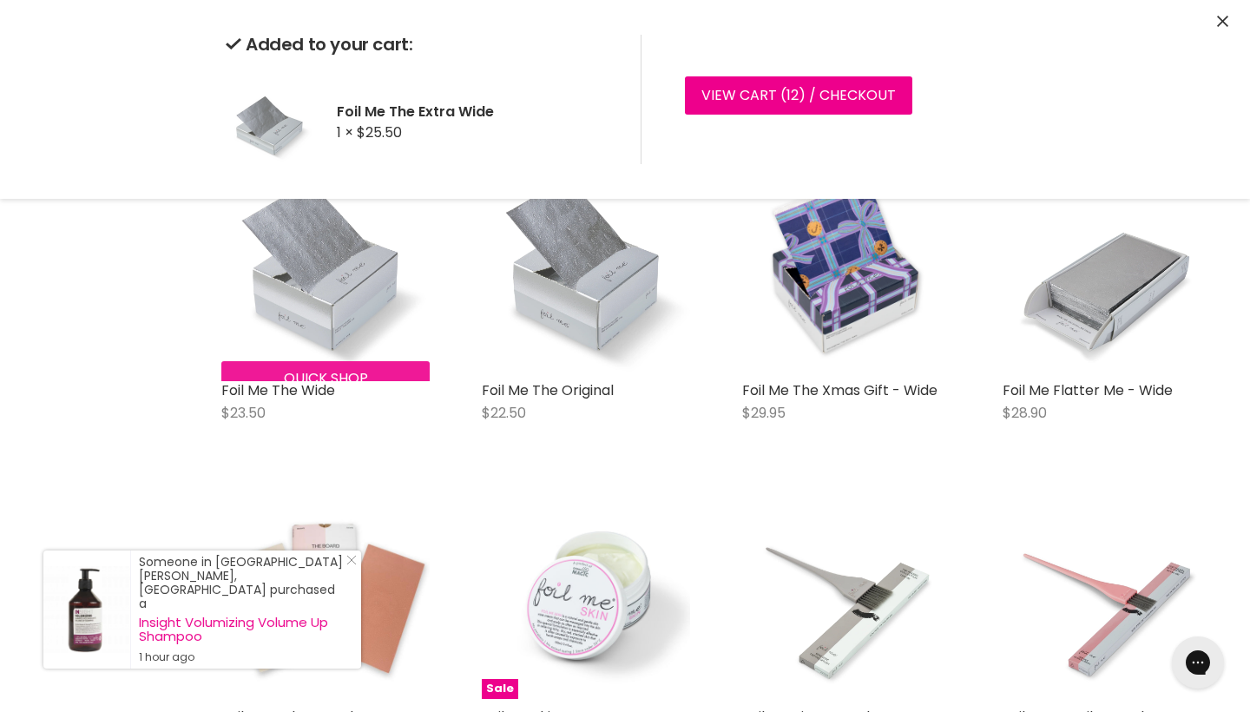
click at [290, 456] on div "Foil Me The Wide $23.50 Foil Me Quick shop Add to cart" at bounding box center [325, 301] width 243 height 309
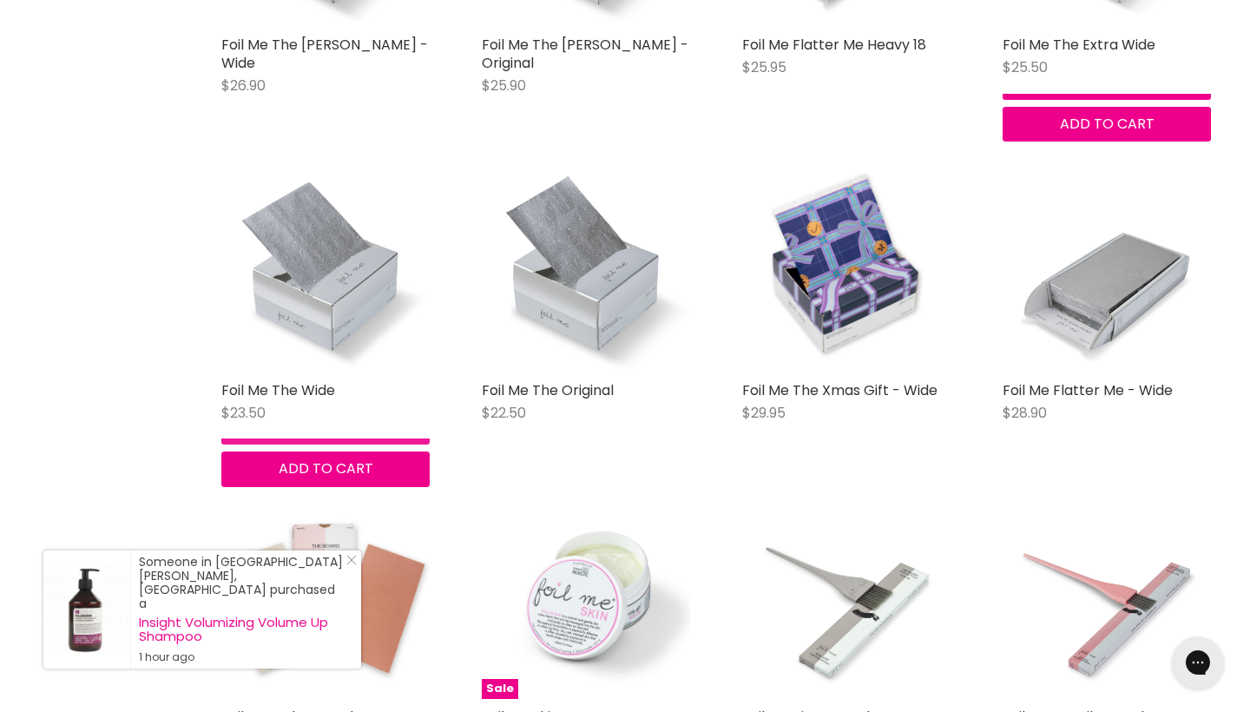
click at [280, 445] on button "Quick shop" at bounding box center [325, 427] width 208 height 35
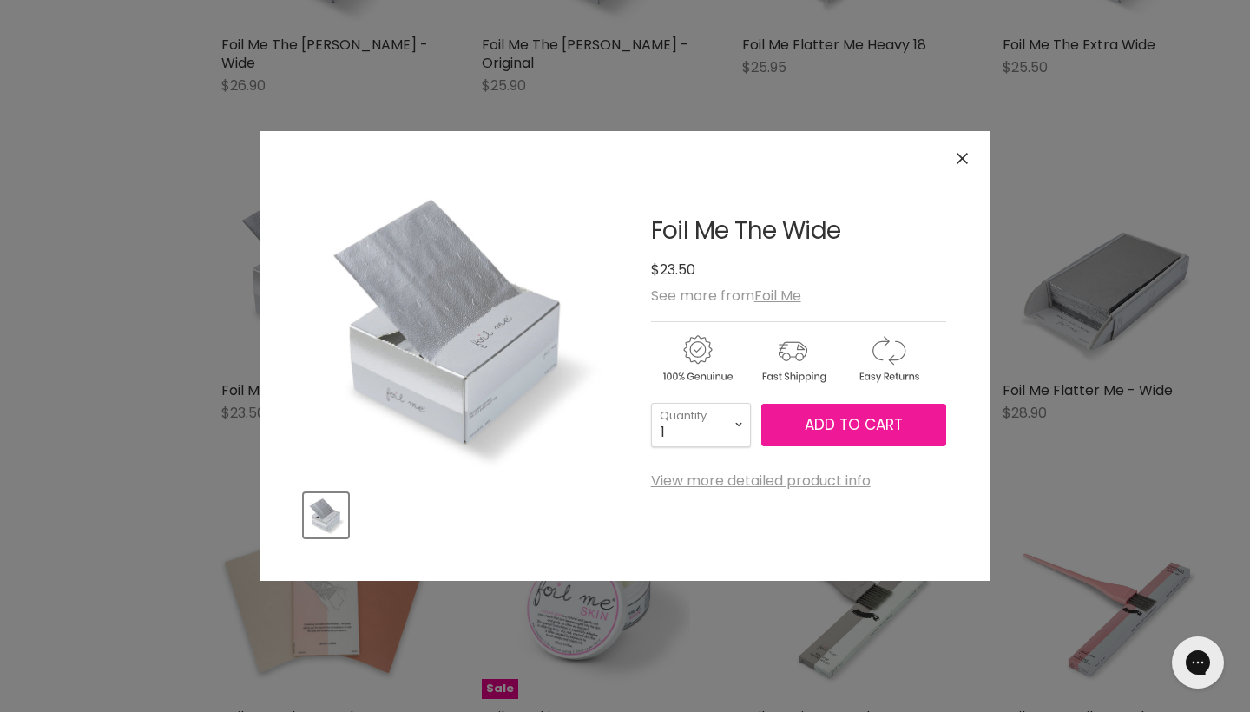
click at [851, 422] on span "Add to cart" at bounding box center [854, 424] width 98 height 21
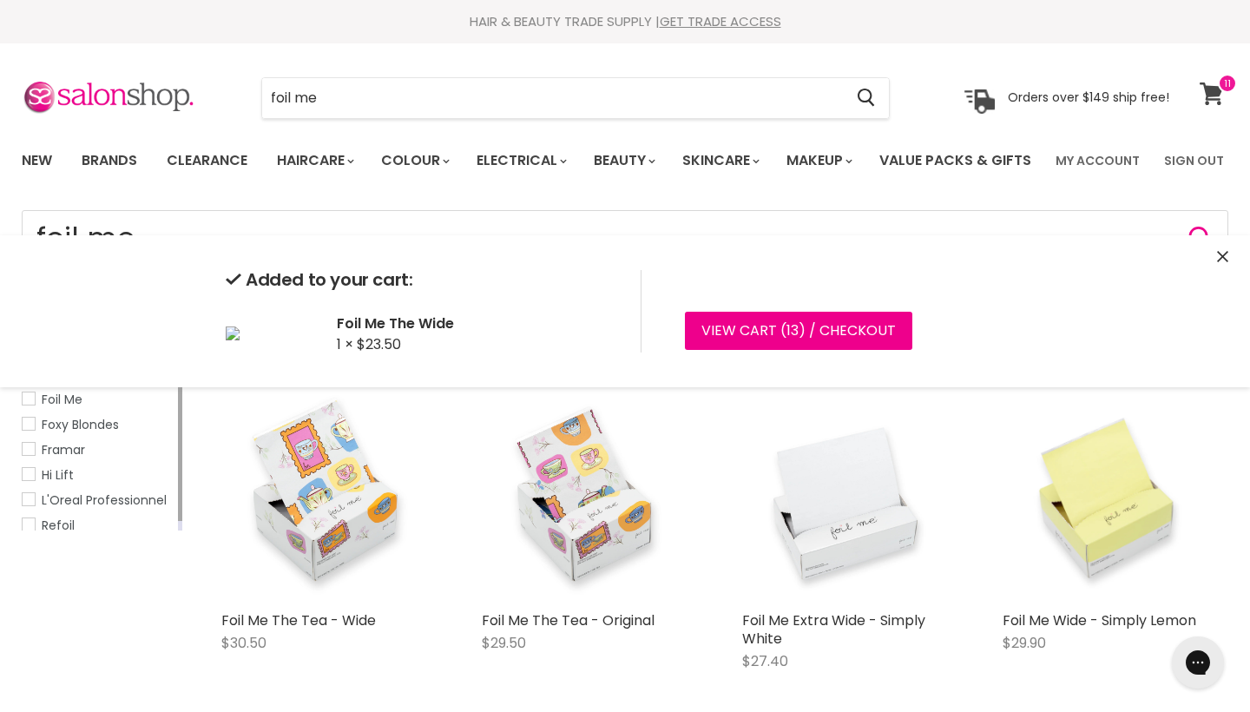
click at [1223, 95] on icon at bounding box center [1212, 93] width 24 height 23
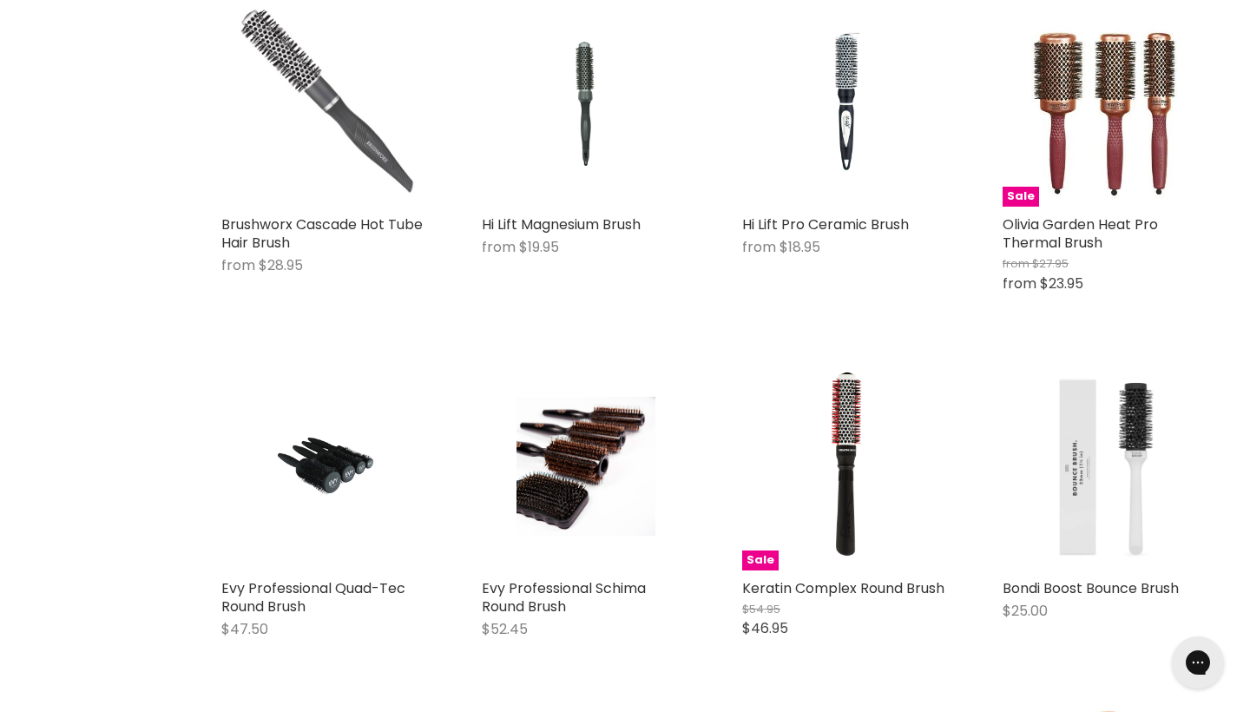
scroll to position [781, 0]
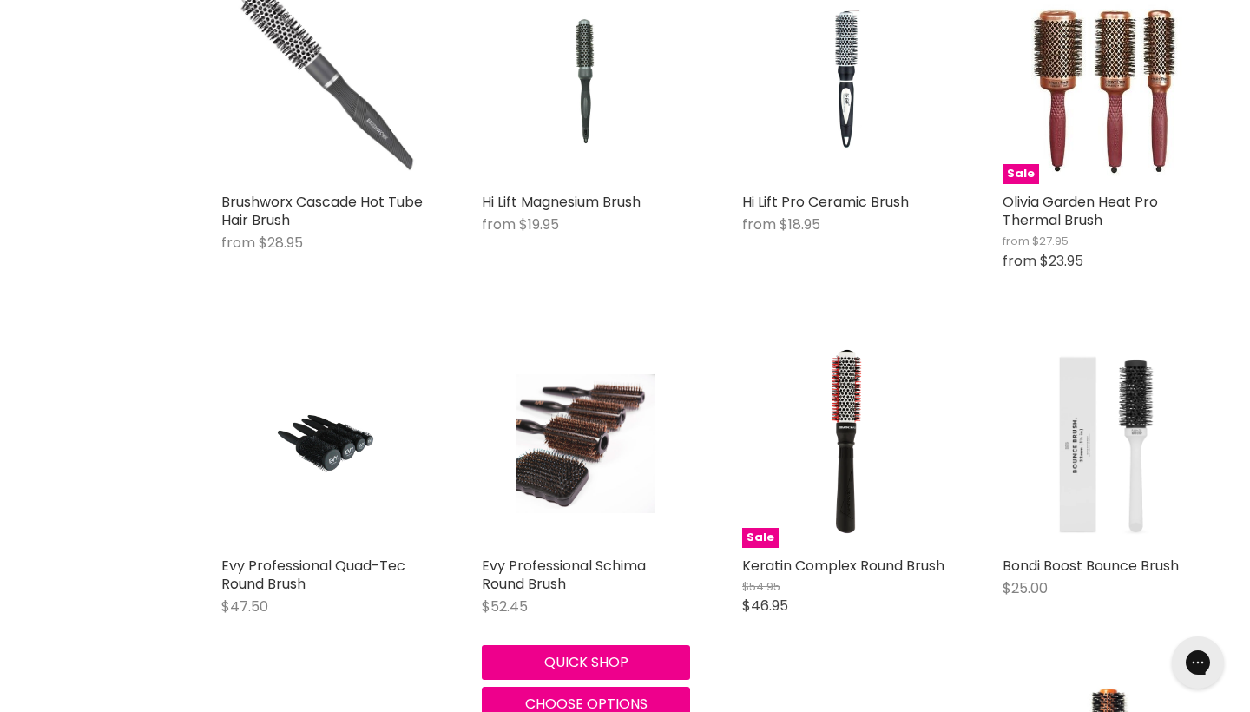
click at [598, 454] on img "Main content" at bounding box center [586, 444] width 139 height 208
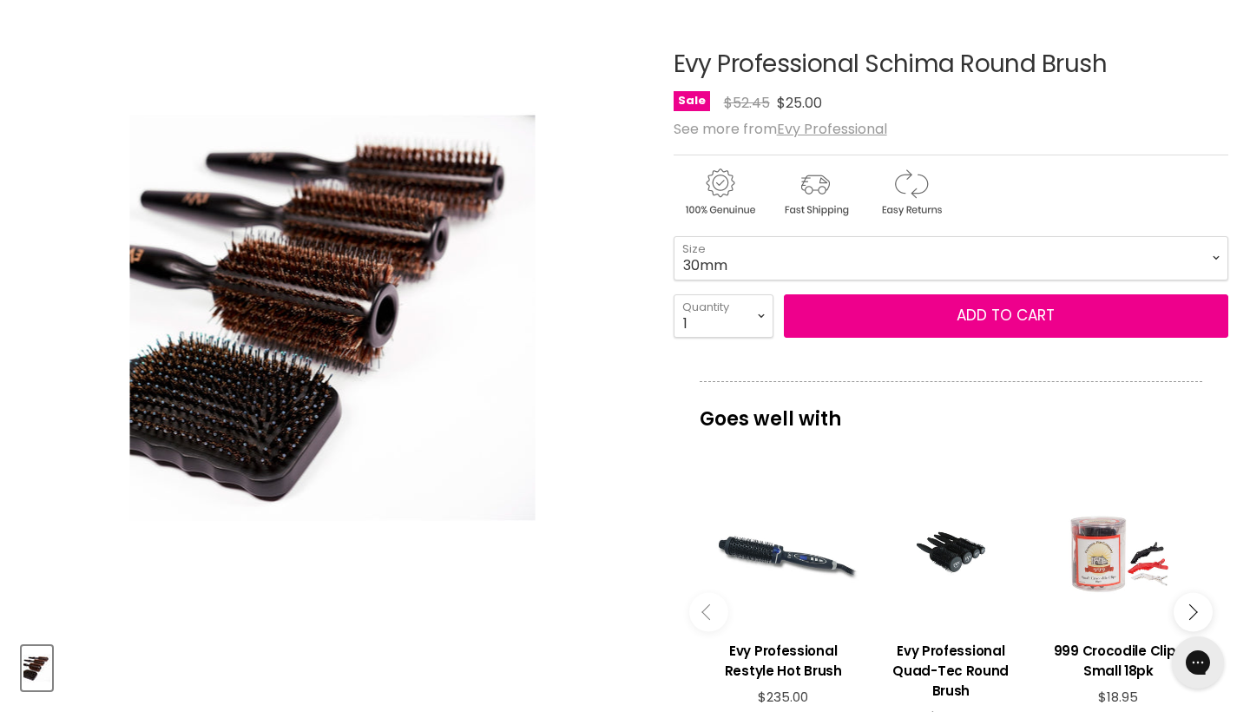
scroll to position [200, 0]
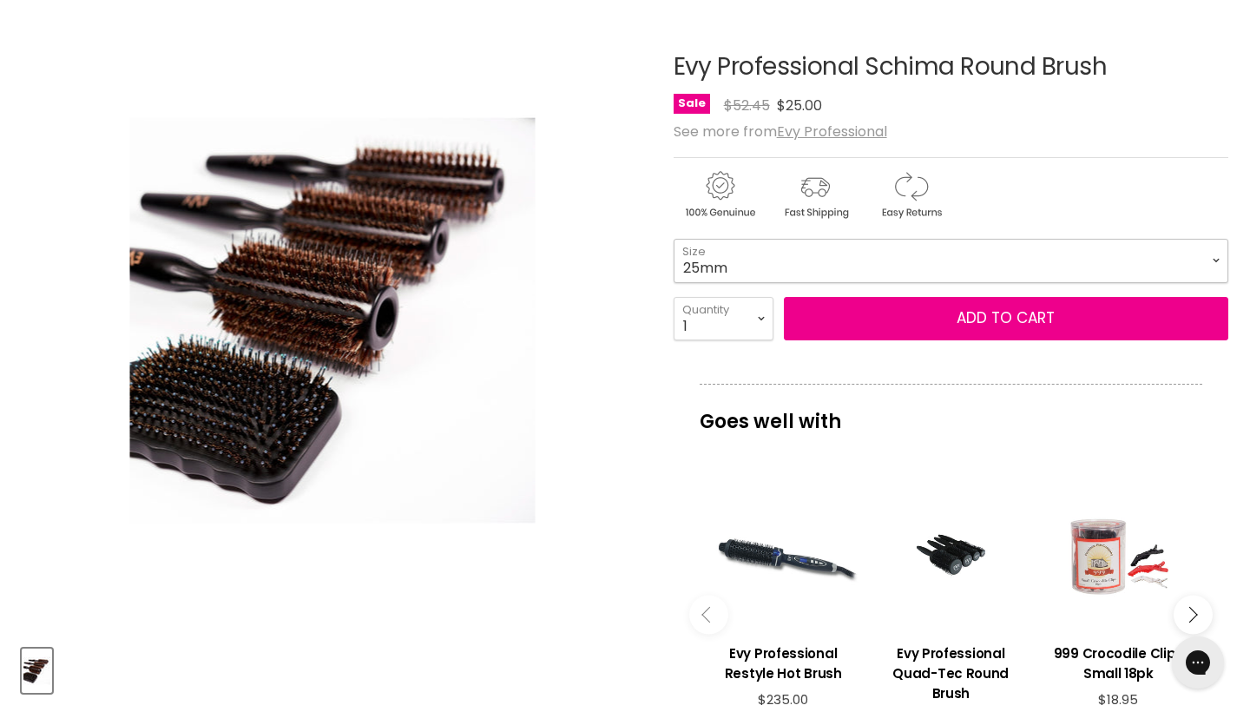
select select "25mm"
